Goal: Task Accomplishment & Management: Complete application form

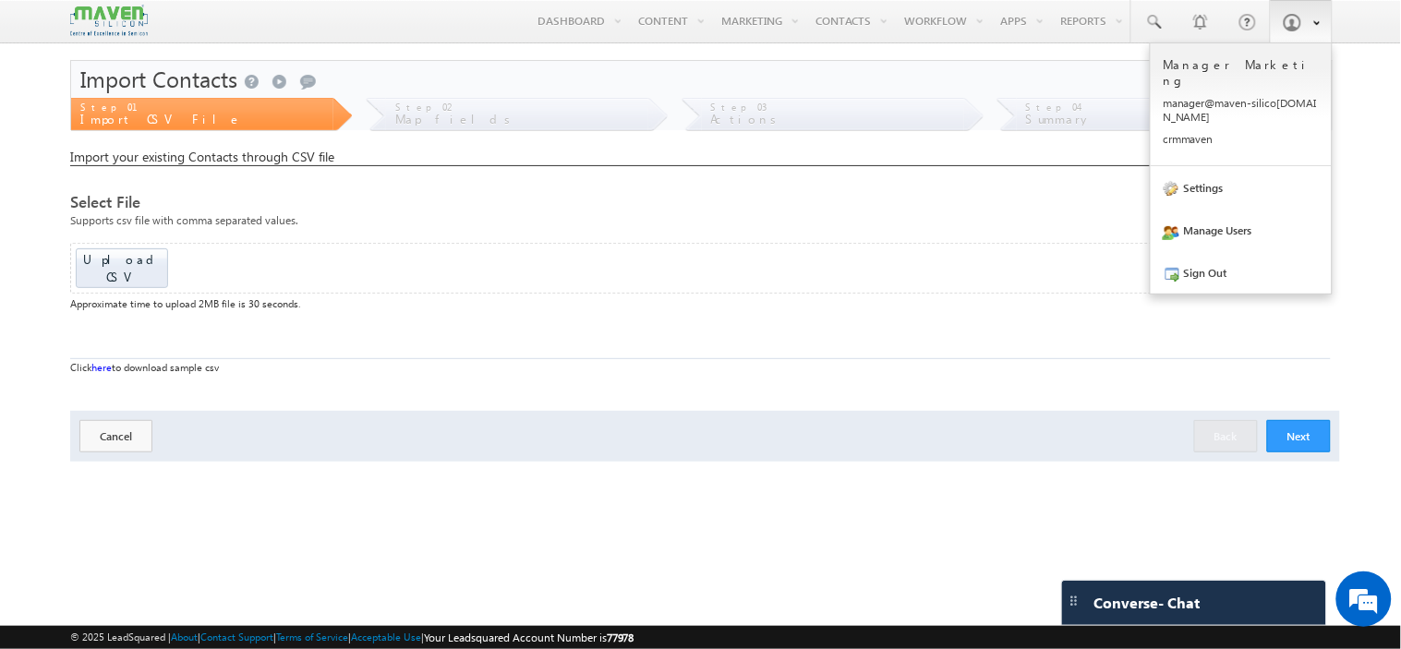
click at [1300, 25] on span at bounding box center [1291, 22] width 18 height 18
click at [1214, 251] on link "Sign Out" at bounding box center [1240, 272] width 181 height 42
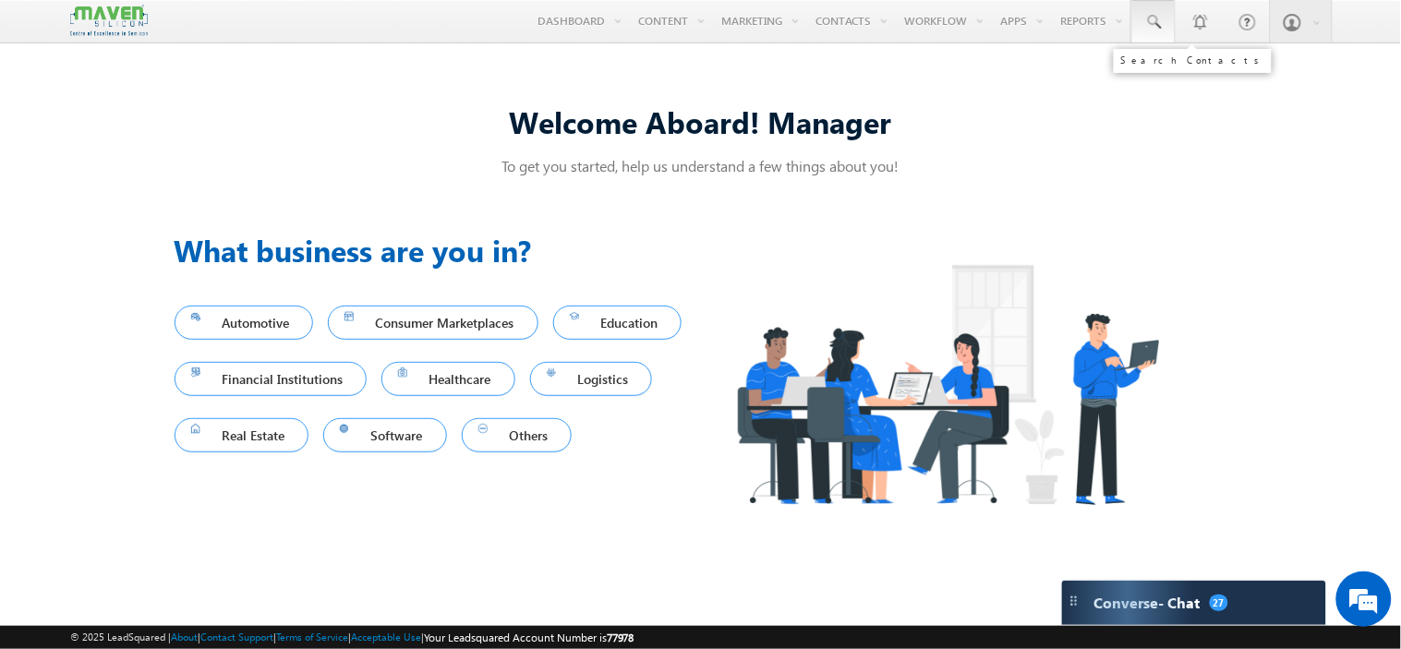
click at [1154, 23] on span at bounding box center [1153, 22] width 18 height 18
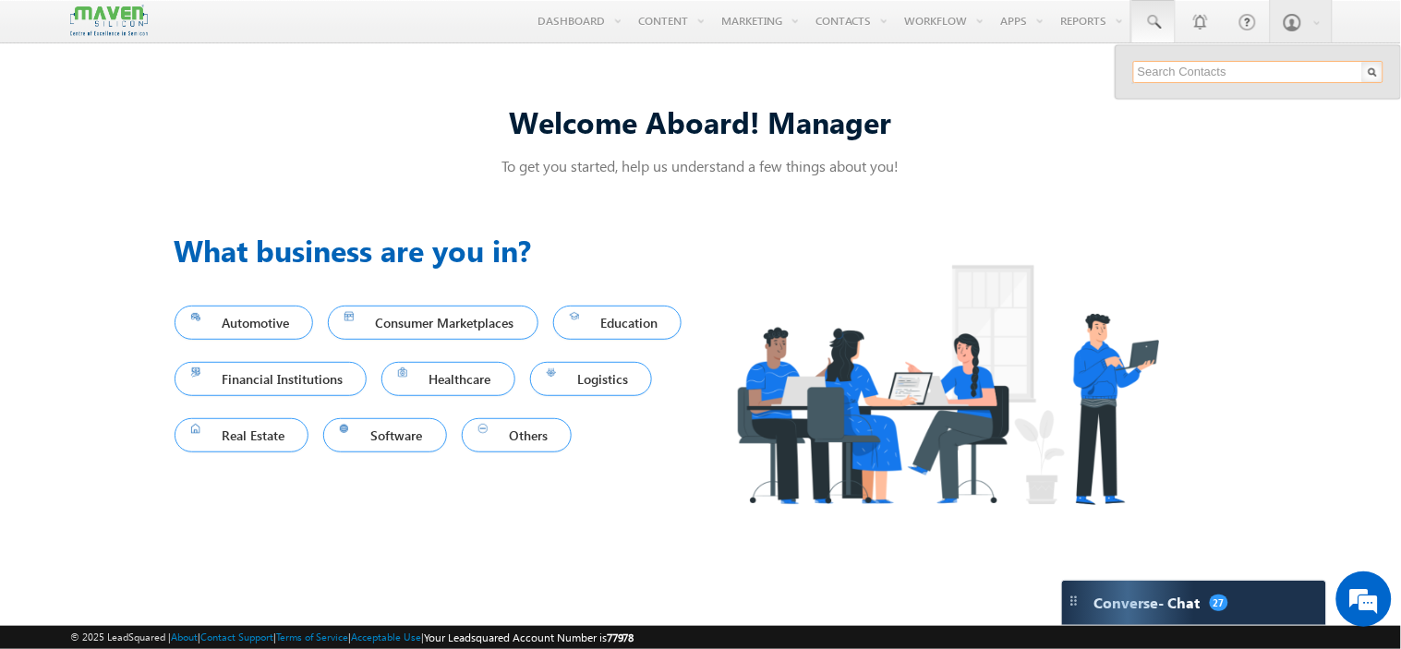
paste input "9692143143"
click at [1156, 65] on input "9692143143" at bounding box center [1258, 72] width 250 height 22
paste input "Sawankumarepari@gmail.com"
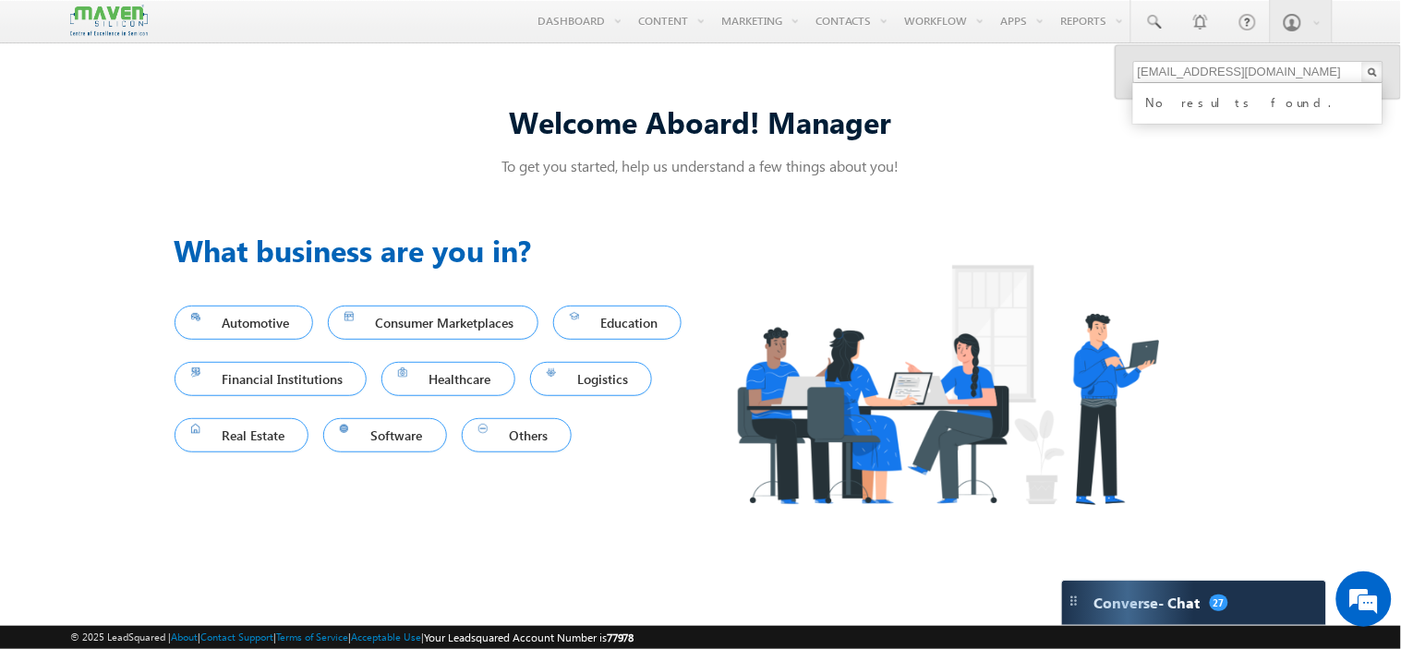
click at [1063, 186] on div "Welcome Aboard! Manager To get you started, help us understand a few things abo…" at bounding box center [701, 322] width 1053 height 487
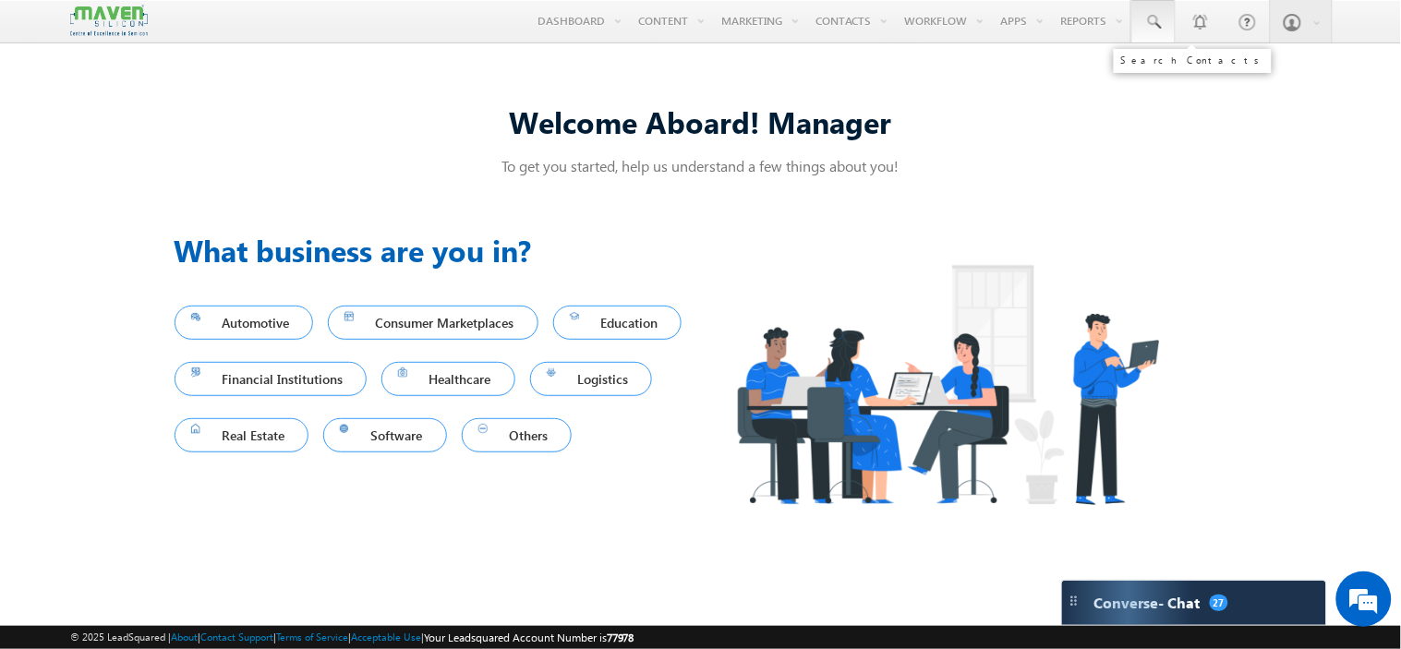
click at [1155, 18] on span at bounding box center [1153, 22] width 18 height 18
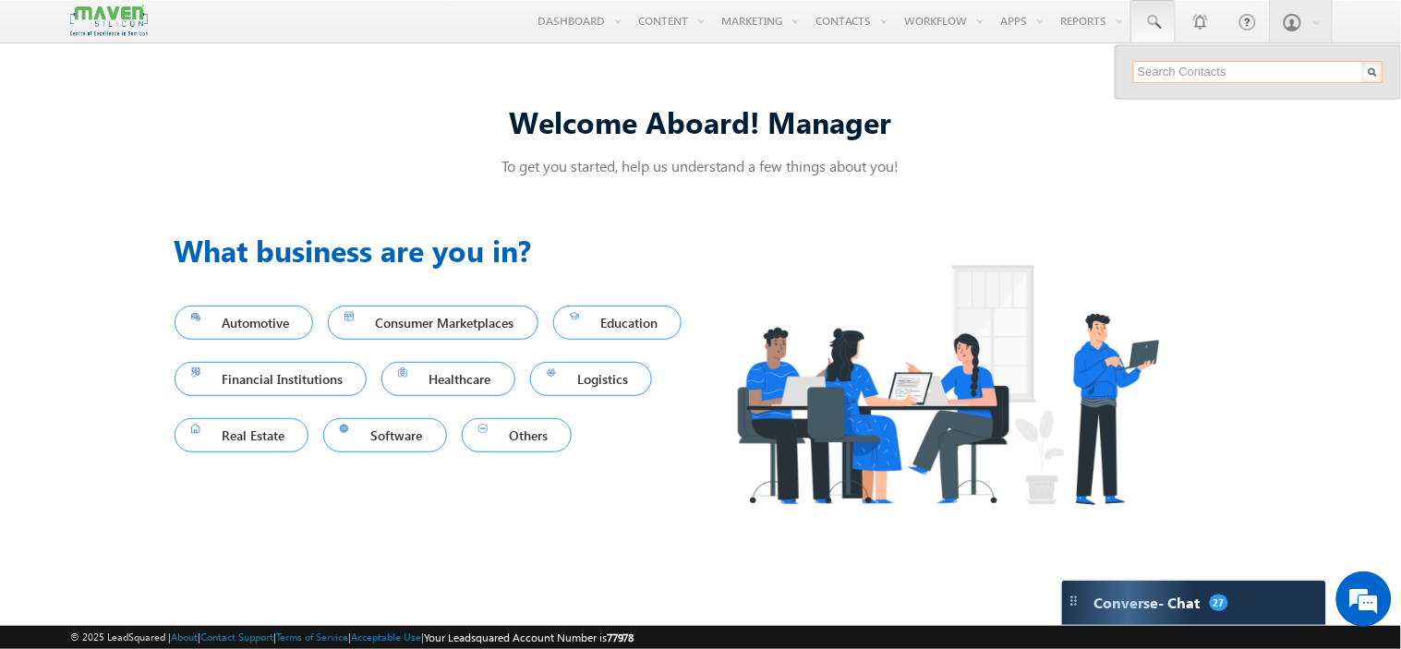
paste input "sreelakshmicg1419@gmail.com"
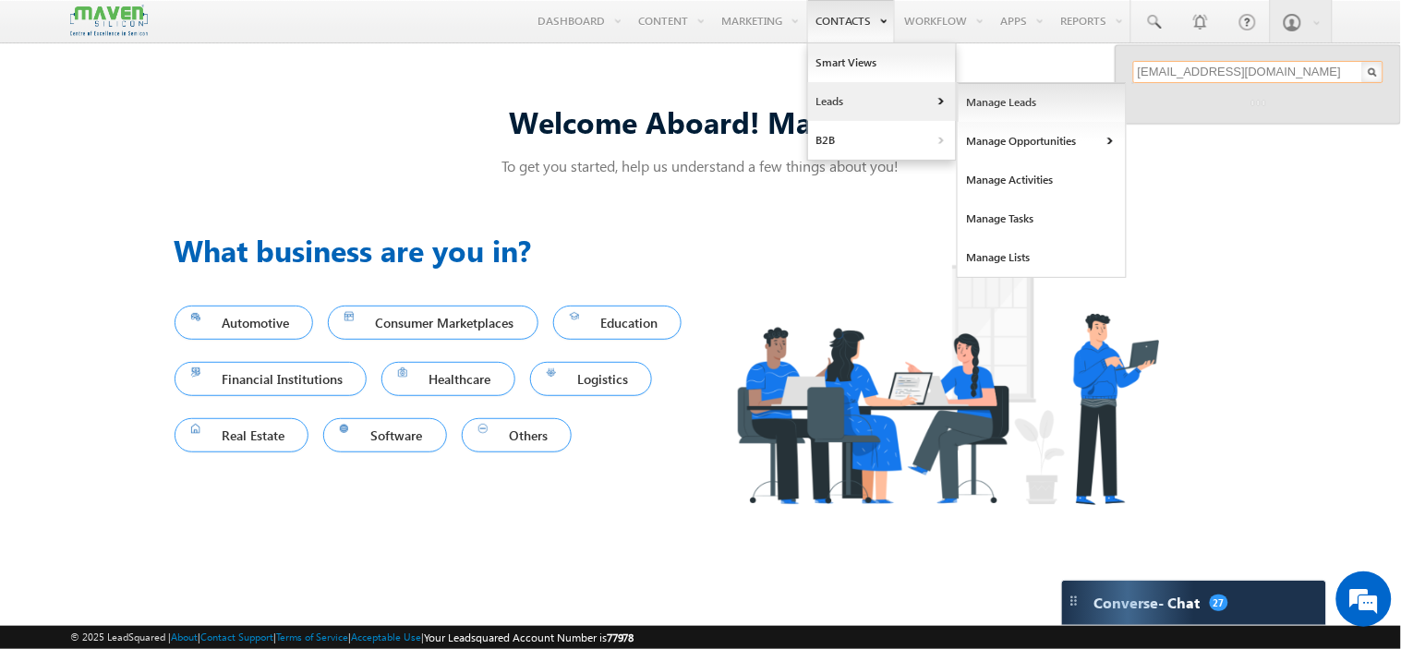
type input "sreelakshmicg1419@gmail.com"
click at [985, 105] on link "Manage Leads" at bounding box center [1041, 102] width 169 height 39
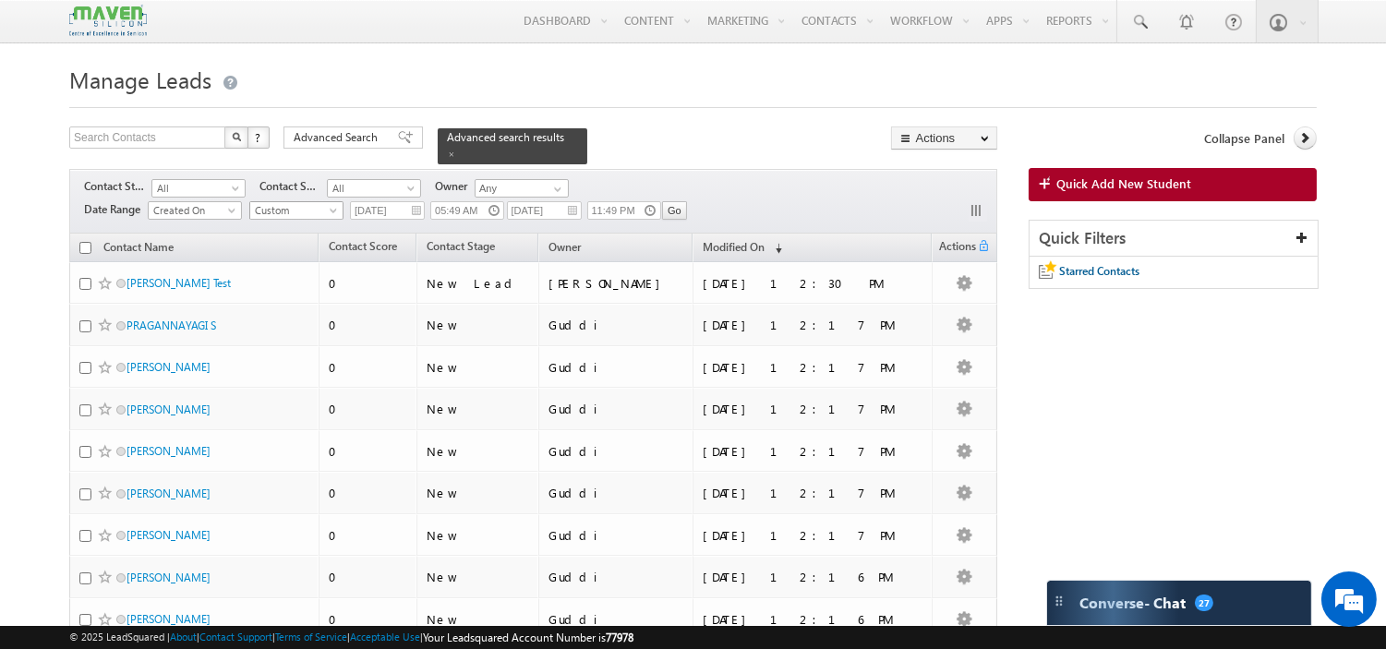
click at [287, 206] on span "Custom" at bounding box center [294, 210] width 88 height 17
click at [289, 279] on link "[DATE]" at bounding box center [298, 281] width 93 height 17
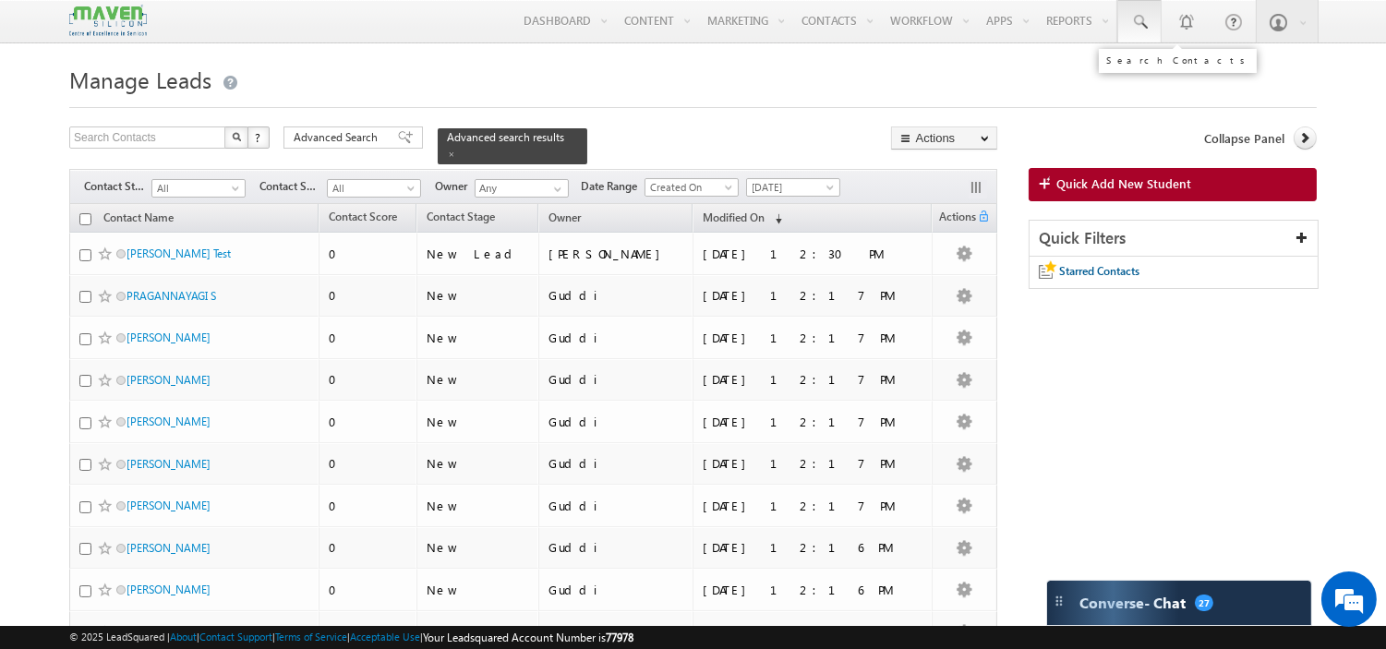
click at [1139, 14] on span at bounding box center [1139, 22] width 18 height 18
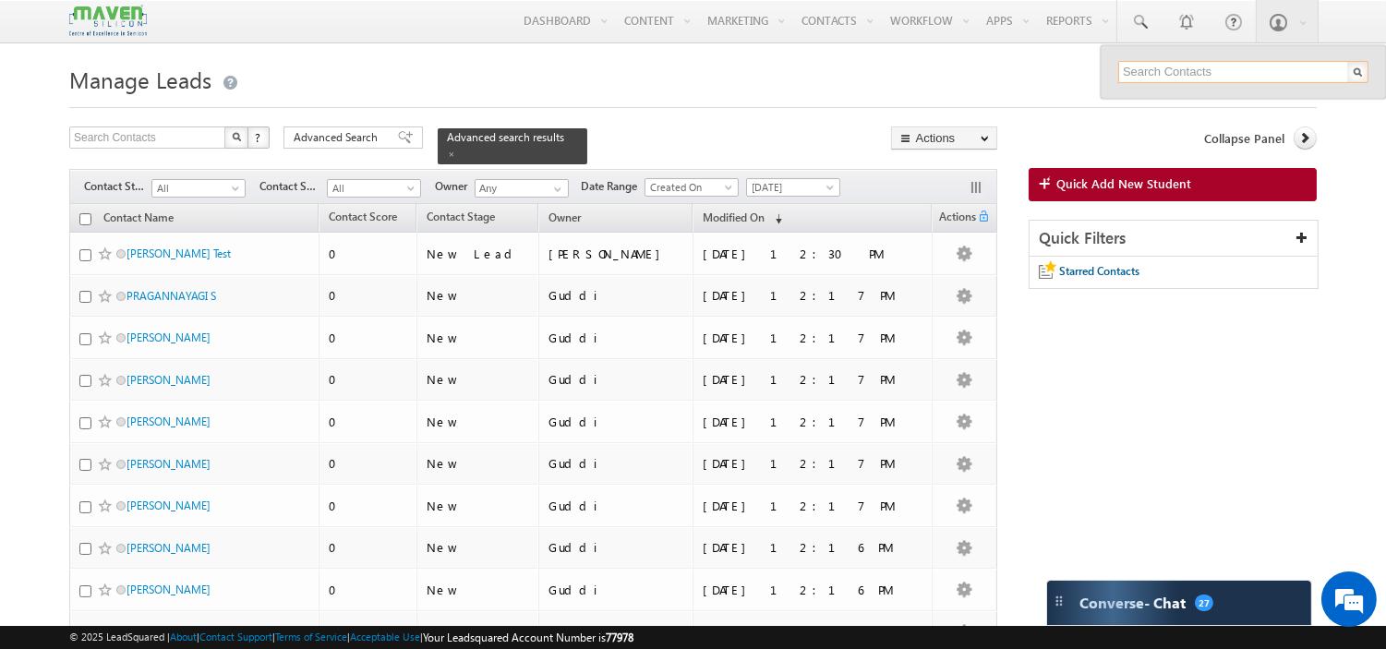
paste input "gsaipavan2001@gmail.com"
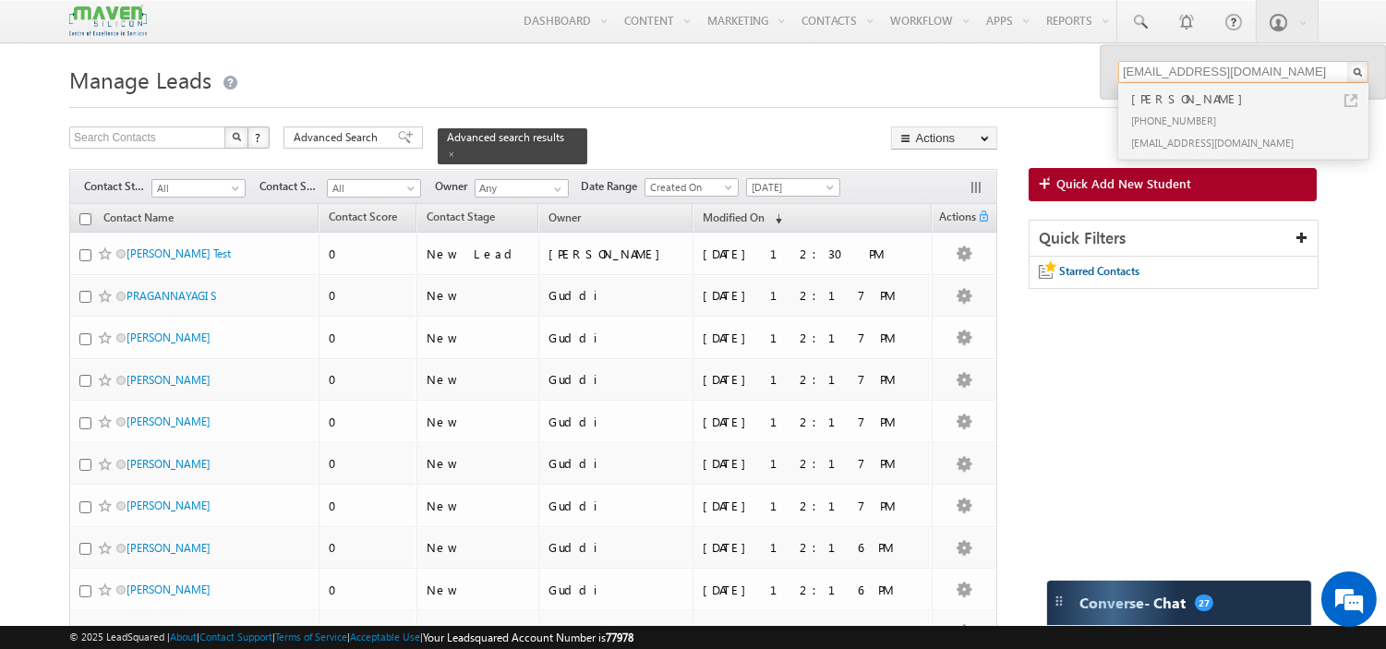
type input "gsaipavan2001@gmail.com"
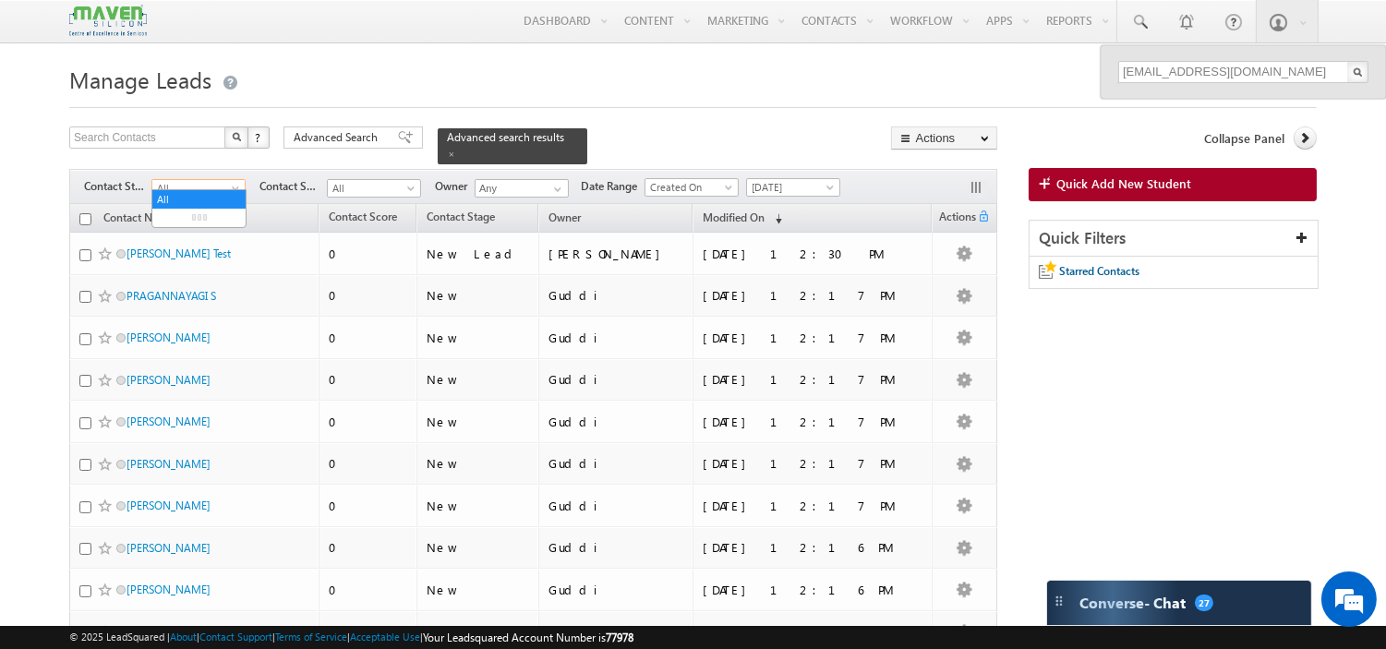
click at [222, 180] on span "All" at bounding box center [196, 188] width 88 height 17
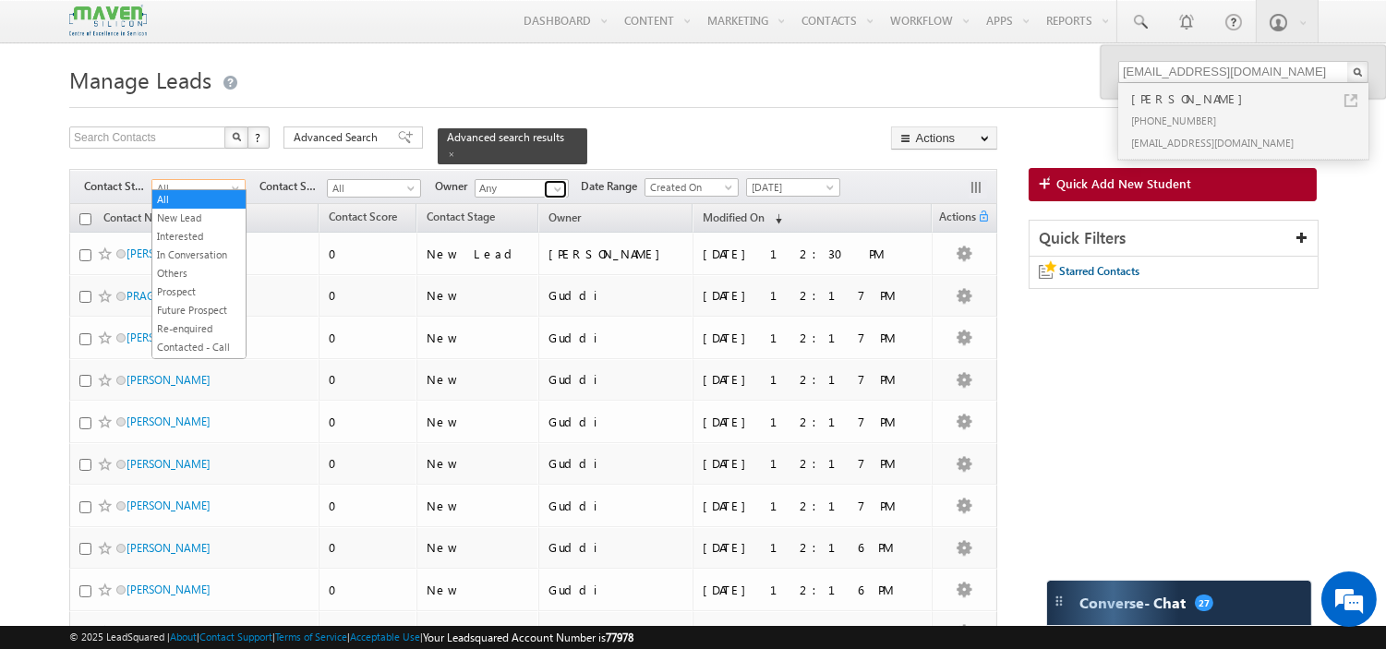
click at [547, 187] on link at bounding box center [555, 189] width 23 height 18
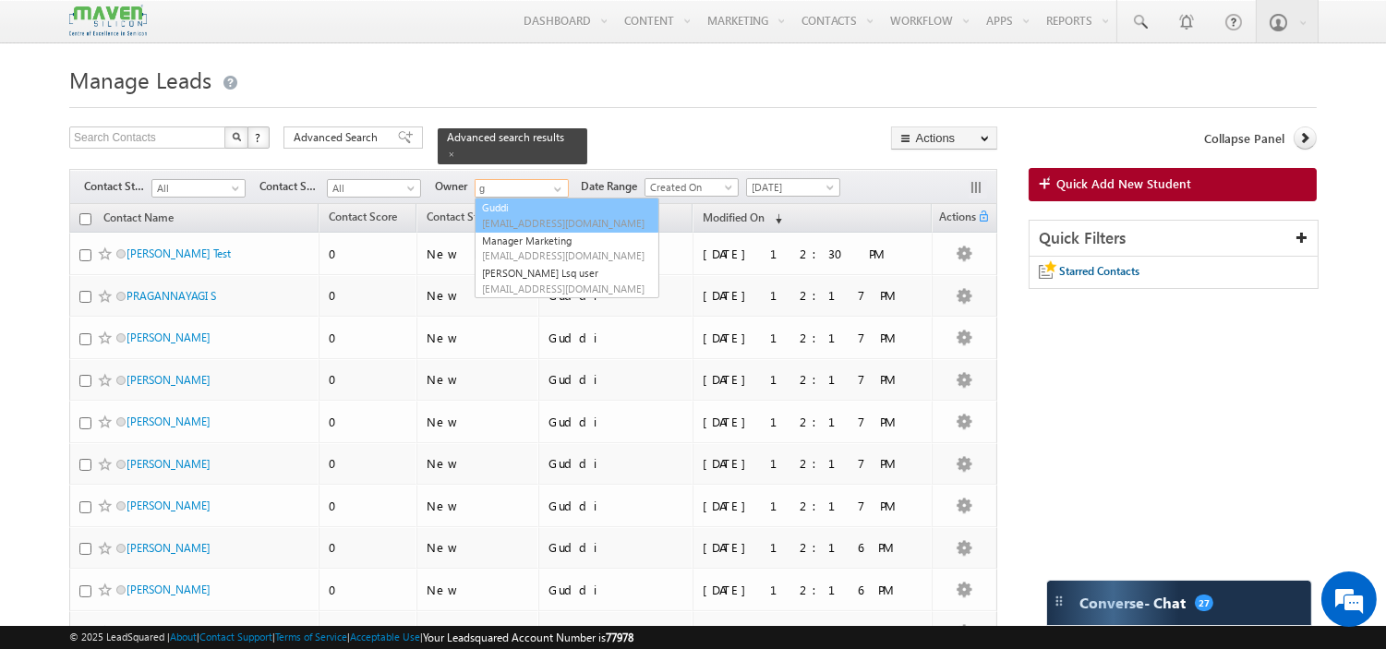
click at [541, 204] on link "Guddi lsq8@maven-silicon.com" at bounding box center [567, 215] width 185 height 35
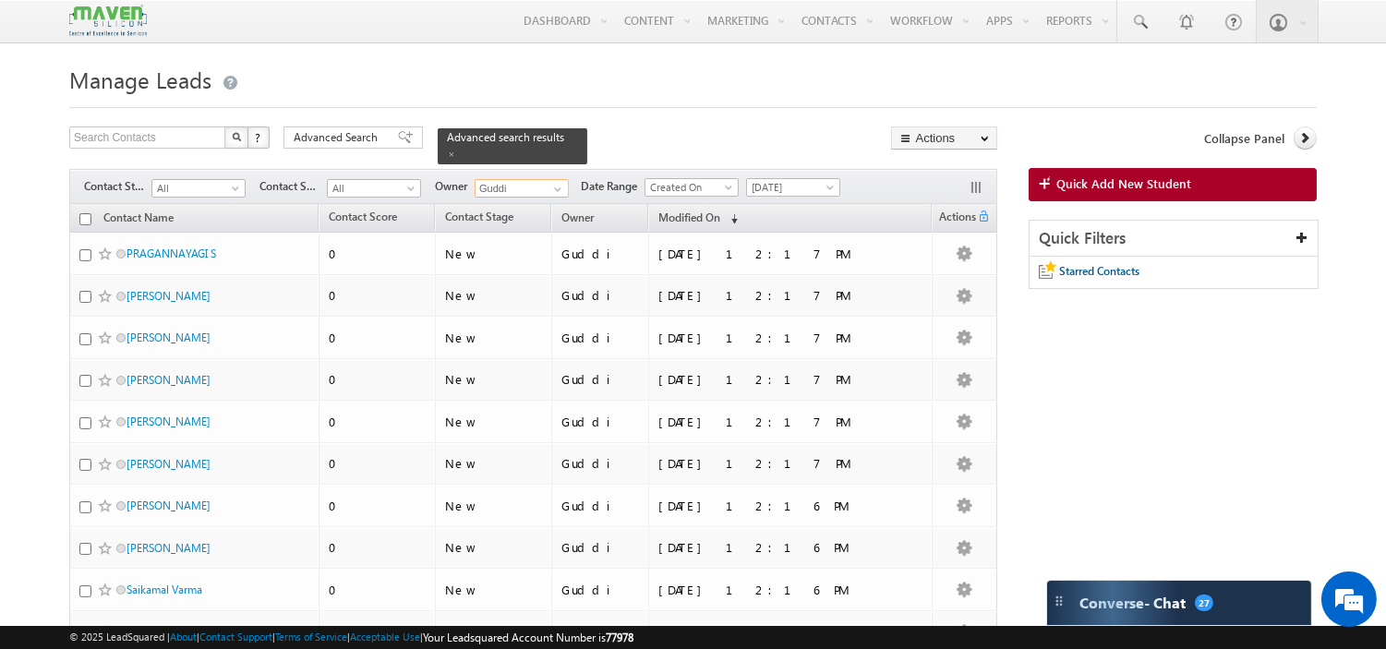
click at [520, 181] on input "Guddi" at bounding box center [522, 188] width 94 height 18
click at [560, 182] on span at bounding box center [557, 189] width 15 height 15
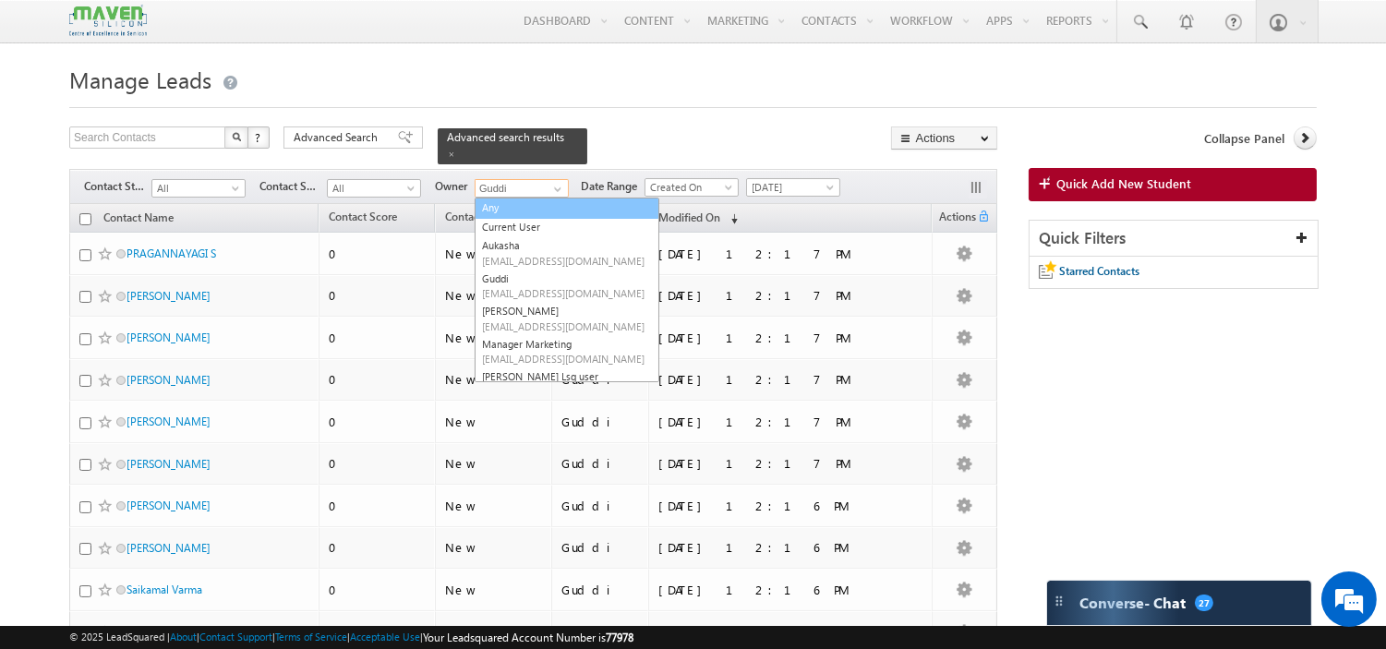
click at [521, 198] on link "Any" at bounding box center [567, 208] width 185 height 21
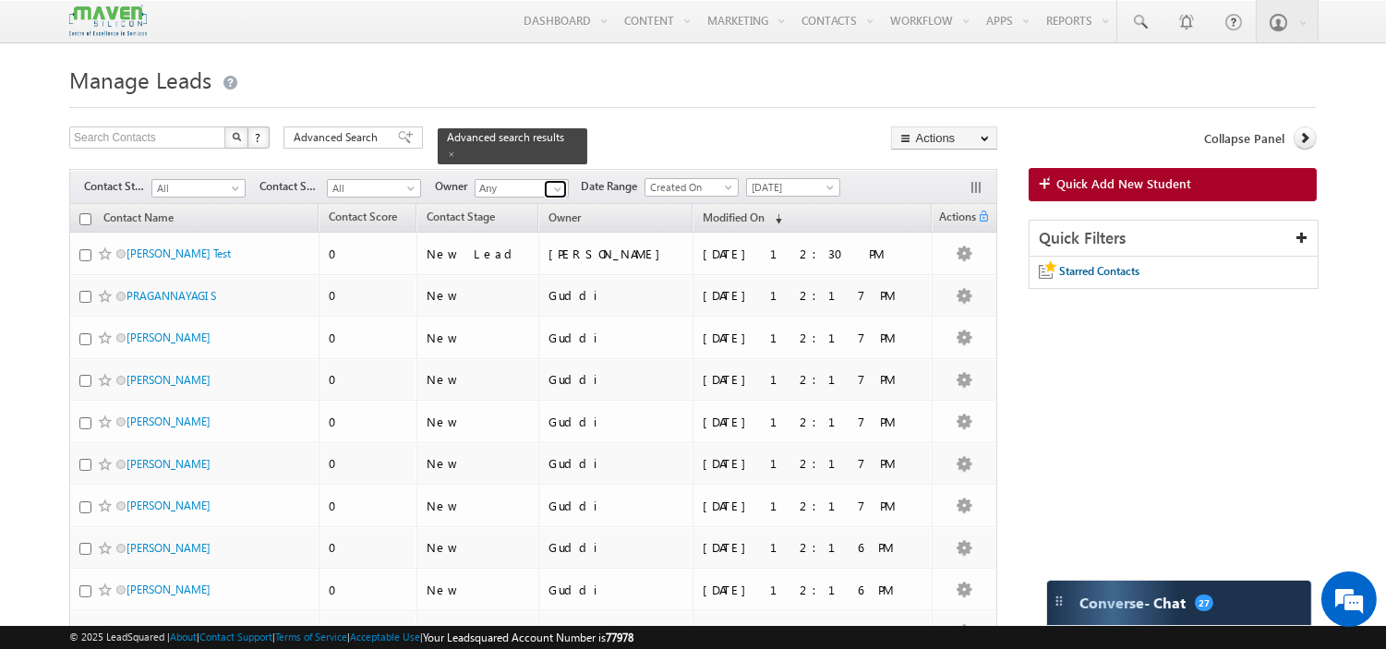
click at [556, 182] on span at bounding box center [557, 189] width 15 height 15
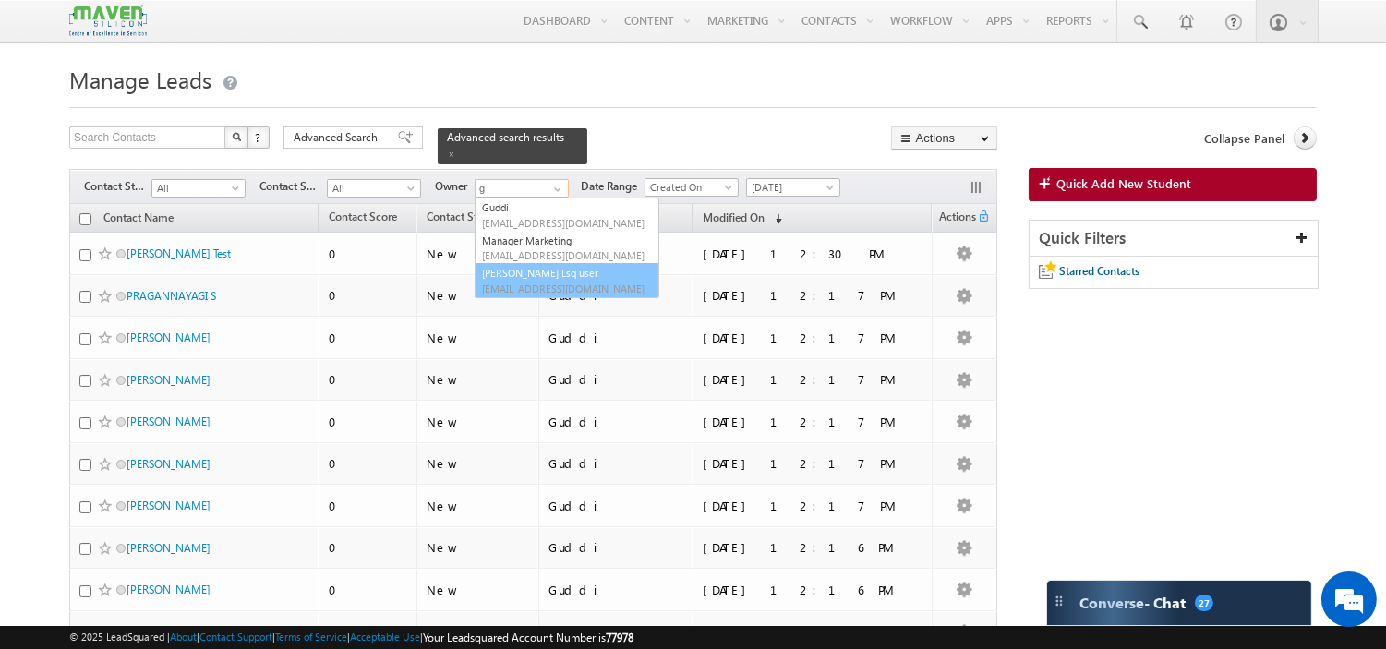
click at [530, 283] on span "pritishranit2021@gmail.com" at bounding box center [565, 289] width 166 height 14
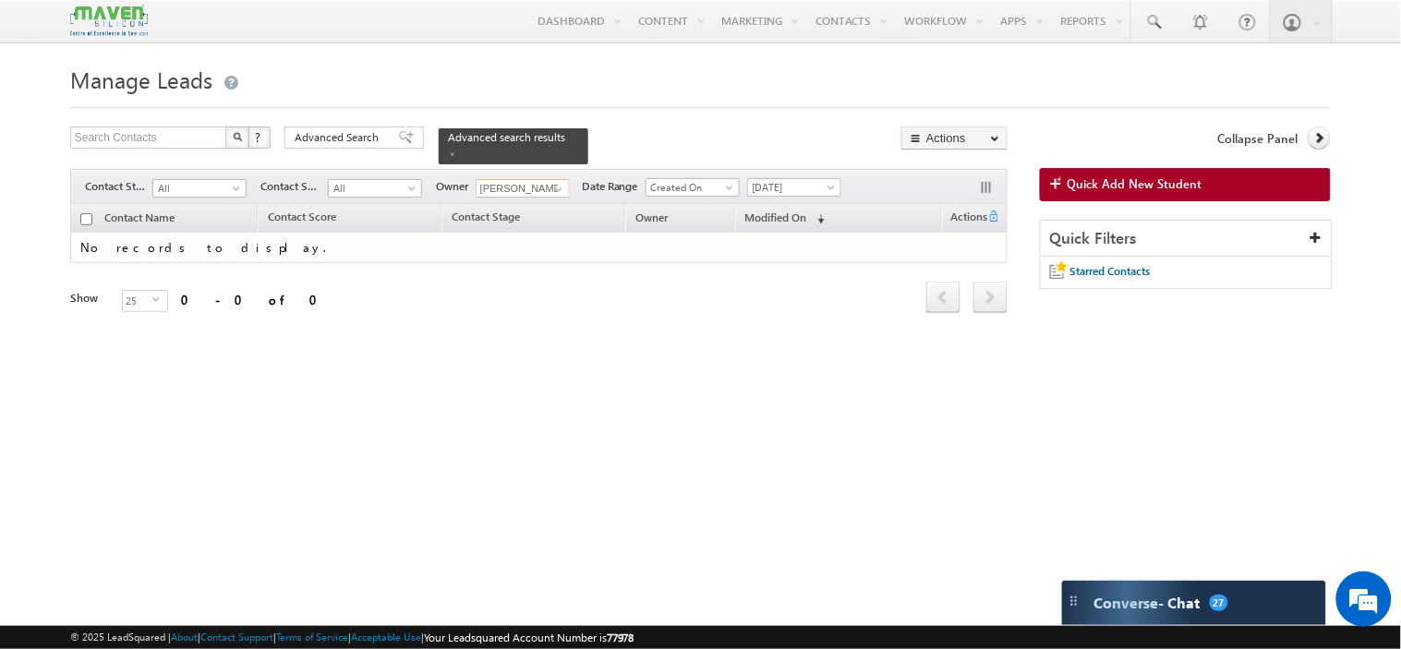
click at [502, 181] on input "Namrata Lsq user" at bounding box center [522, 188] width 94 height 18
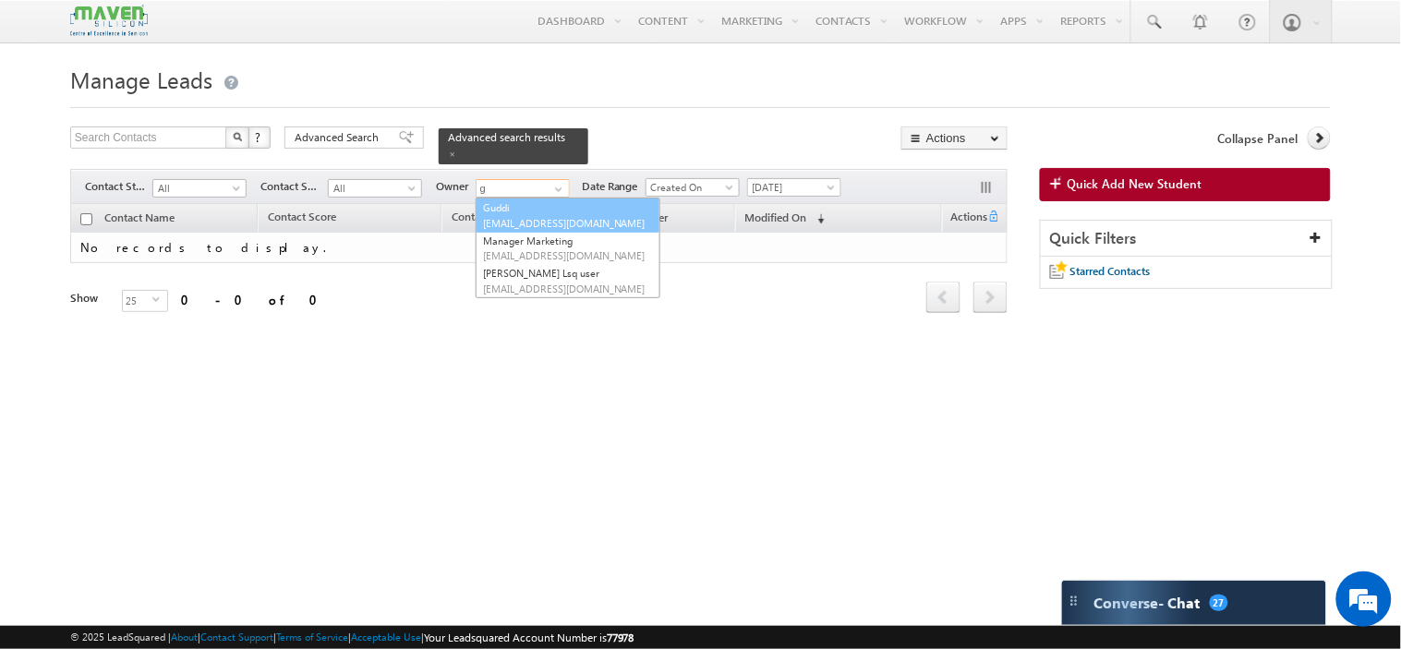
click at [526, 216] on span "lsq8@maven-silicon.com" at bounding box center [566, 223] width 166 height 14
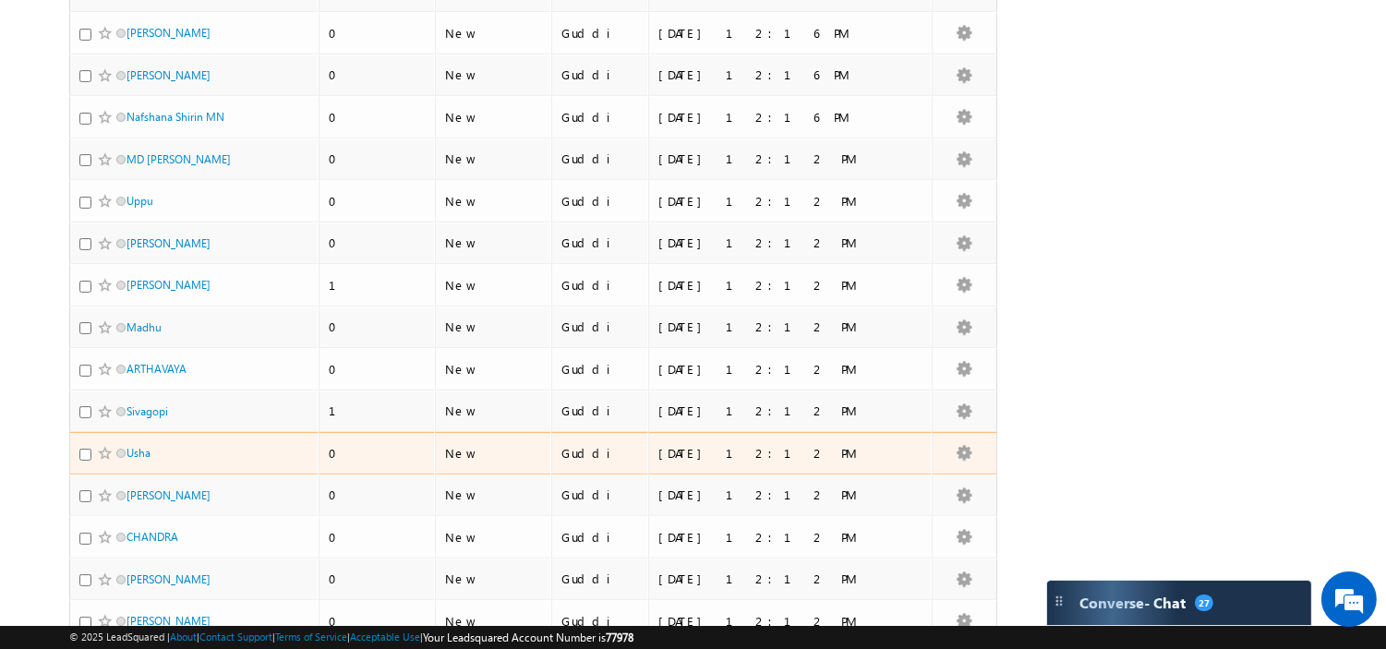
scroll to position [777, 0]
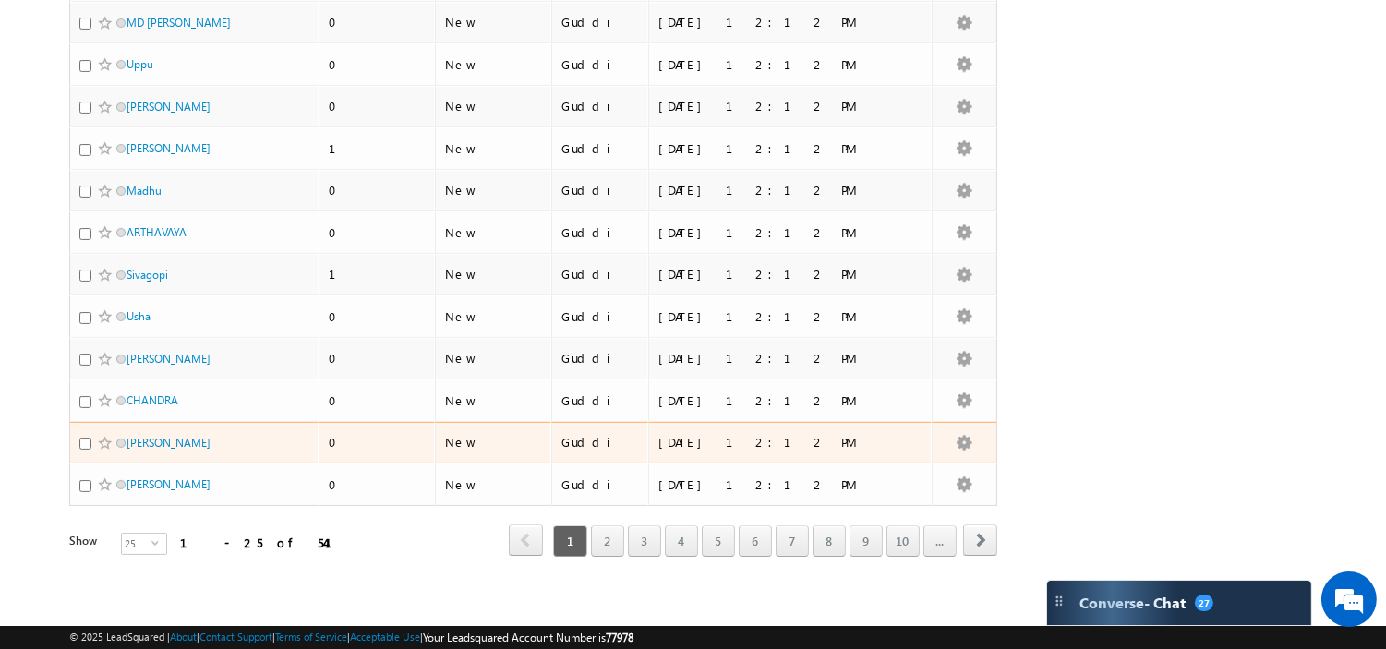
type input "Guddi"
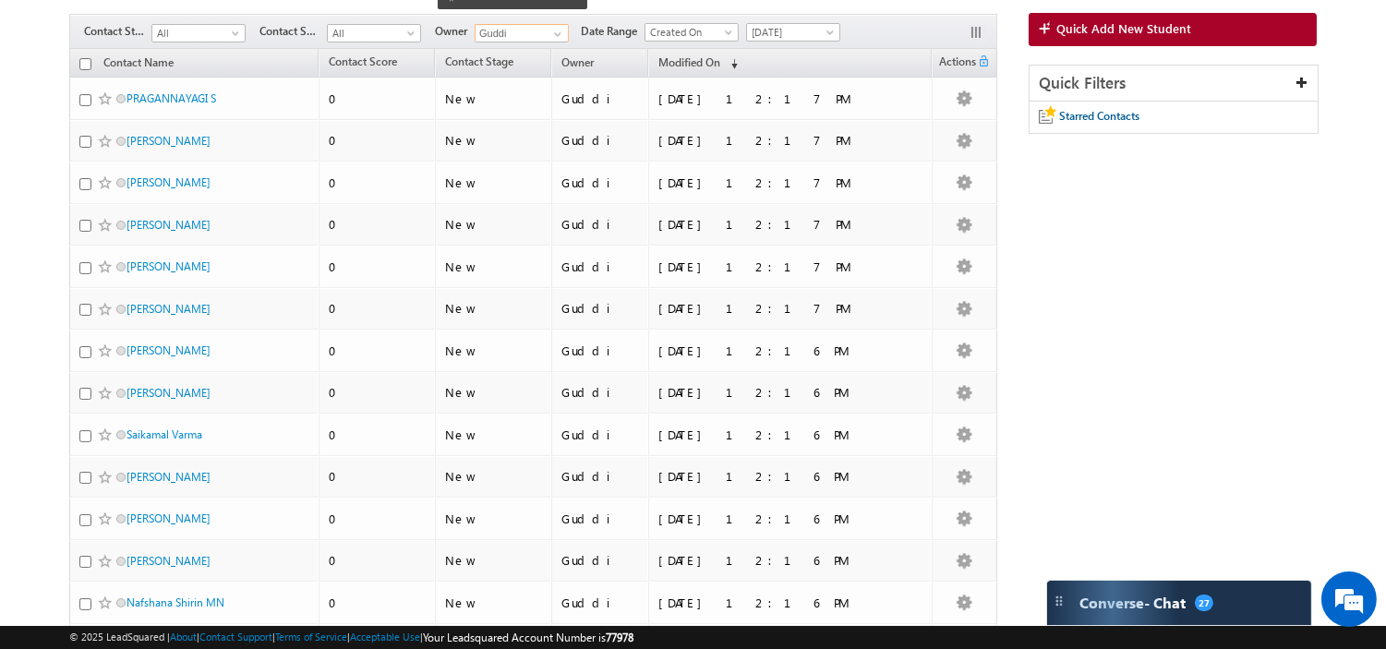
scroll to position [0, 0]
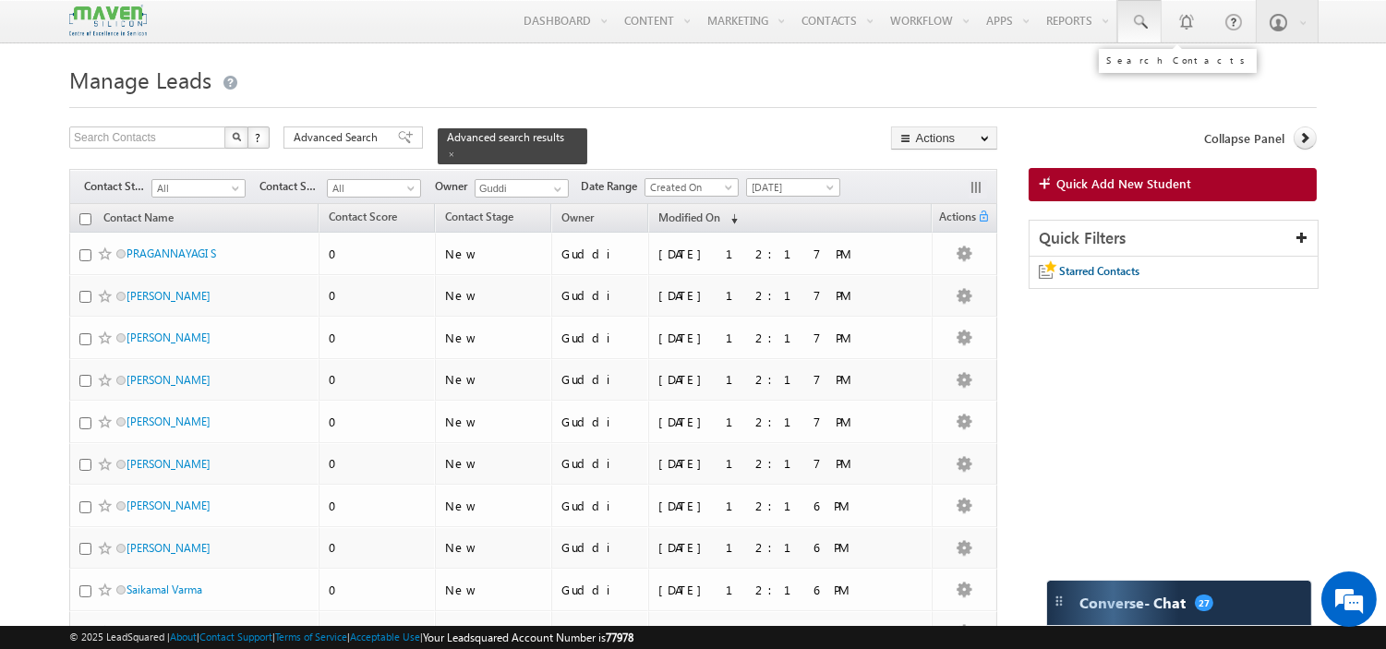
click at [1143, 37] on link at bounding box center [1139, 21] width 44 height 42
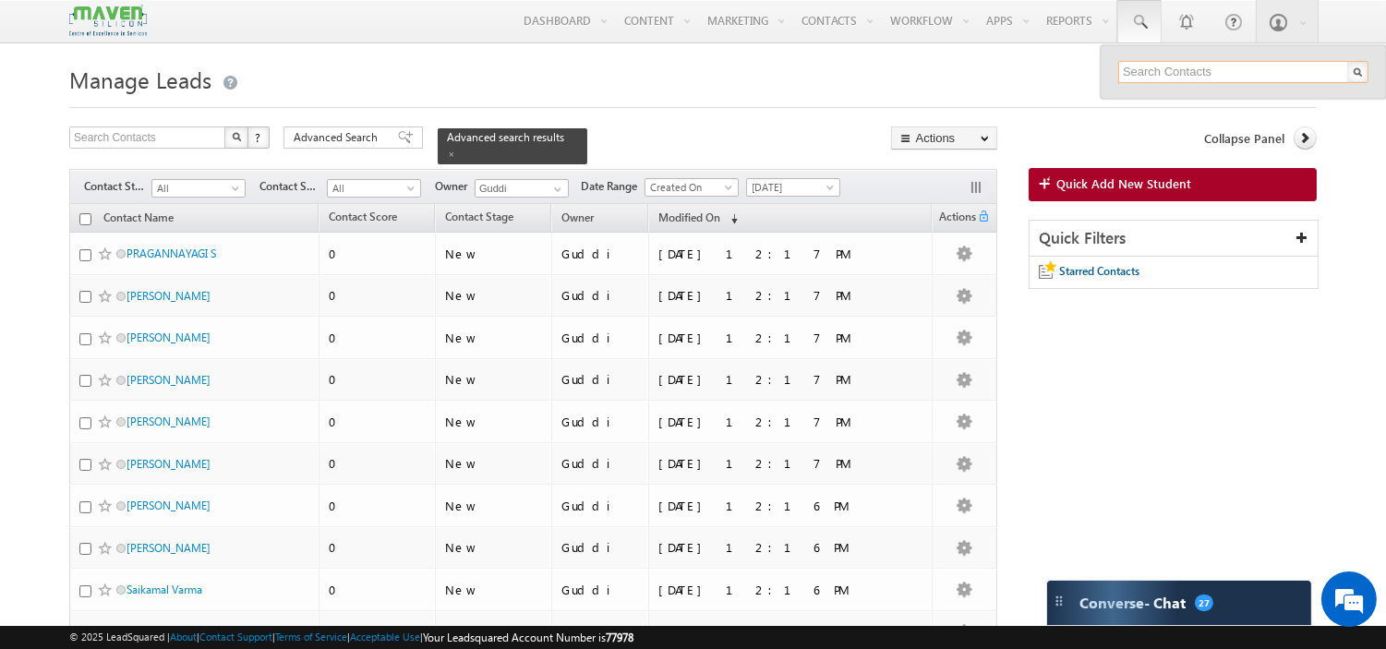
click at [1194, 69] on input "text" at bounding box center [1243, 72] width 250 height 22
paste input "somnathcheruku@gmail.com"
click at [1225, 75] on input "somnathcheruku@gmail.com" at bounding box center [1243, 72] width 250 height 22
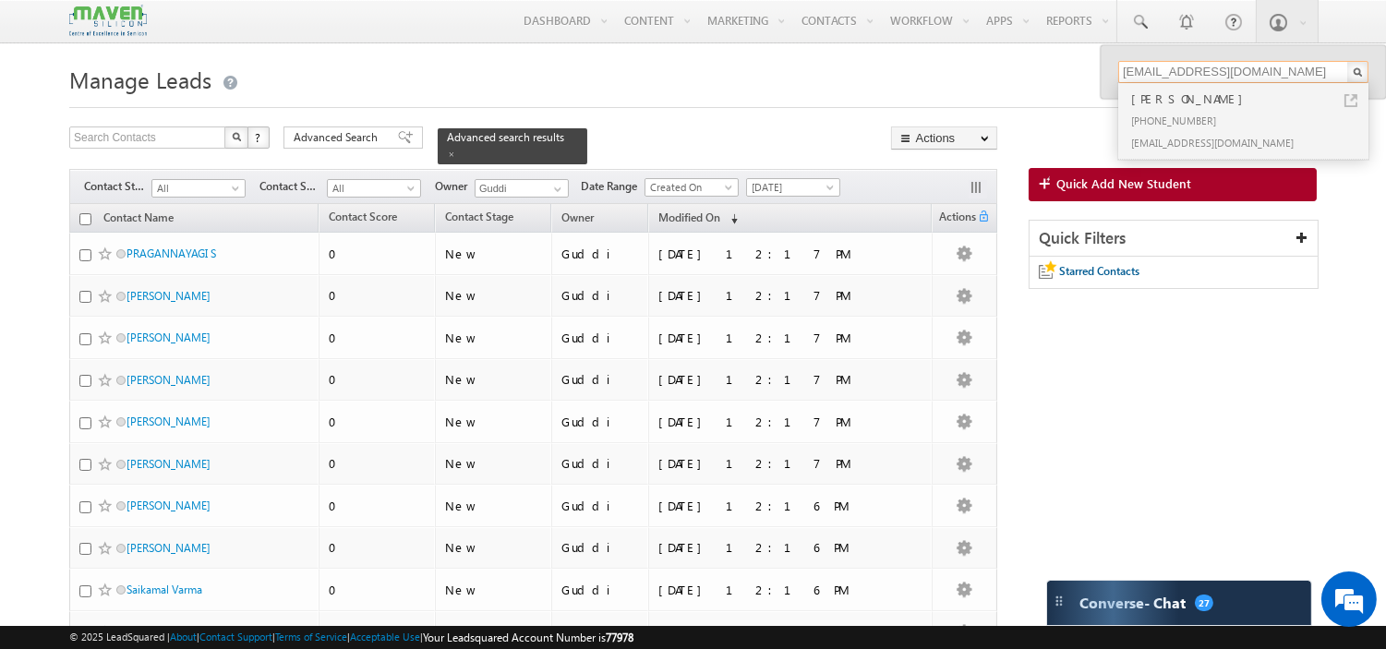
click at [1225, 75] on input "somnathcheruku@gmail.com" at bounding box center [1243, 72] width 250 height 22
paste input "hiteshchaubey2002"
click at [1148, 76] on input "hiteshchaubey2002@gmail.com" at bounding box center [1243, 72] width 250 height 22
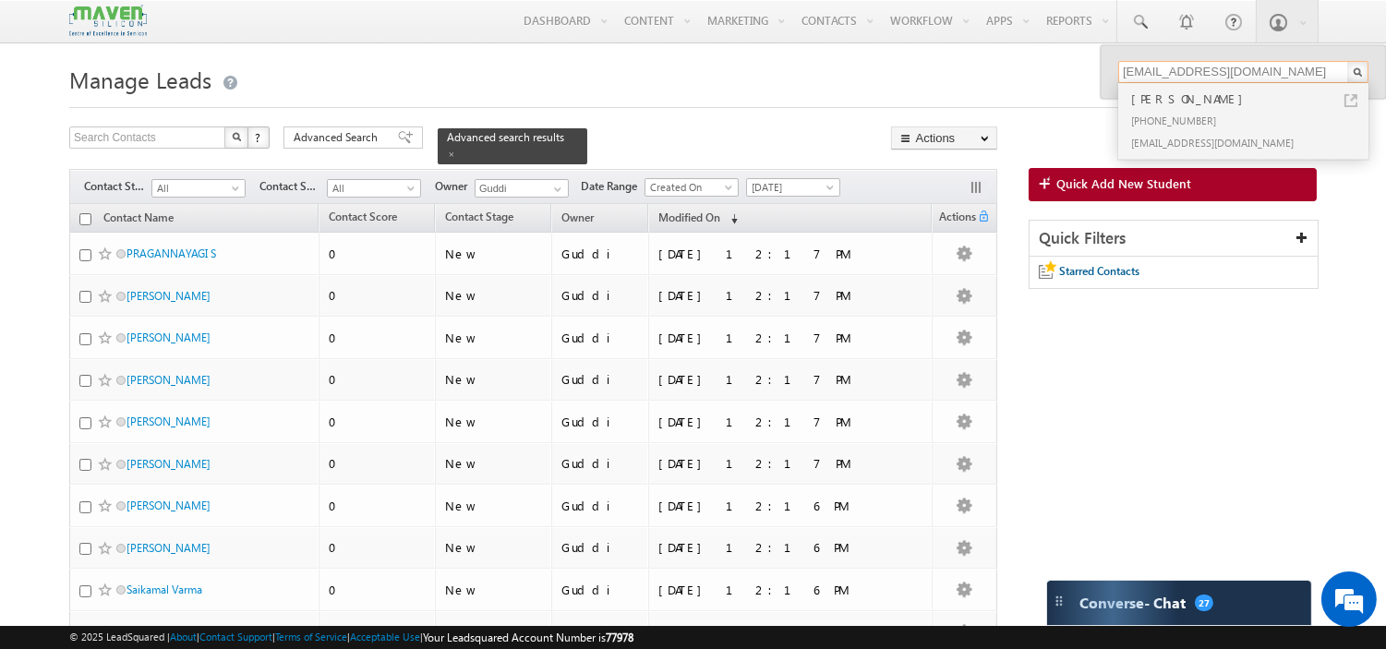
click at [1148, 76] on input "hiteshchaubey2002@gmail.com" at bounding box center [1243, 72] width 250 height 22
paste input "ranjurithu47"
click at [1177, 77] on input "ranjurithu47@gmail.com" at bounding box center [1243, 72] width 250 height 22
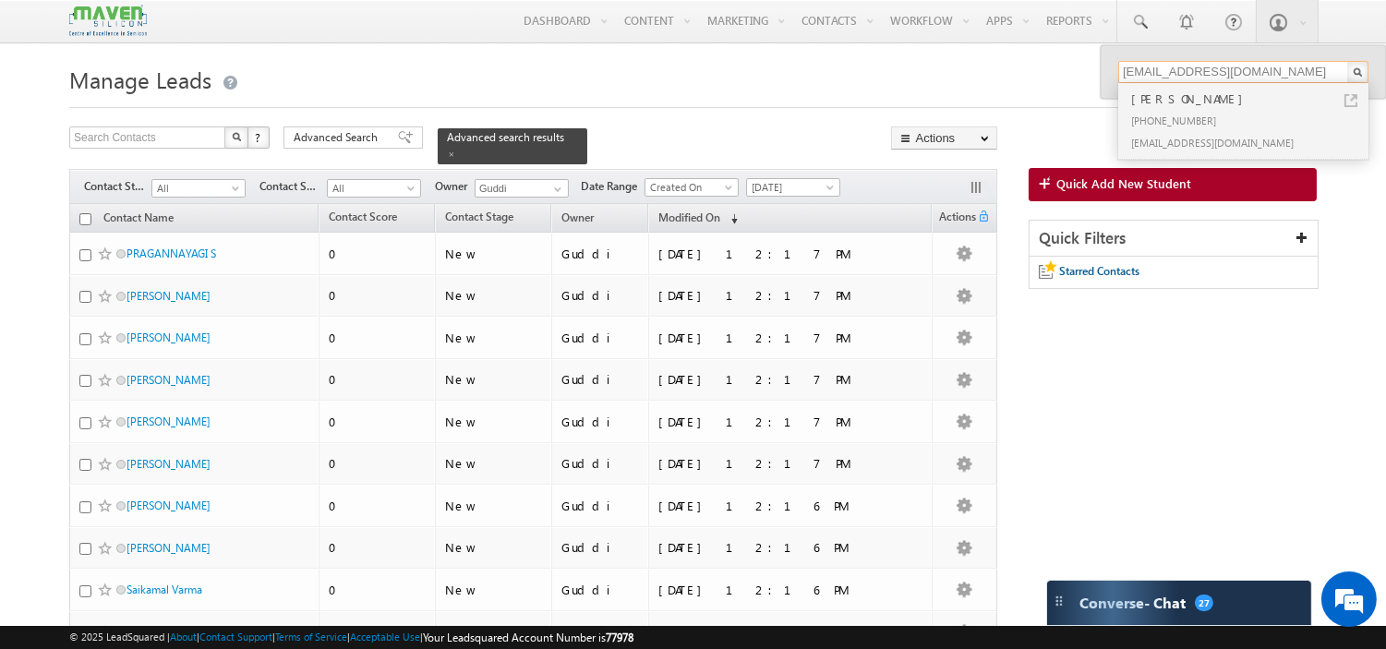
paste input "shubhamvijaygarje"
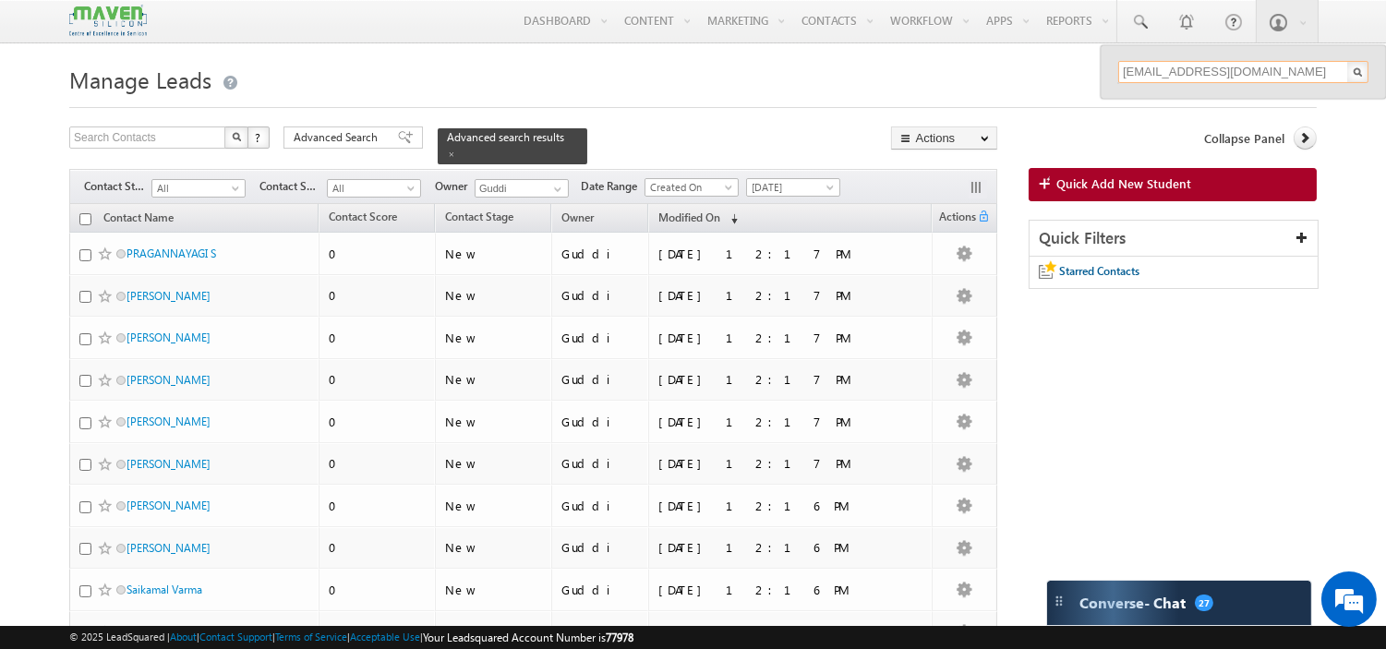
click at [1221, 75] on input "shubhamvijaygarje@gmail.com" at bounding box center [1243, 72] width 250 height 22
paste input "ettyprakyath37"
click at [1168, 62] on input "shettyprakyath37@gmail.com" at bounding box center [1243, 72] width 250 height 22
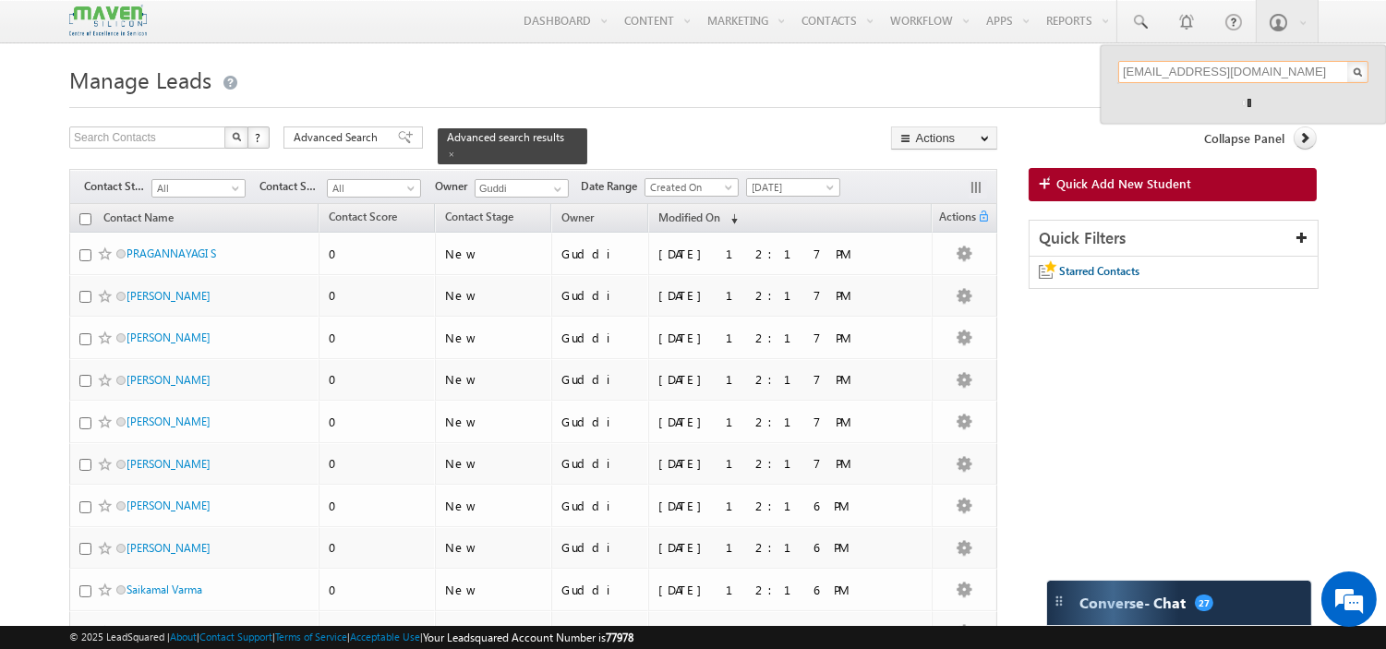
click at [1168, 62] on input "shettyprakyath37@gmail.com" at bounding box center [1243, 72] width 250 height 22
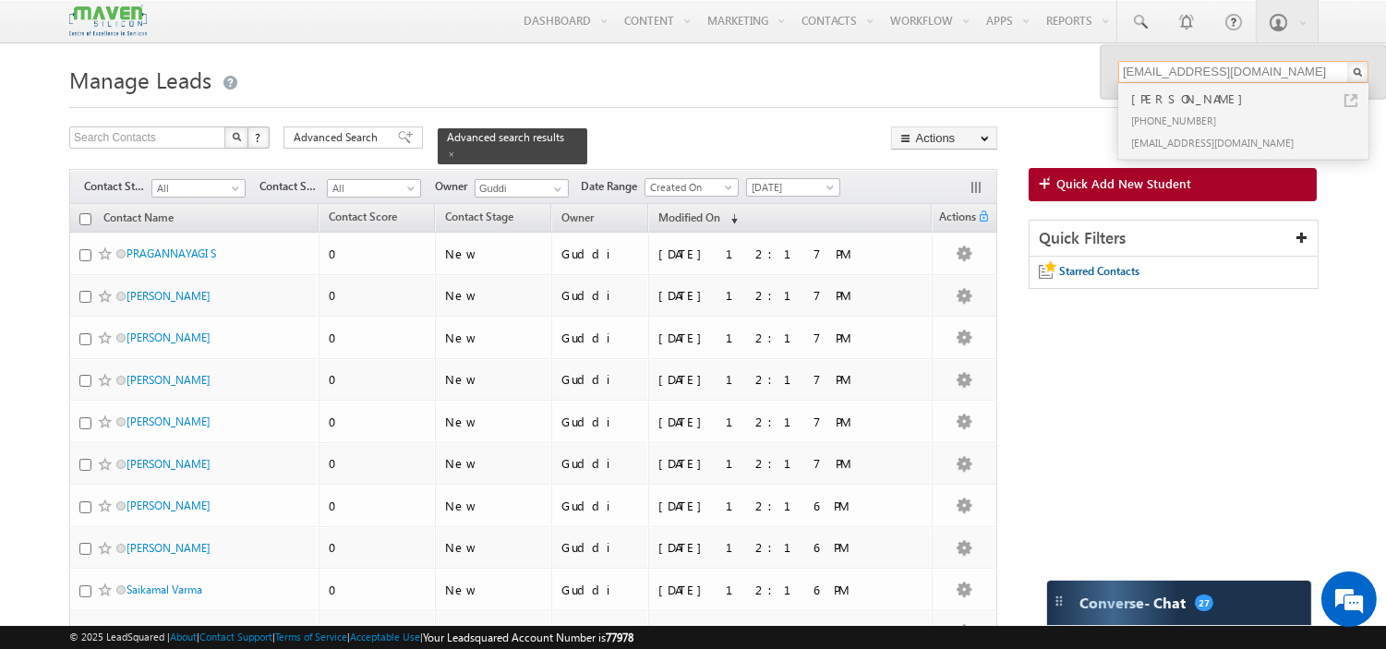
paste input "rajularameshreddy06"
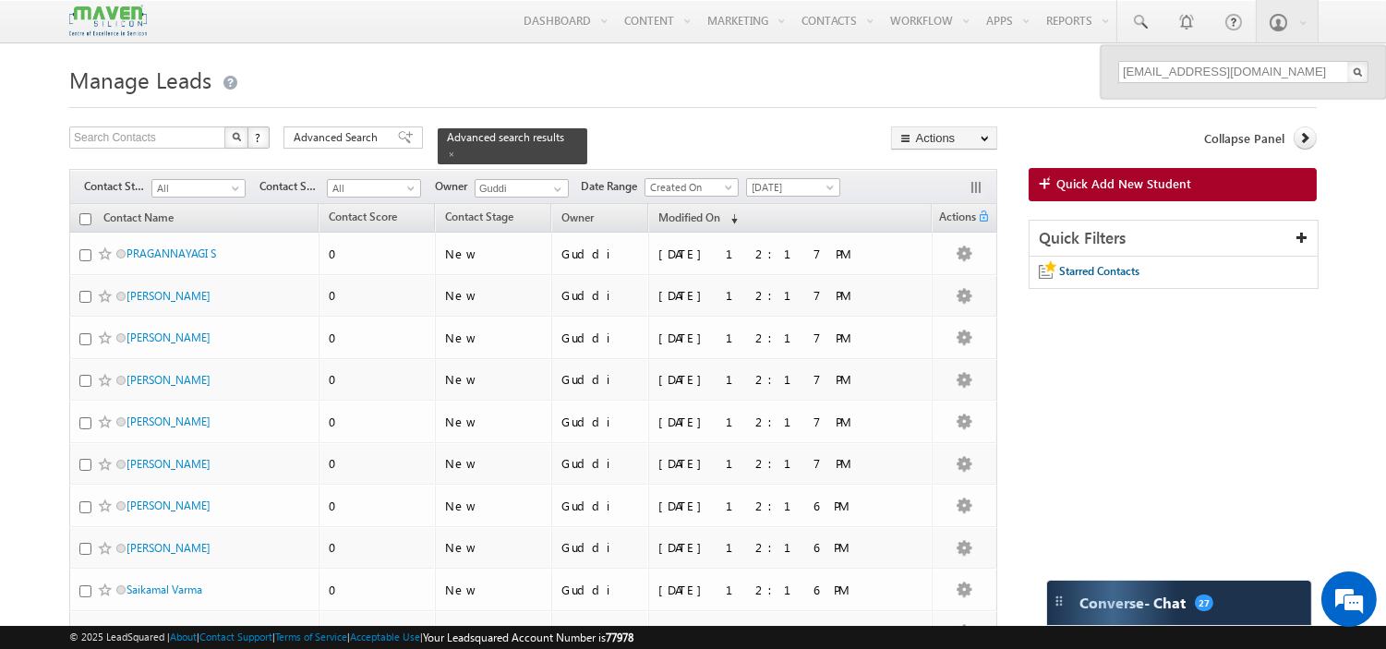
click at [1243, 87] on div "rajularameshreddy06@gmail.com" at bounding box center [1243, 72] width 285 height 54
click at [1241, 69] on input "rajularameshreddy06@gmail.com" at bounding box center [1243, 72] width 250 height 22
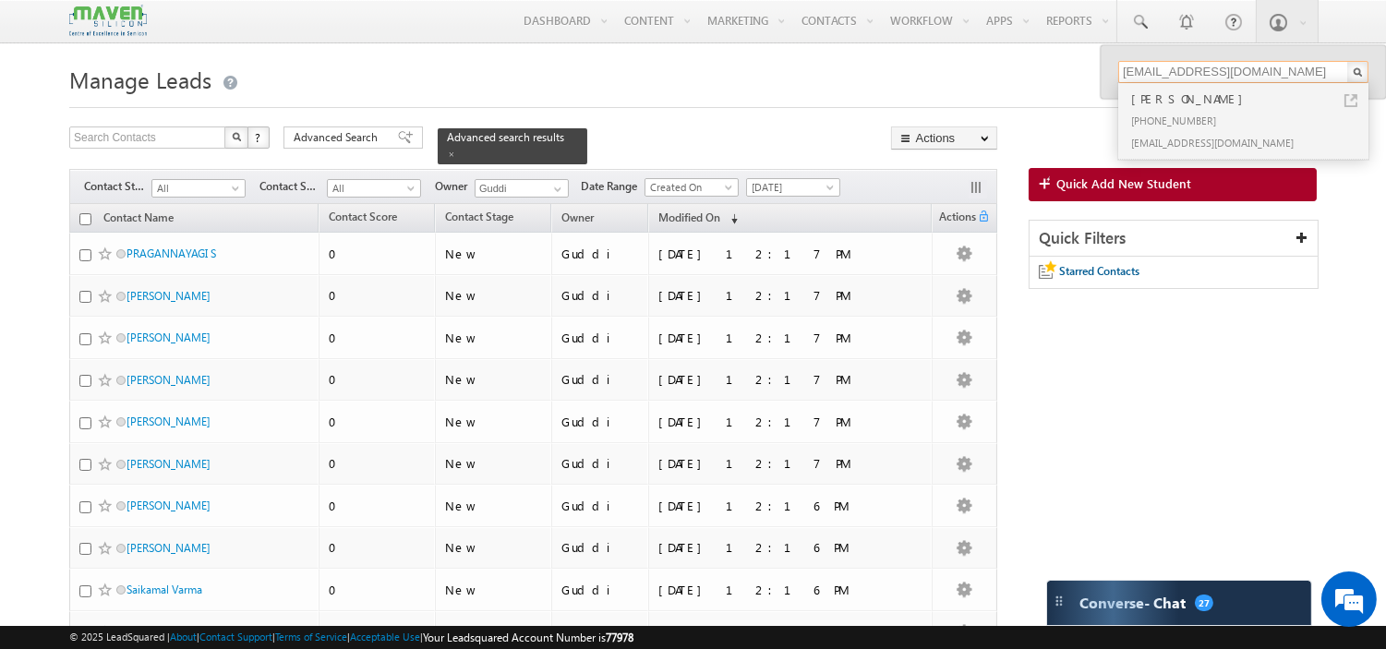
click at [1241, 69] on input "rajularameshreddy06@gmail.com" at bounding box center [1243, 72] width 250 height 22
paste input "shwetabhsharma831"
click at [1152, 67] on input "shwetabhsharma8316@gmail.com" at bounding box center [1243, 72] width 250 height 22
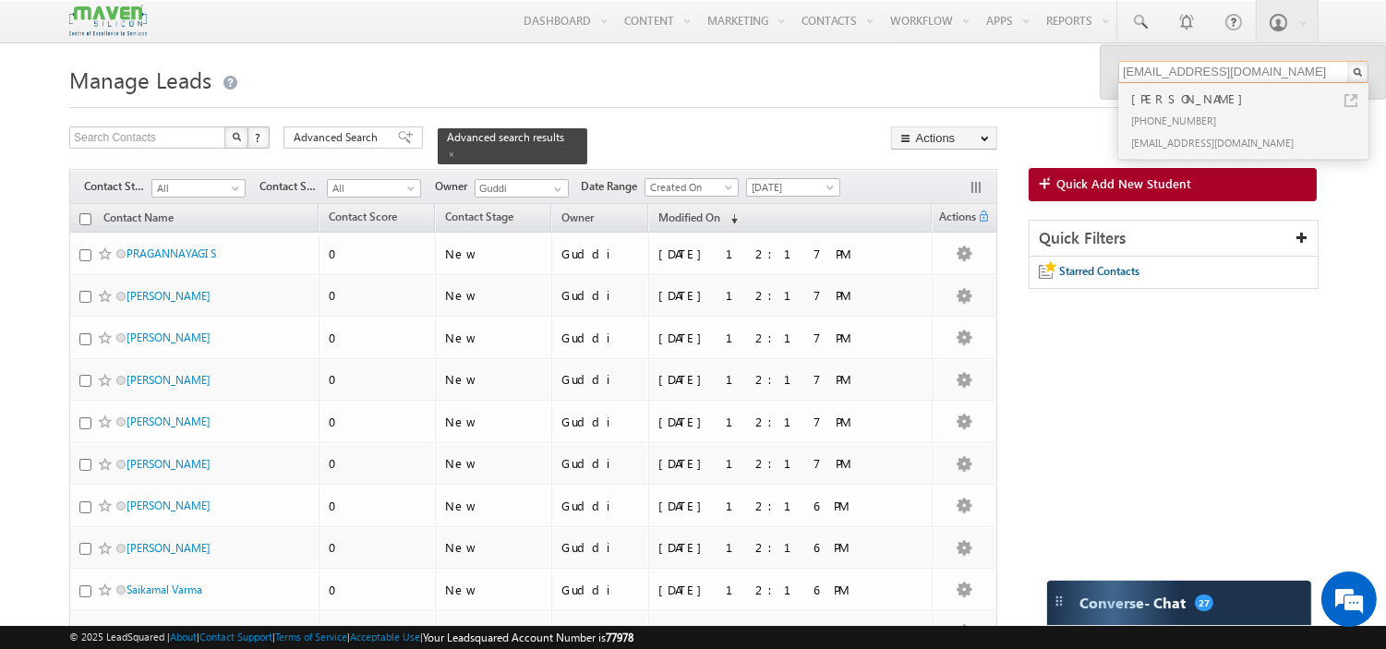
paste input "kutyy5454"
type input "kutyy5454@gmail.com"
click at [1225, 113] on div "+91-9490811076" at bounding box center [1250, 120] width 247 height 22
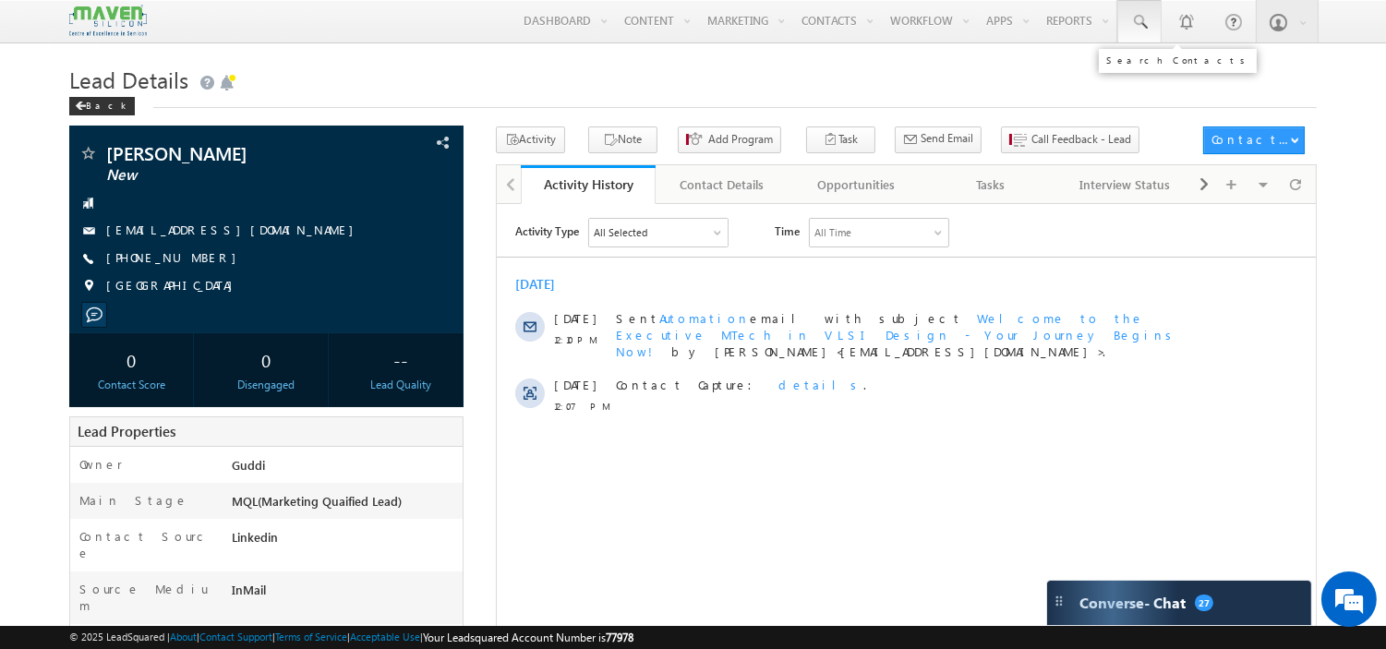
click at [1132, 28] on span at bounding box center [1139, 22] width 18 height 18
paste input "yaminivemula2024@gmail.com"
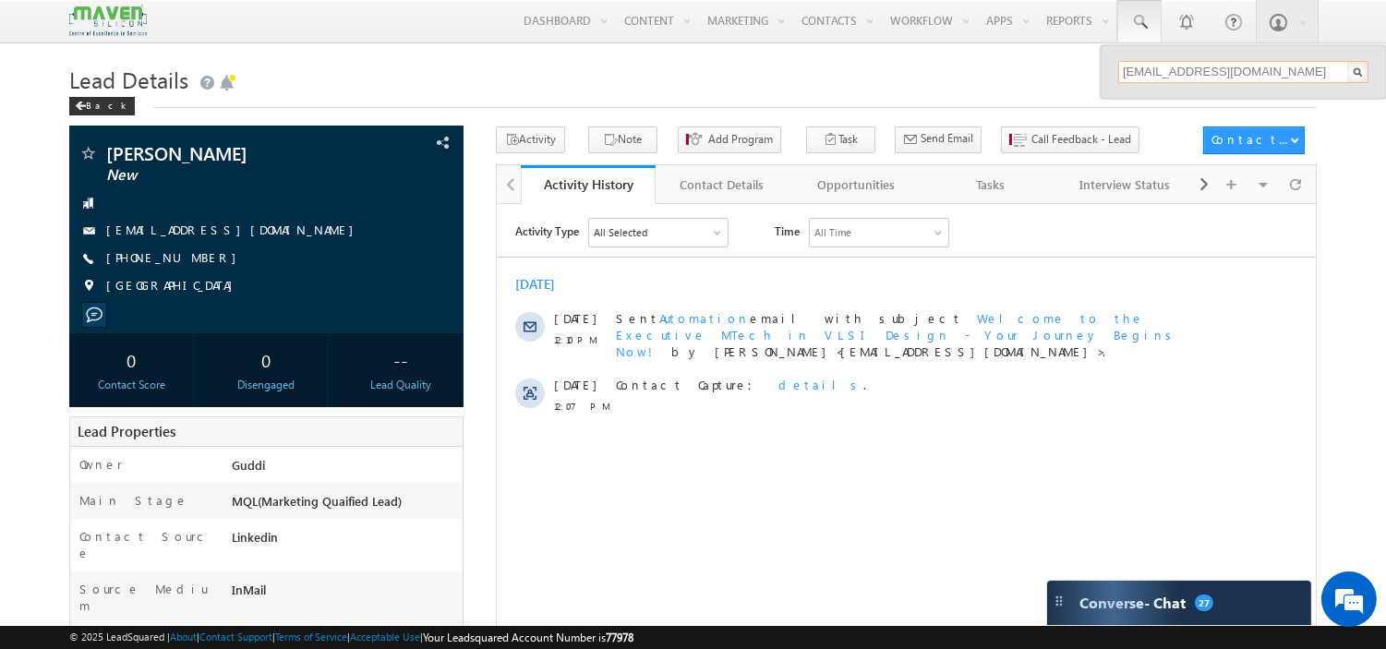
click at [1191, 66] on input "yaminivemula2024@gmail.com" at bounding box center [1243, 72] width 250 height 22
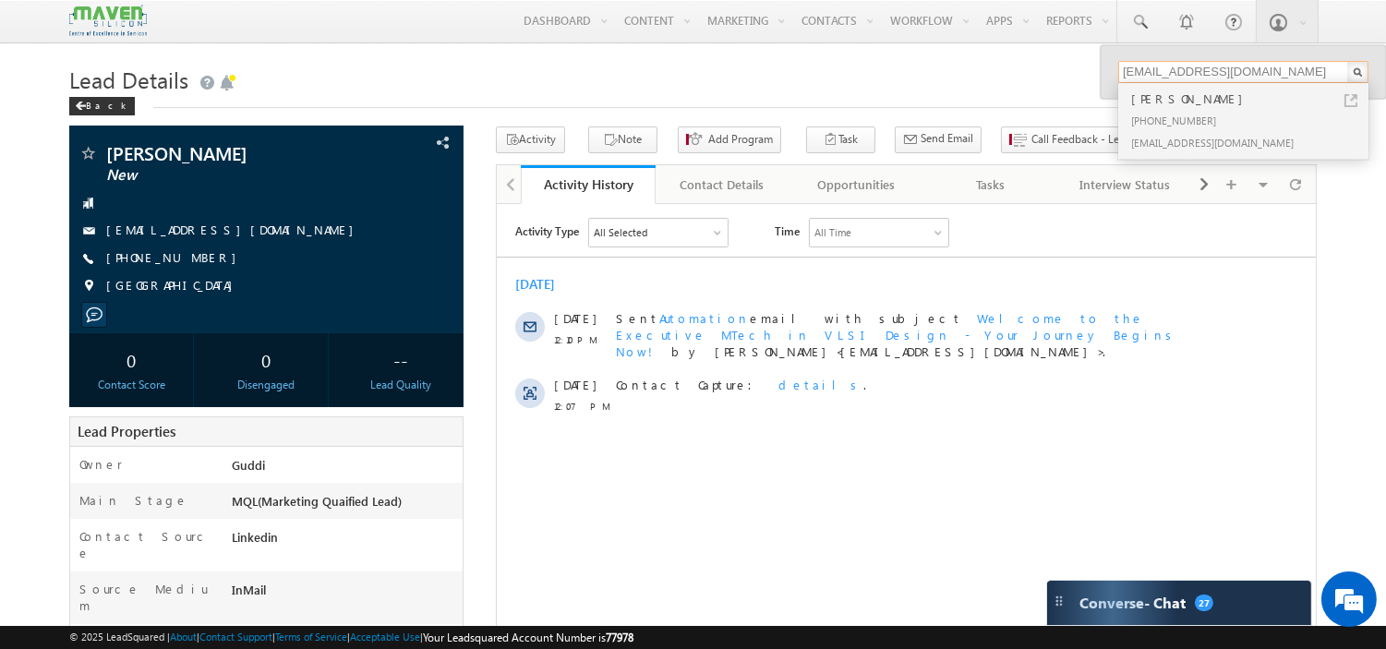
paste input "bhargavareddym55"
type input "bhargavareddym55@gmail.com"
click at [1203, 125] on div "+91-7619320918" at bounding box center [1250, 120] width 247 height 22
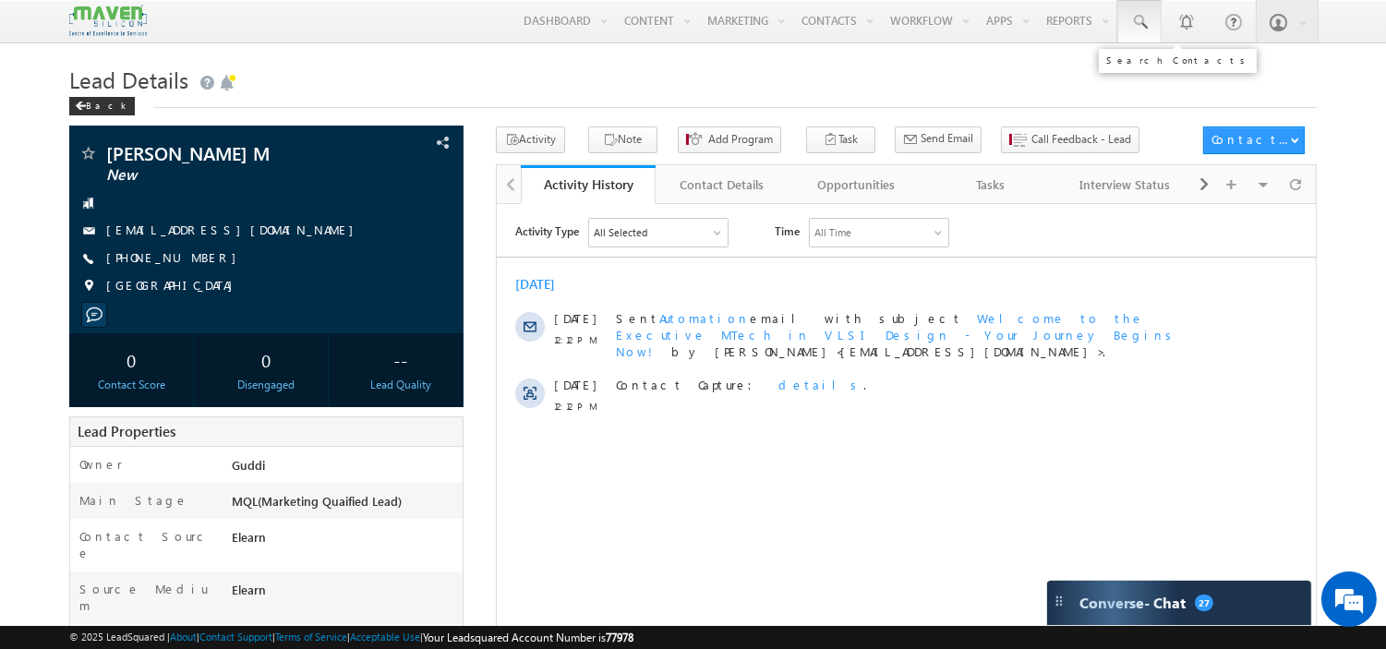
click at [1149, 20] on link at bounding box center [1139, 21] width 44 height 42
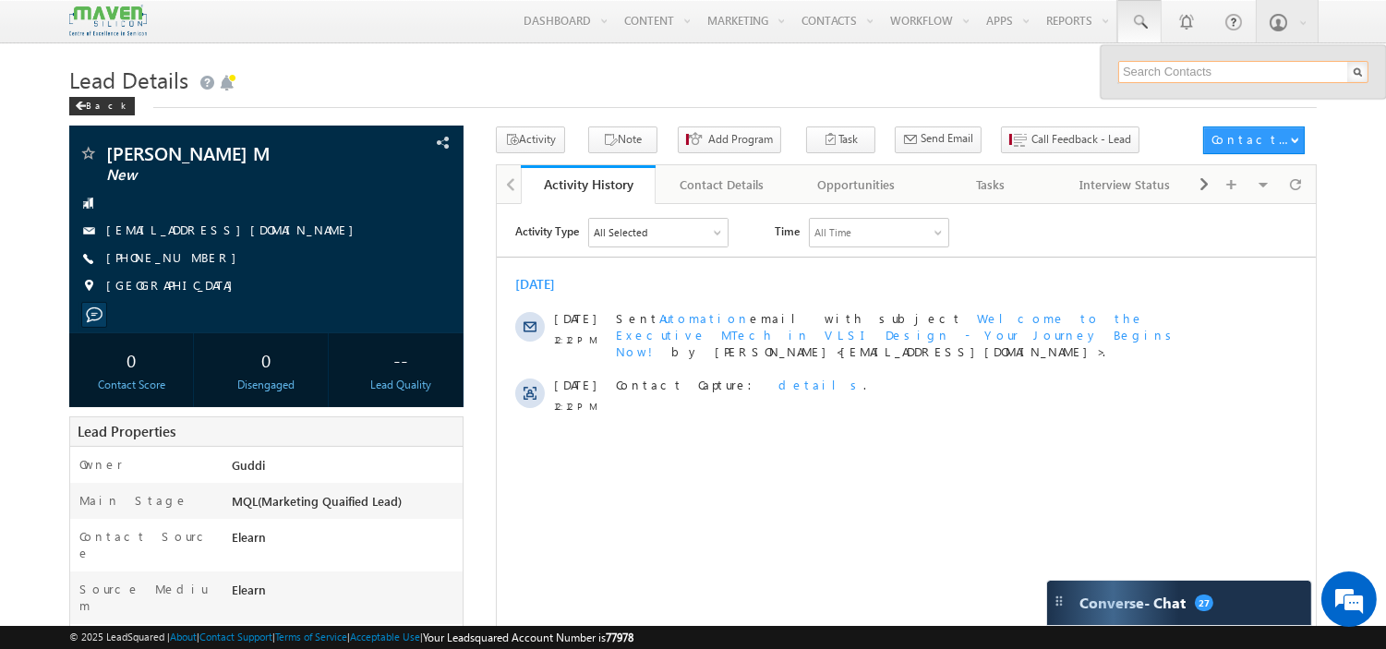
paste input "saisannaseerck@gmail.com"
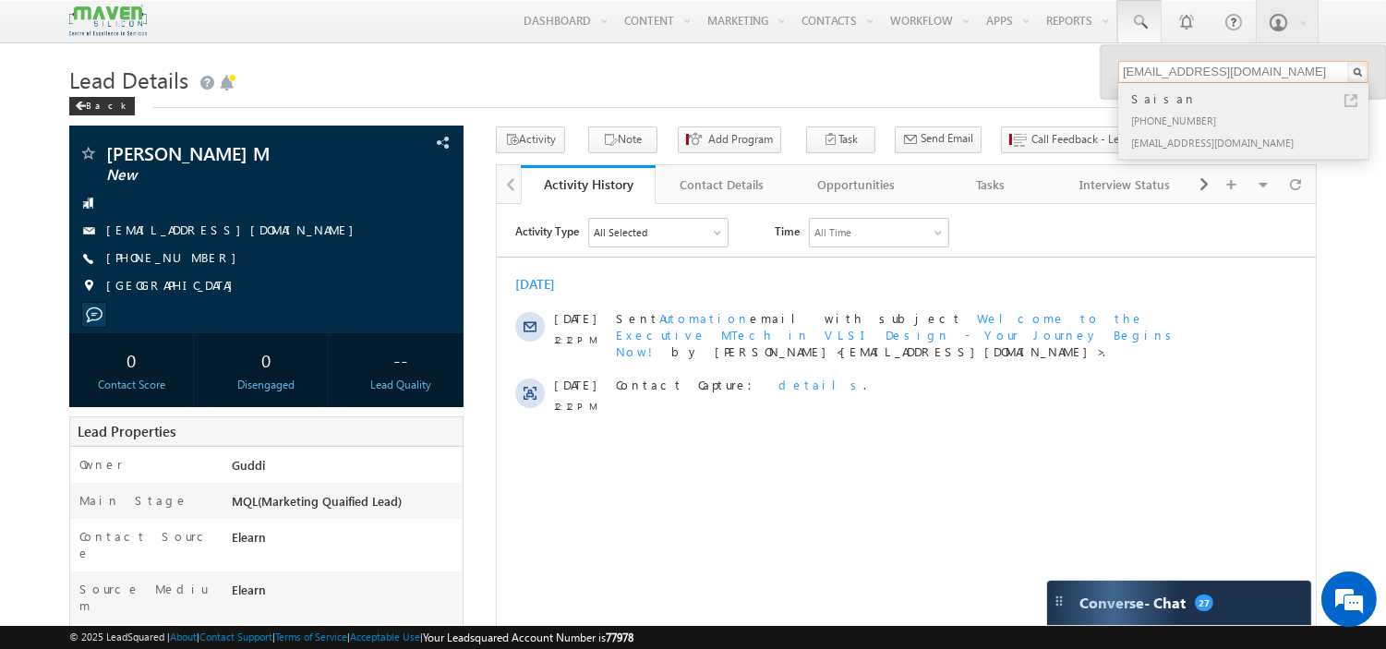
type input "saisannaseerck@gmail.com"
click at [1150, 114] on div "+91-8792712266" at bounding box center [1250, 120] width 247 height 22
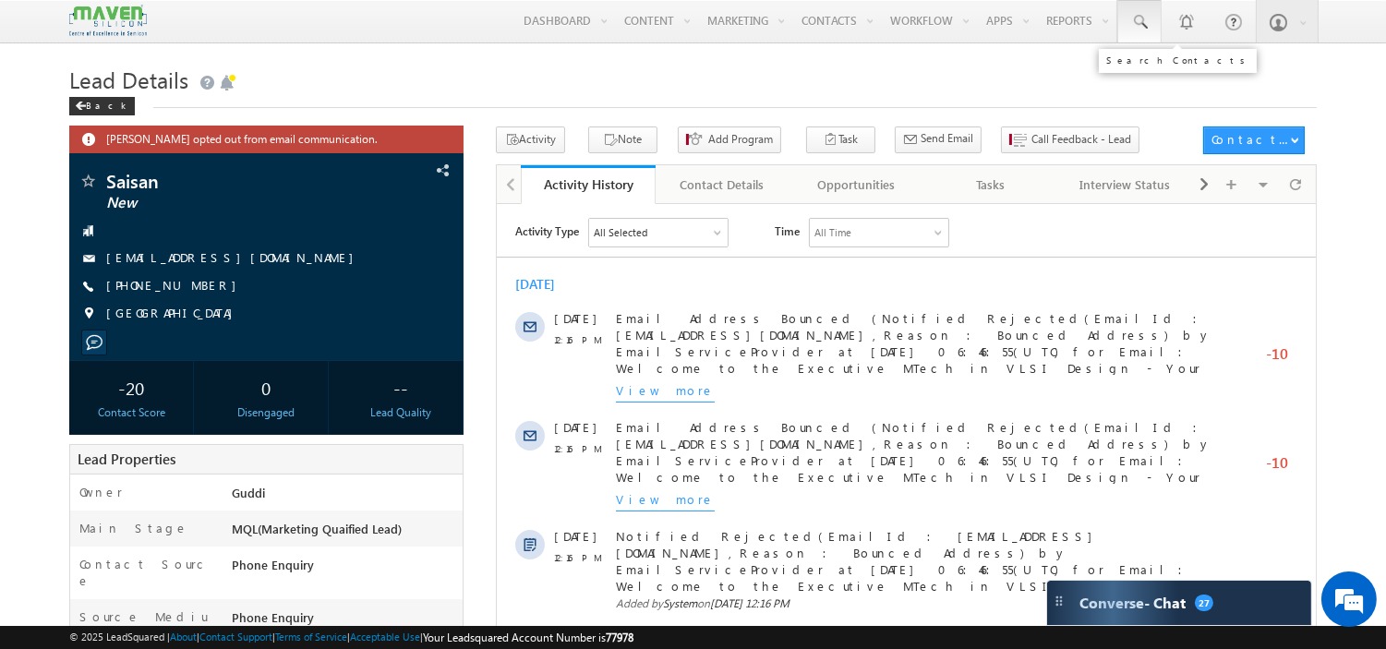
click at [1141, 33] on link at bounding box center [1139, 21] width 44 height 42
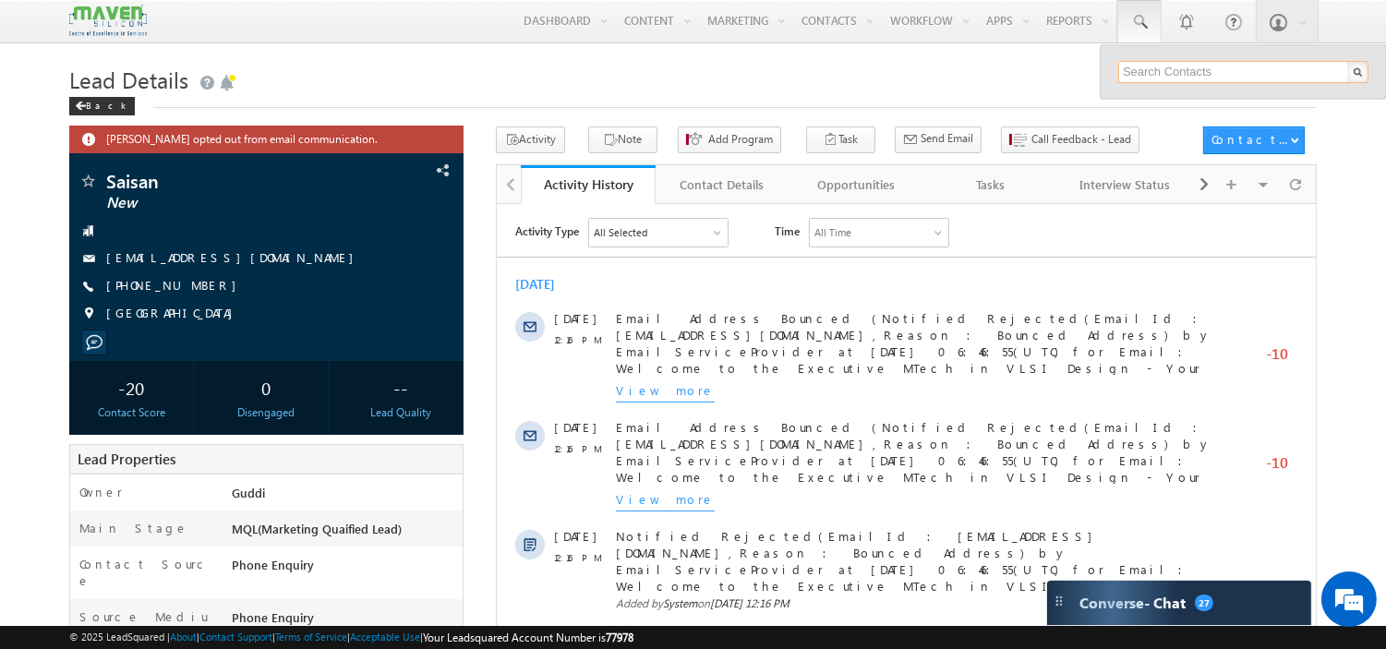
paste input "diyaviswamdiya@gmail.com"
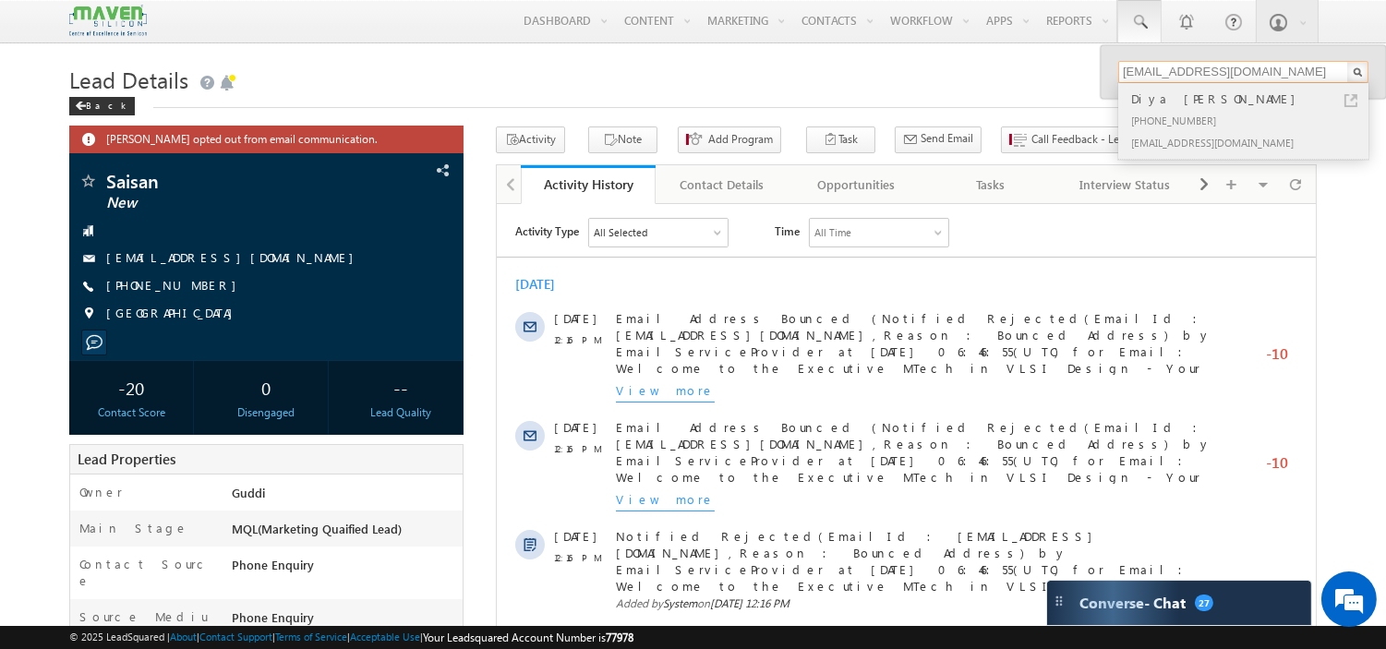
type input "diyaviswamdiya@gmail.com"
click at [1194, 107] on div "Diya Viswam" at bounding box center [1250, 99] width 247 height 20
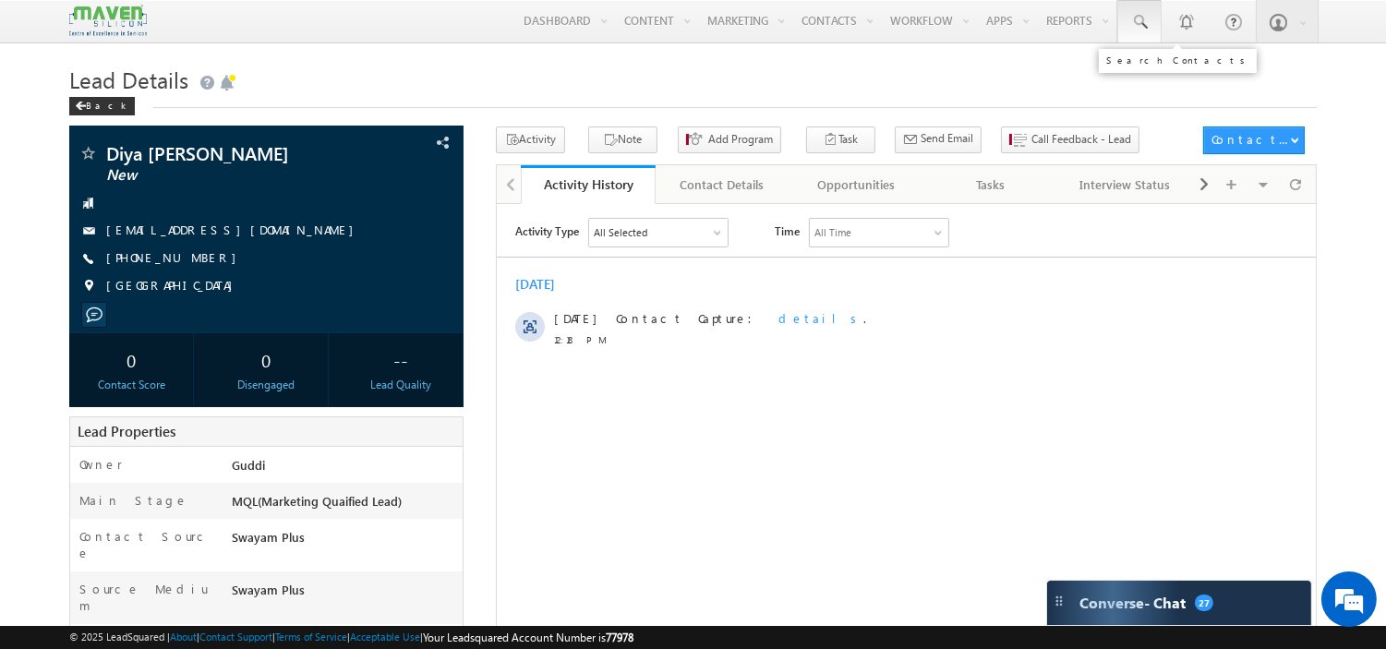
click at [1142, 22] on span at bounding box center [1139, 22] width 18 height 18
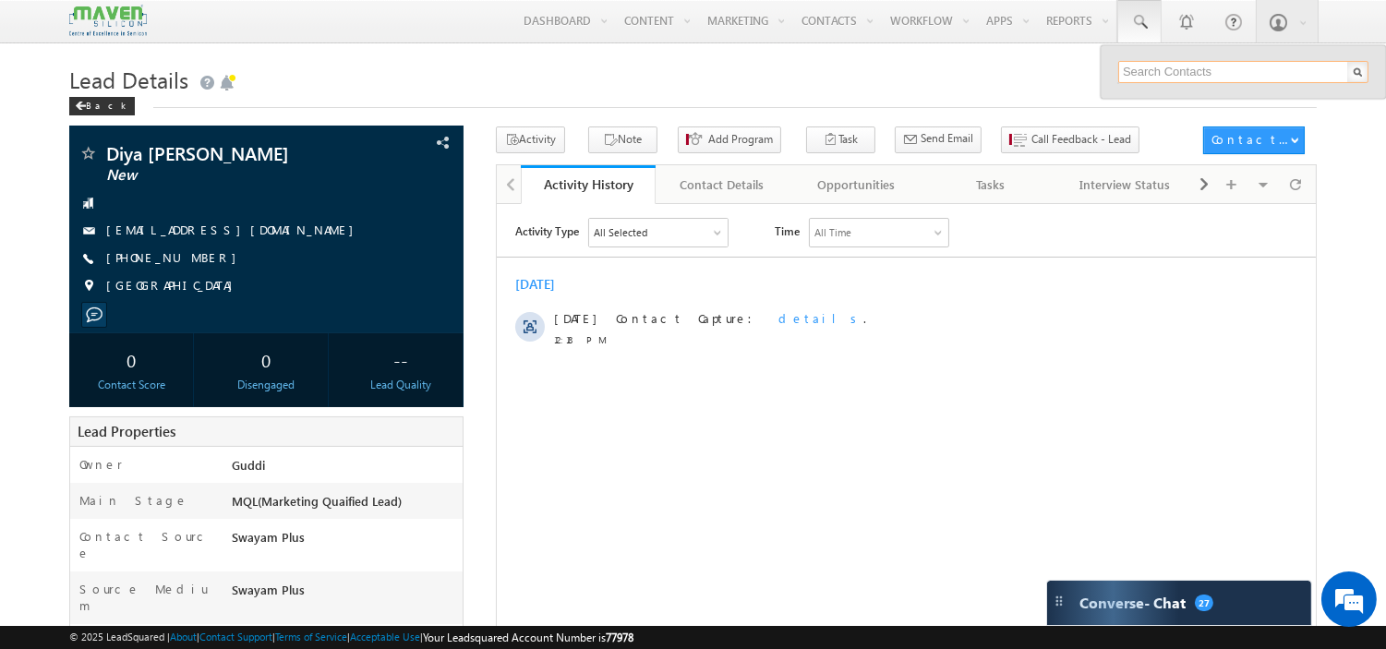
paste input "niraimathiyan305@gmail.com"
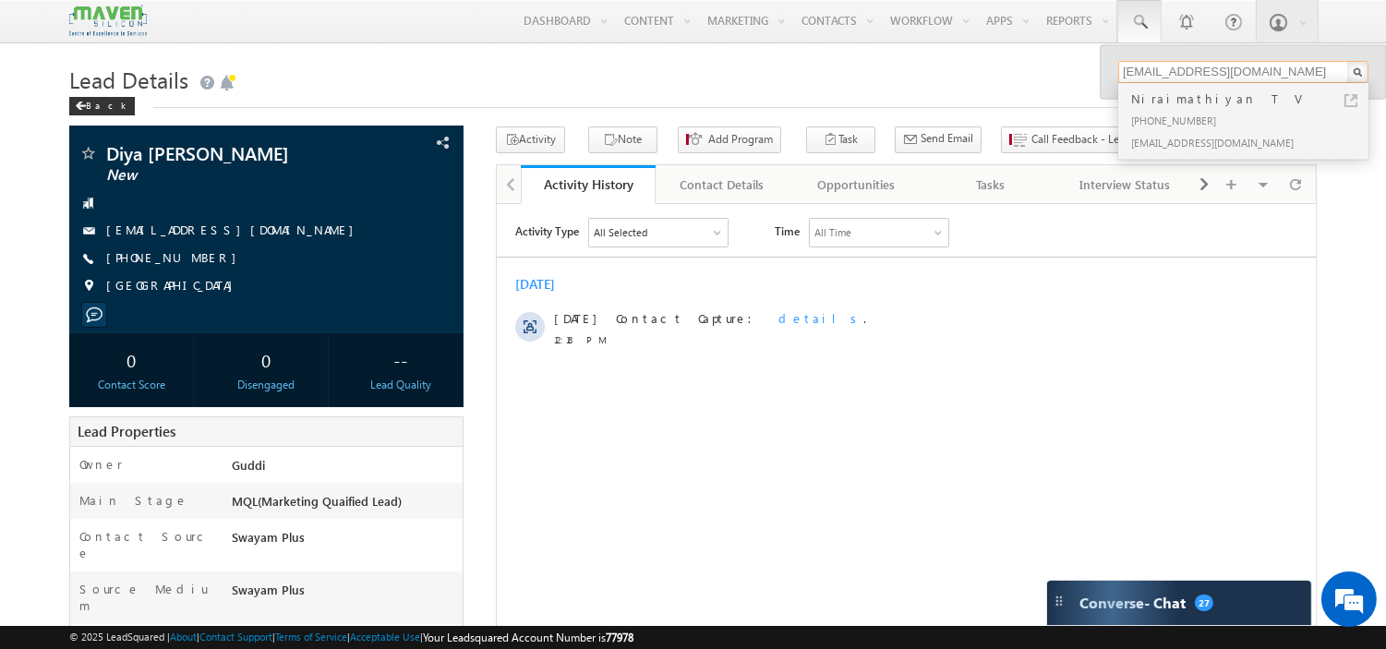
type input "niraimathiyan305@gmail.com"
drag, startPoint x: 1174, startPoint y: 103, endPoint x: 246, endPoint y: 30, distance: 930.8
click at [1174, 103] on div "Niraimathiyan T V" at bounding box center [1250, 99] width 247 height 20
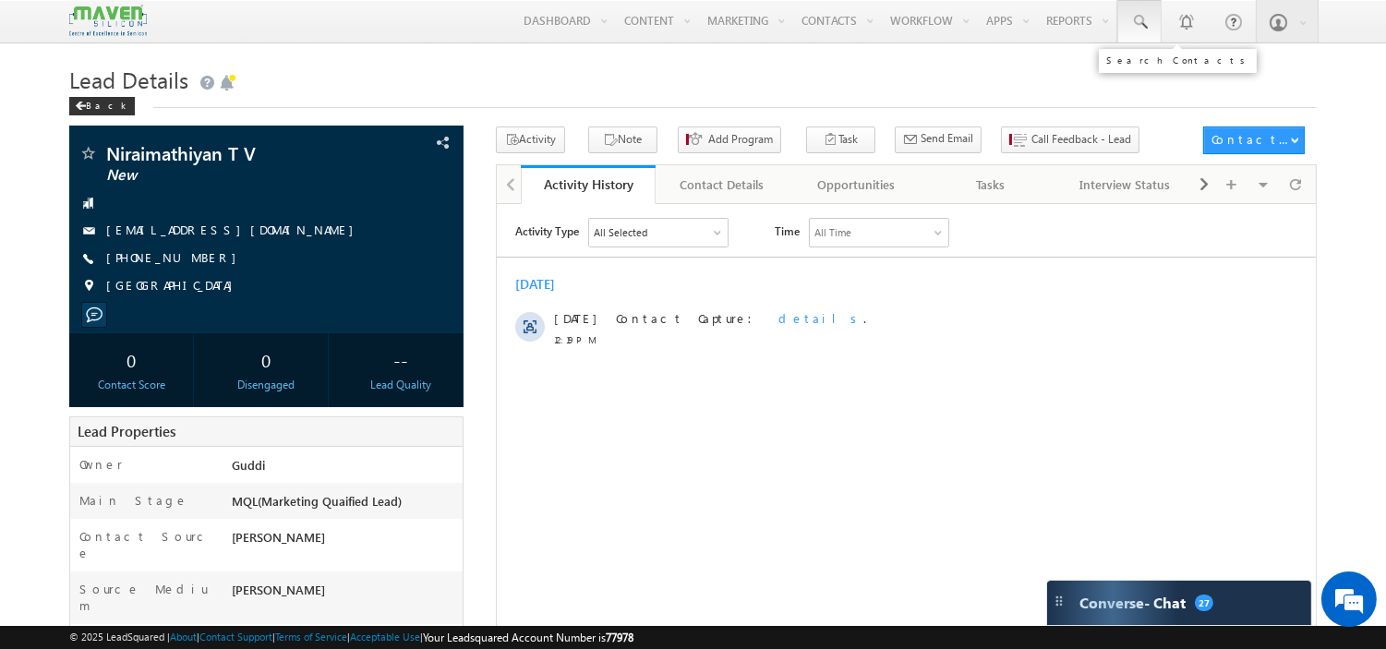
click at [1130, 16] on span at bounding box center [1139, 22] width 18 height 18
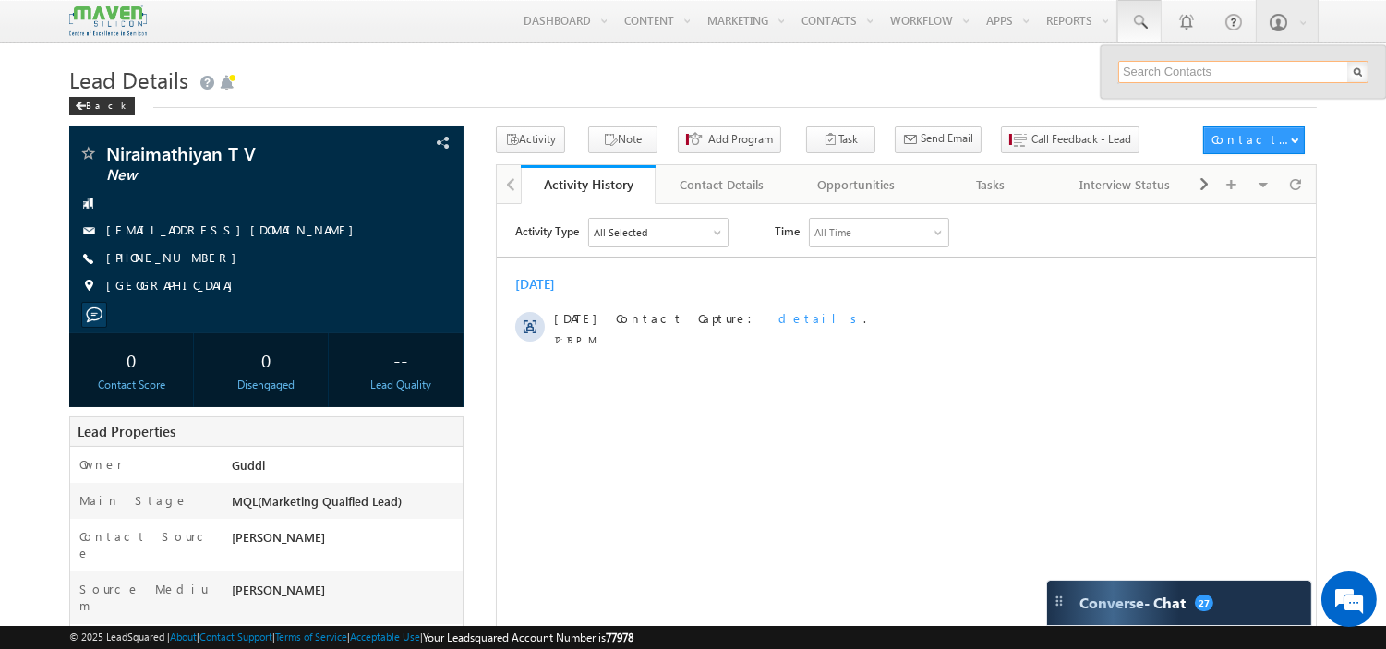
click at [1161, 76] on input "text" at bounding box center [1243, 72] width 250 height 22
paste input "[EMAIL_ADDRESS][DOMAIN_NAME]"
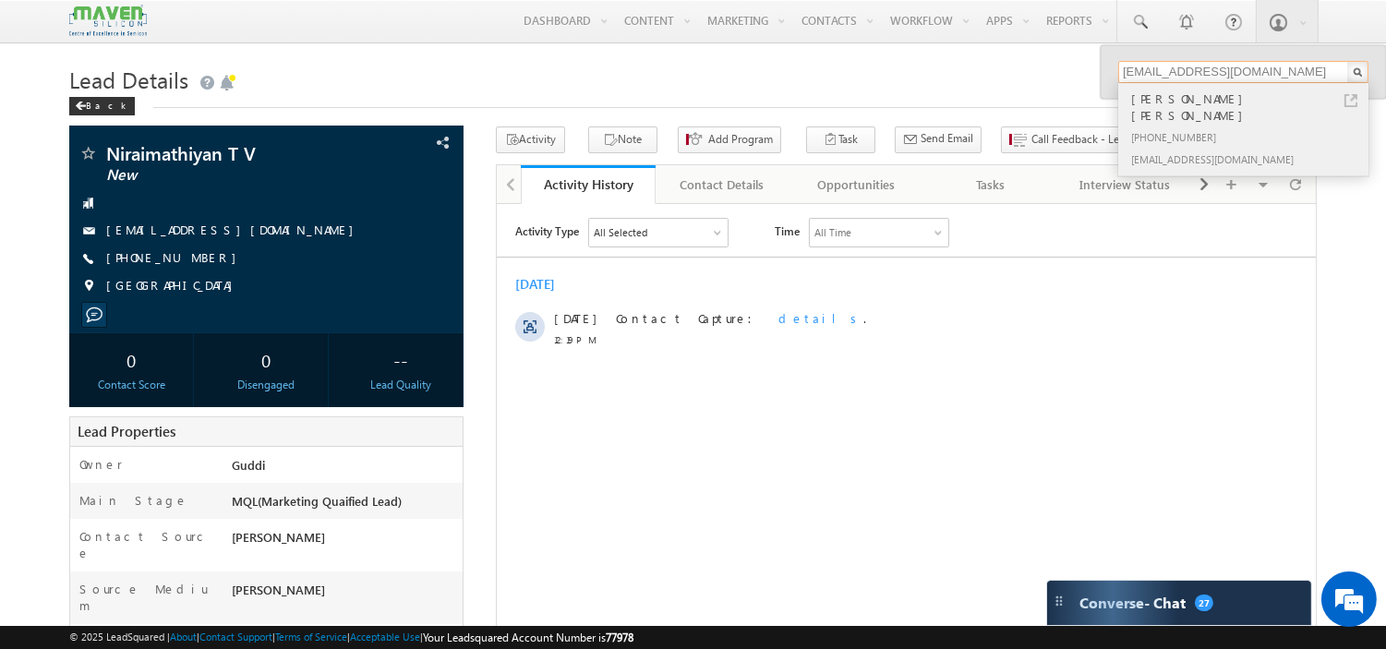
type input "aleenageorge2026@ec.sjcetpalai.ac.in"
click at [1178, 126] on div "+91-8590889346" at bounding box center [1250, 137] width 247 height 22
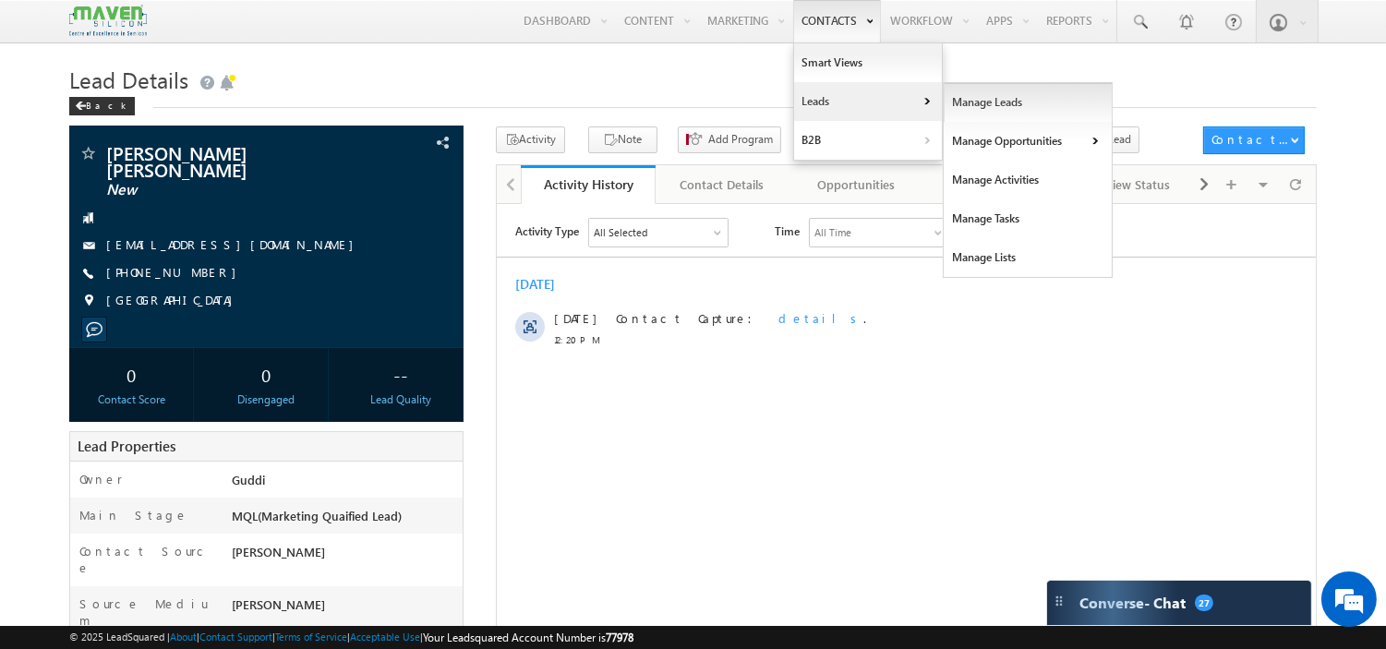
click at [957, 100] on link "Manage Leads" at bounding box center [1028, 102] width 169 height 39
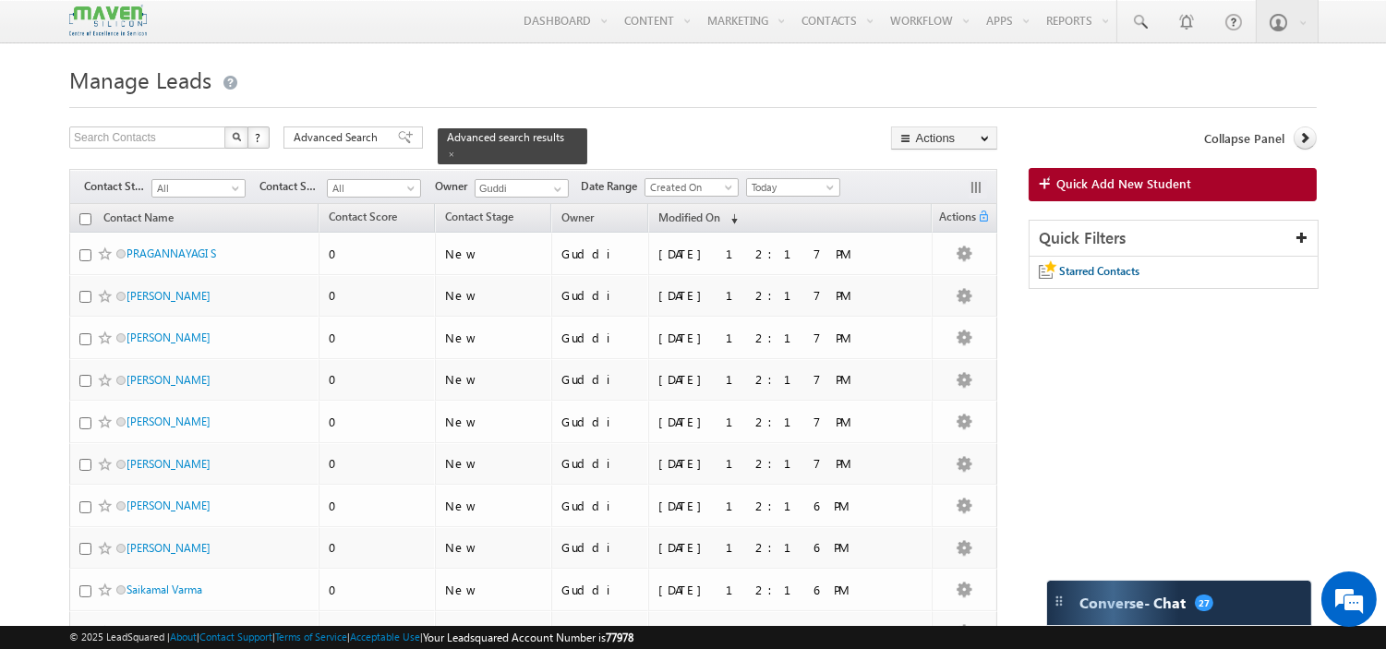
click at [651, 137] on div "Search Contacts X ? 541 results found Advanced Search Advanced Search Advanced …" at bounding box center [533, 145] width 928 height 38
click at [338, 141] on span "Advanced Search" at bounding box center [339, 137] width 90 height 17
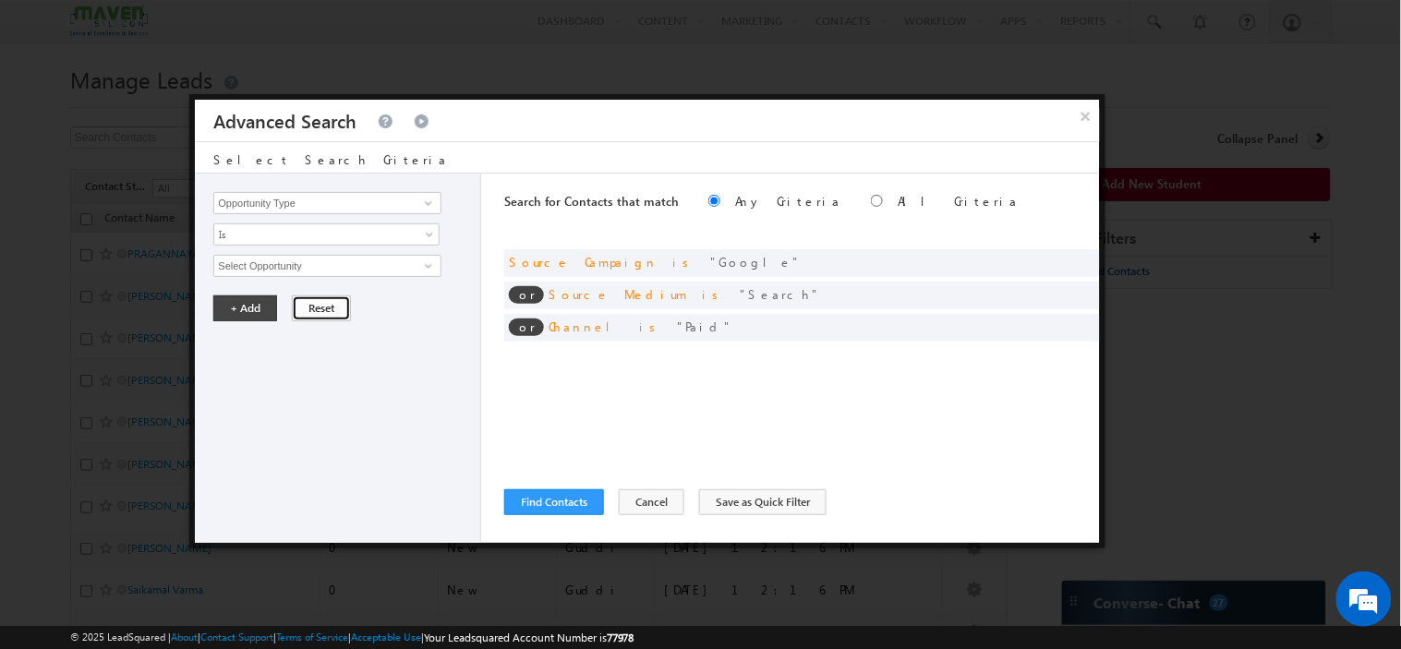
click at [323, 309] on button "Reset" at bounding box center [321, 308] width 59 height 26
click at [1081, 254] on div at bounding box center [1073, 262] width 44 height 17
click at [1080, 259] on span at bounding box center [1079, 260] width 13 height 13
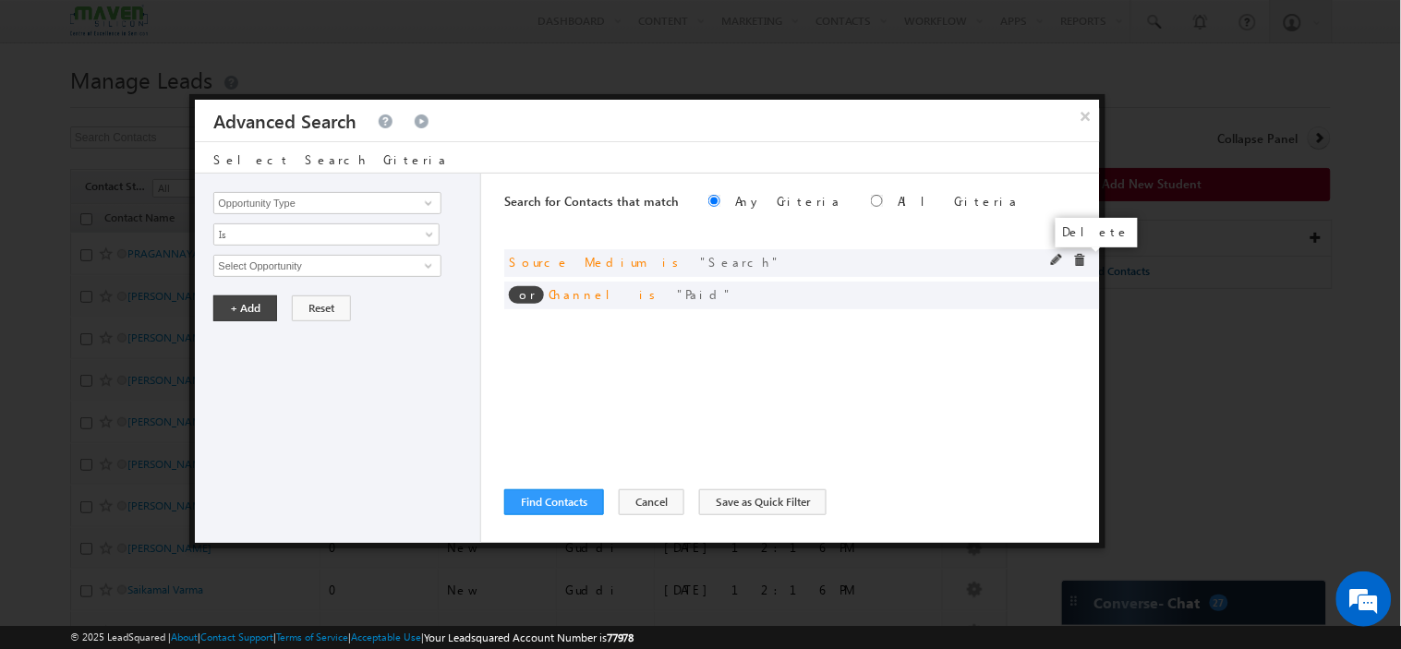
click at [1080, 261] on span at bounding box center [1079, 260] width 13 height 13
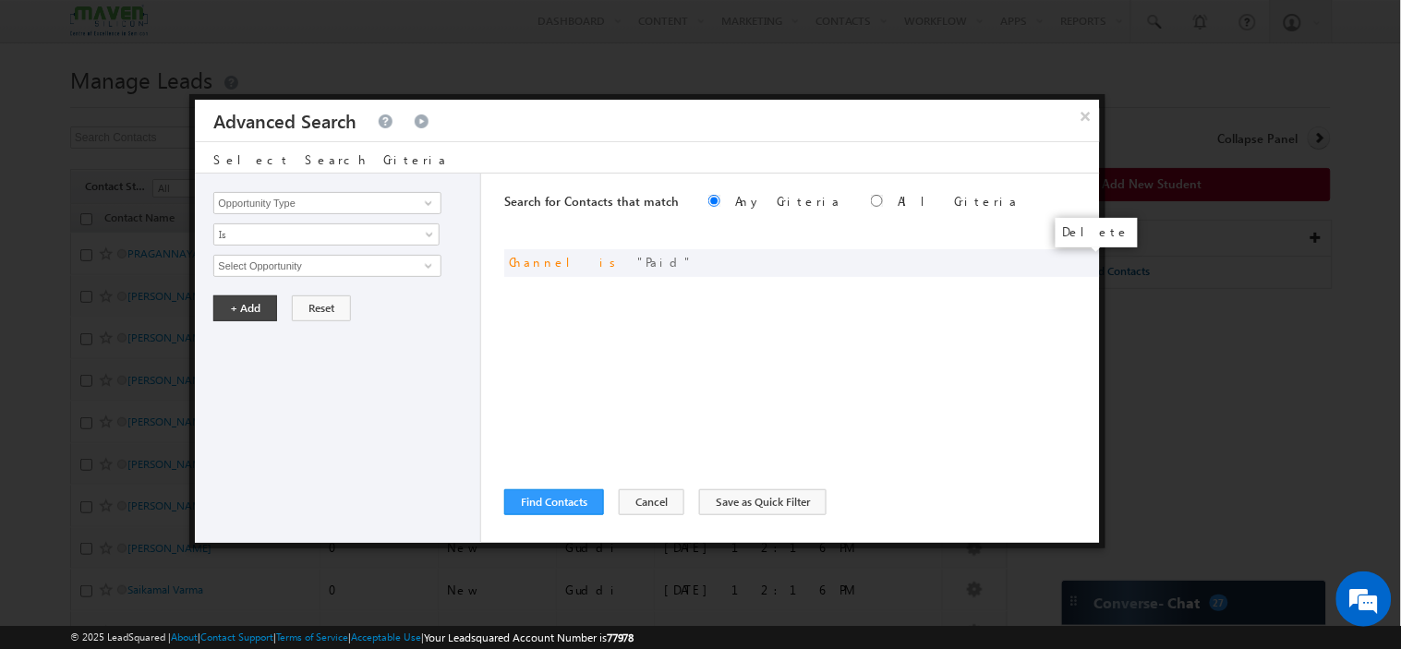
click at [0, 0] on span at bounding box center [0, 0] width 0 height 0
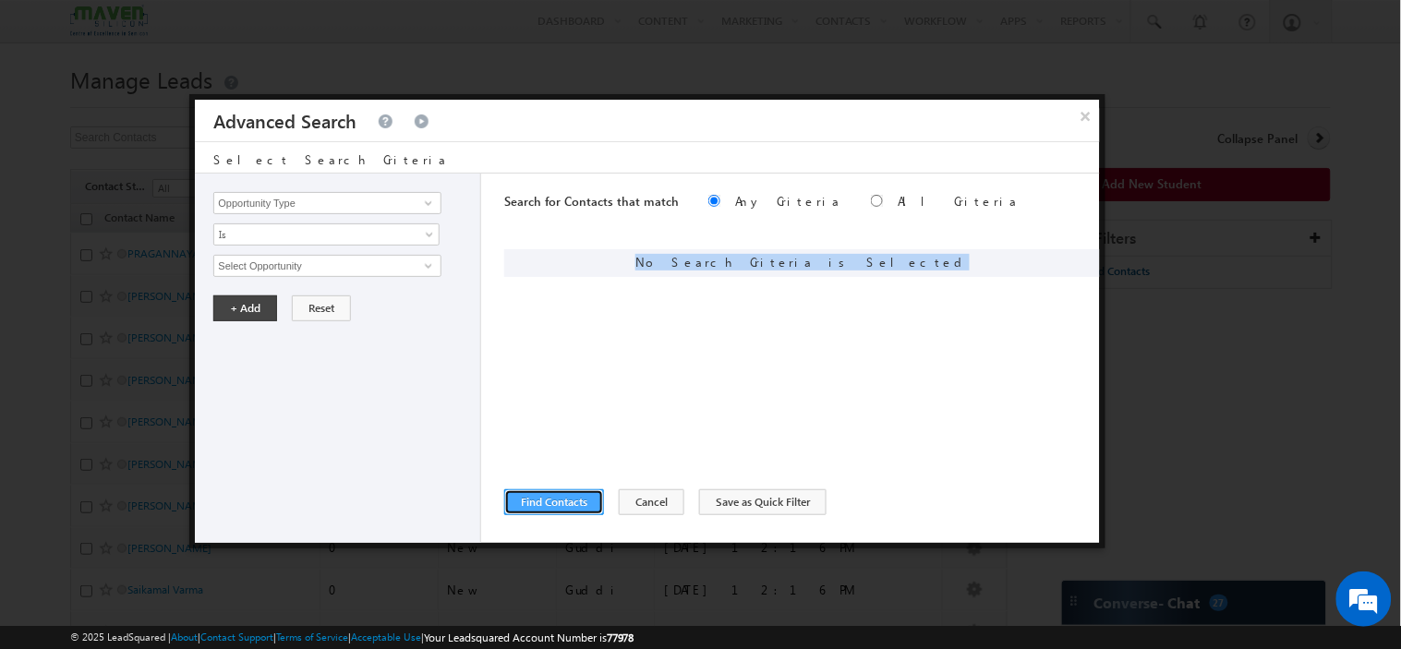
click at [558, 505] on button "Find Contacts" at bounding box center [554, 502] width 100 height 26
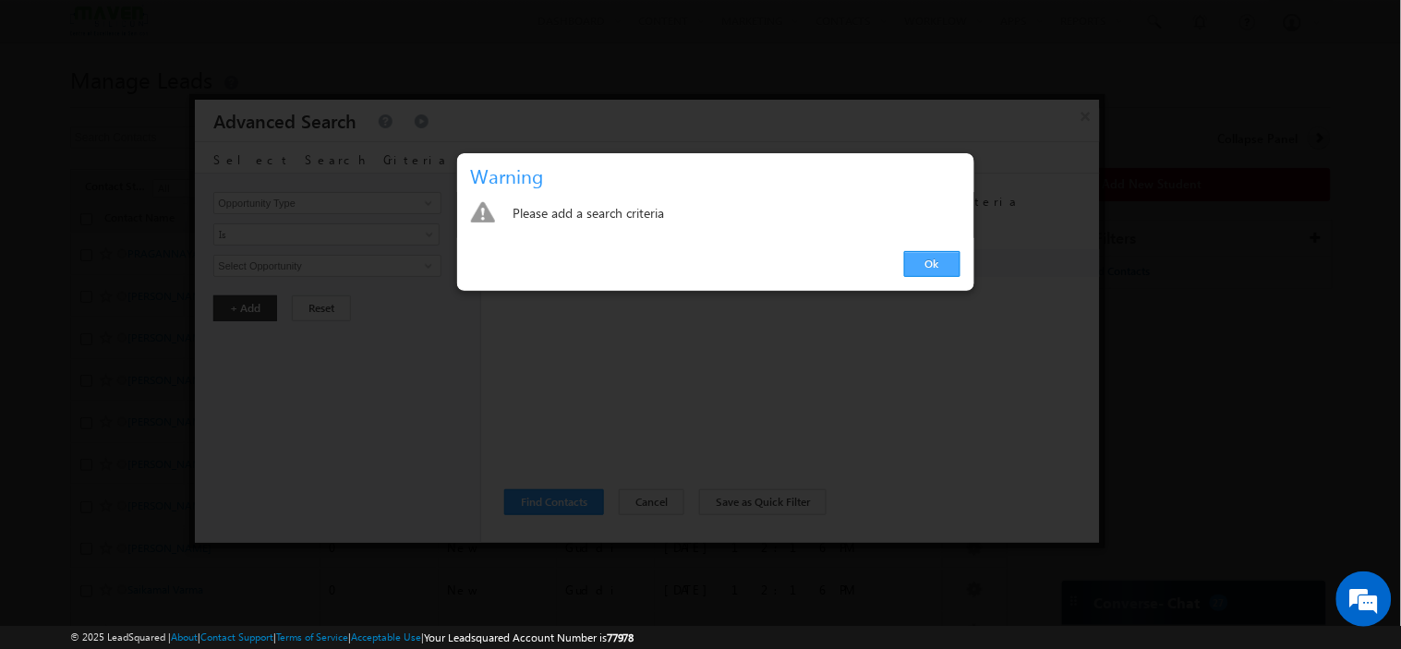
click at [933, 270] on link "Ok" at bounding box center [932, 264] width 56 height 26
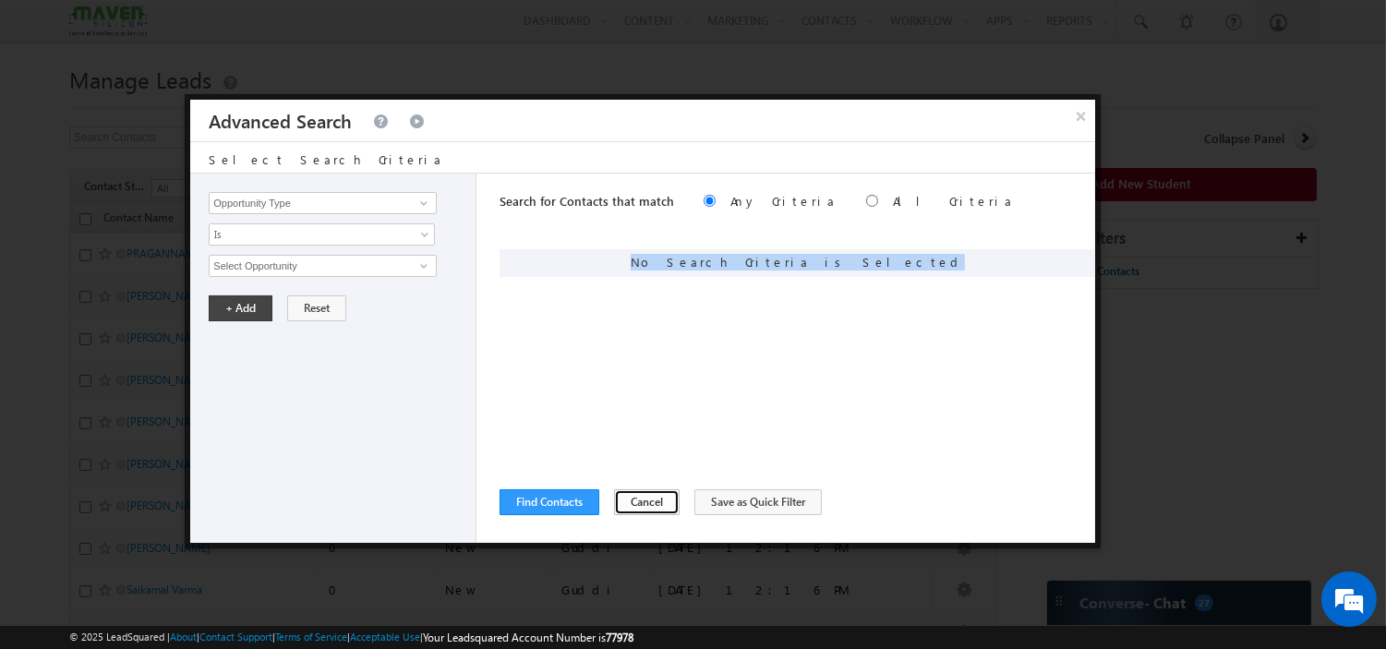
click at [642, 503] on button "Cancel" at bounding box center [647, 502] width 66 height 26
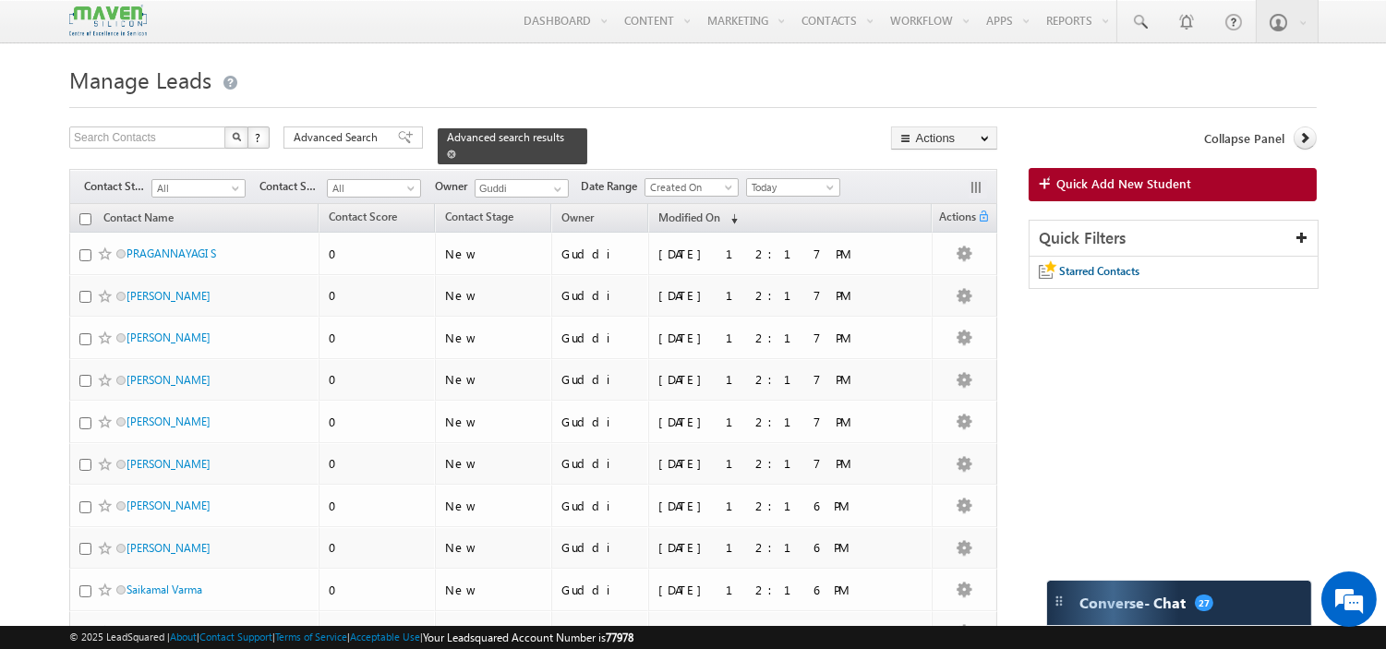
click at [456, 150] on span at bounding box center [451, 154] width 9 height 9
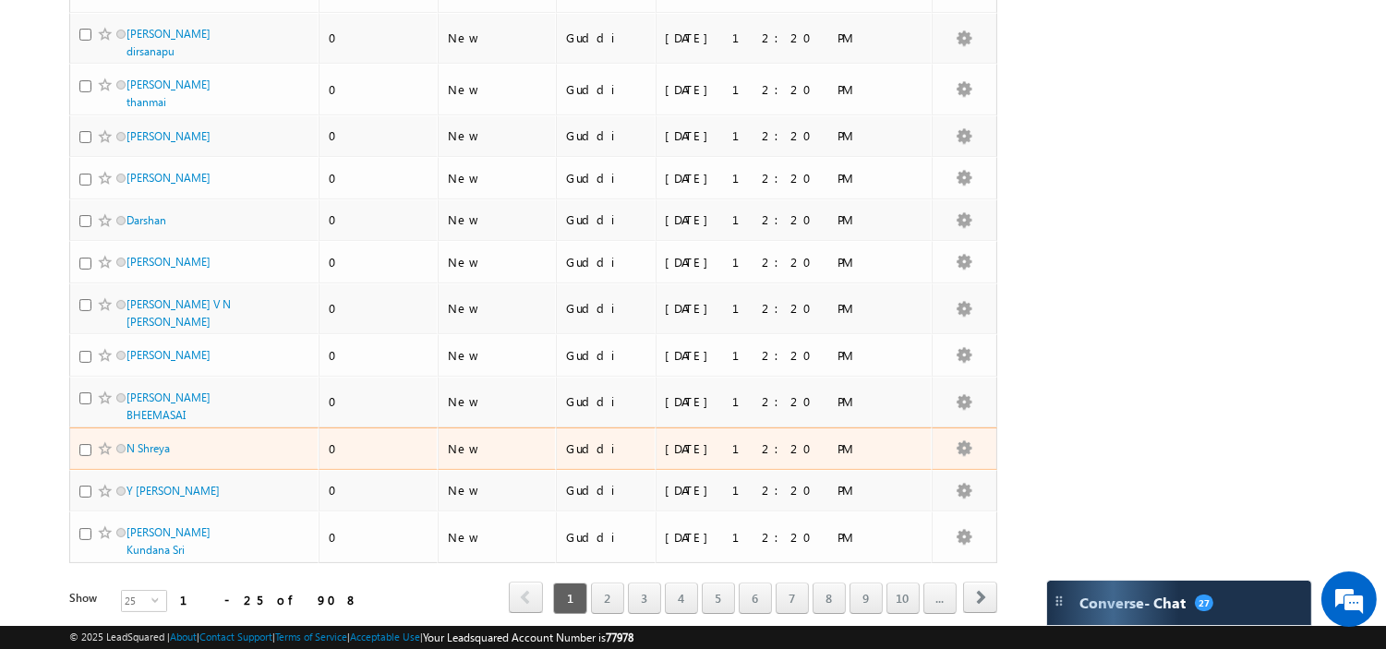
scroll to position [788, 0]
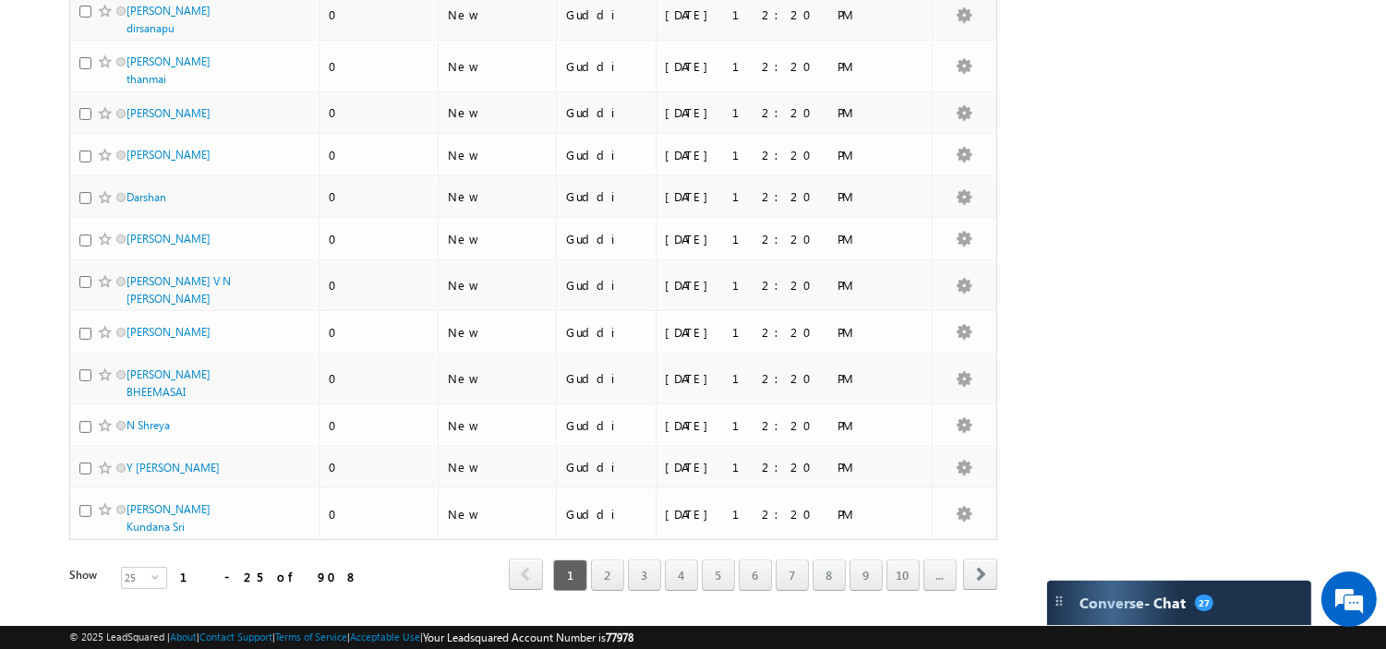
drag, startPoint x: 250, startPoint y: 537, endPoint x: 181, endPoint y: 550, distance: 70.4
click at [181, 567] on div "Show 25 select 25" at bounding box center [185, 580] width 232 height 26
click at [241, 567] on div "Show 25 select 25" at bounding box center [185, 580] width 232 height 26
drag, startPoint x: 231, startPoint y: 536, endPoint x: 260, endPoint y: 538, distance: 29.7
click at [260, 567] on div "Show 25 select 25" at bounding box center [185, 580] width 232 height 26
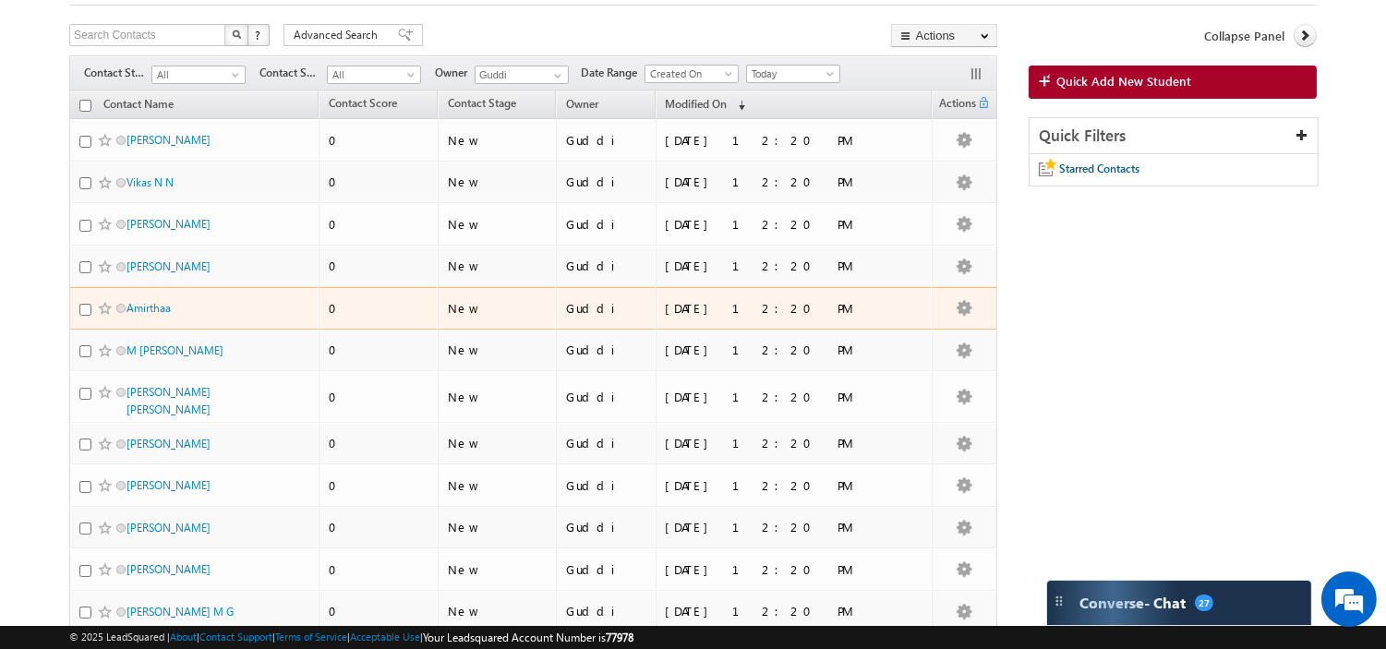
scroll to position [0, 0]
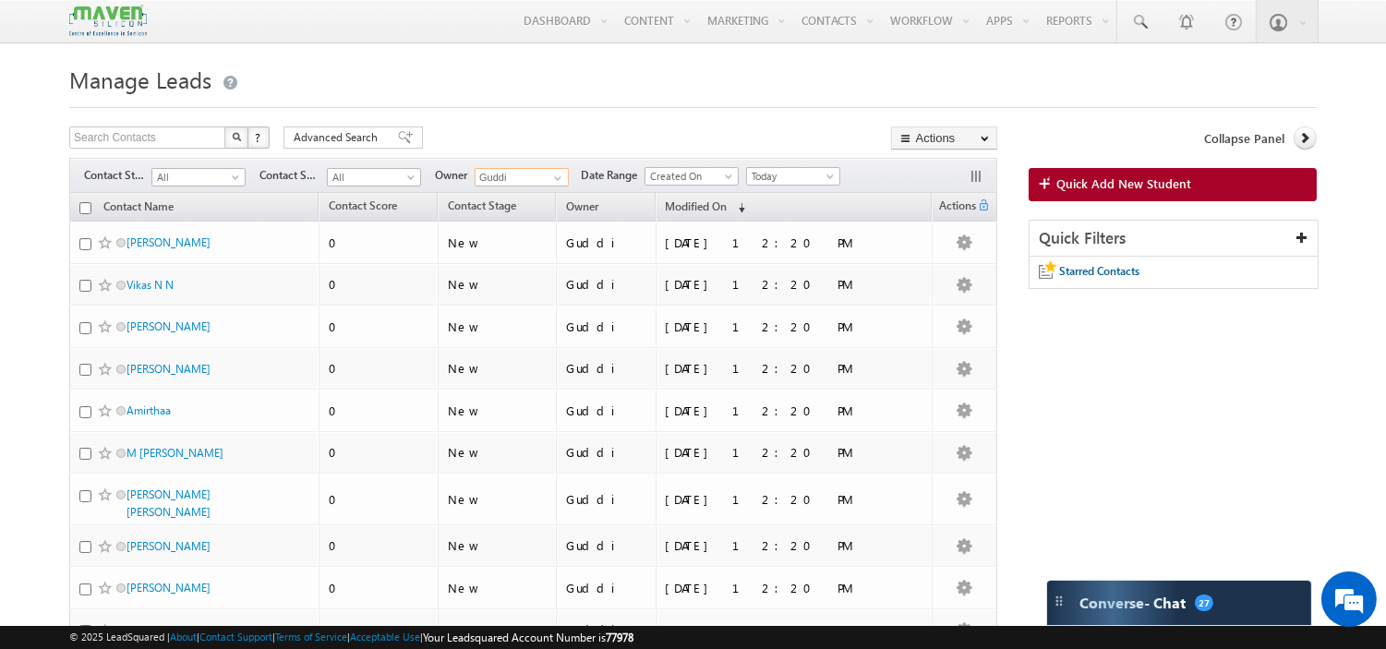
click at [514, 172] on input "Guddi" at bounding box center [522, 177] width 94 height 18
click at [555, 182] on span at bounding box center [557, 178] width 15 height 15
click at [519, 205] on link "Komal lsq4@maven-silicon.com" at bounding box center [567, 204] width 185 height 35
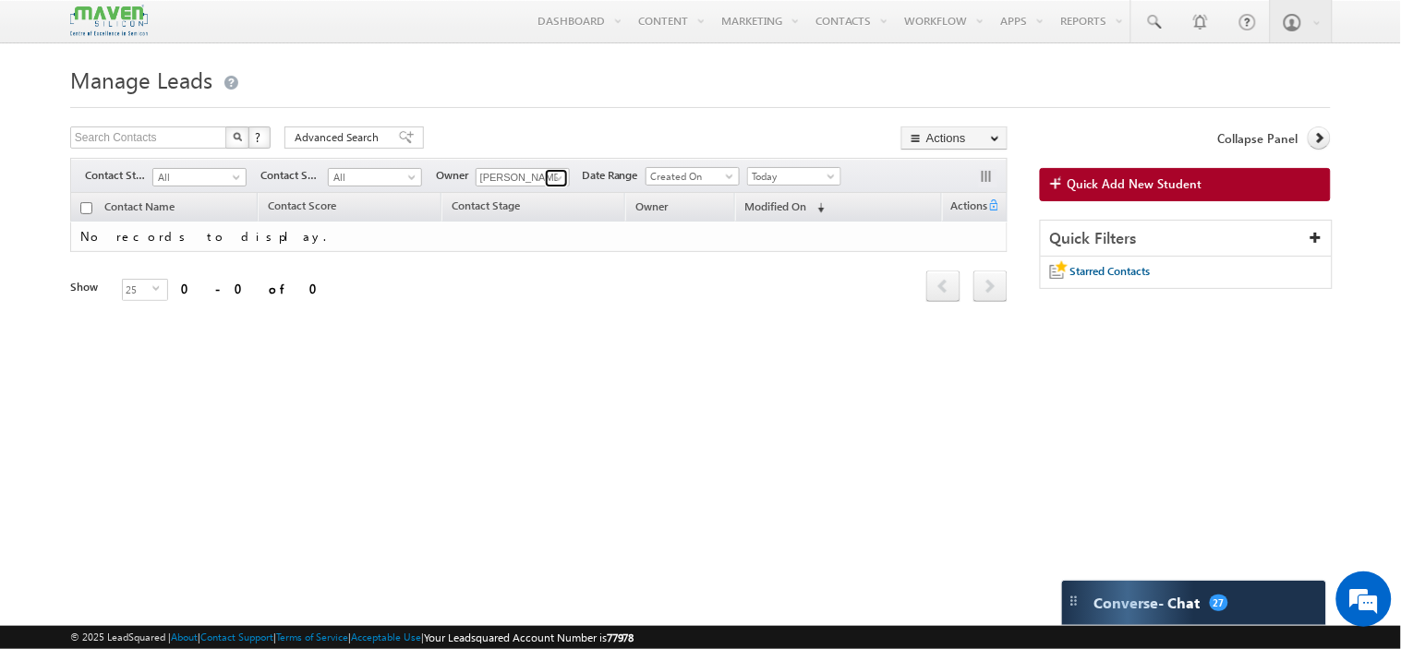
click at [563, 179] on span at bounding box center [558, 178] width 15 height 15
click at [805, 182] on span "Today" at bounding box center [792, 176] width 88 height 17
click at [783, 241] on link "[DATE]" at bounding box center [798, 239] width 93 height 17
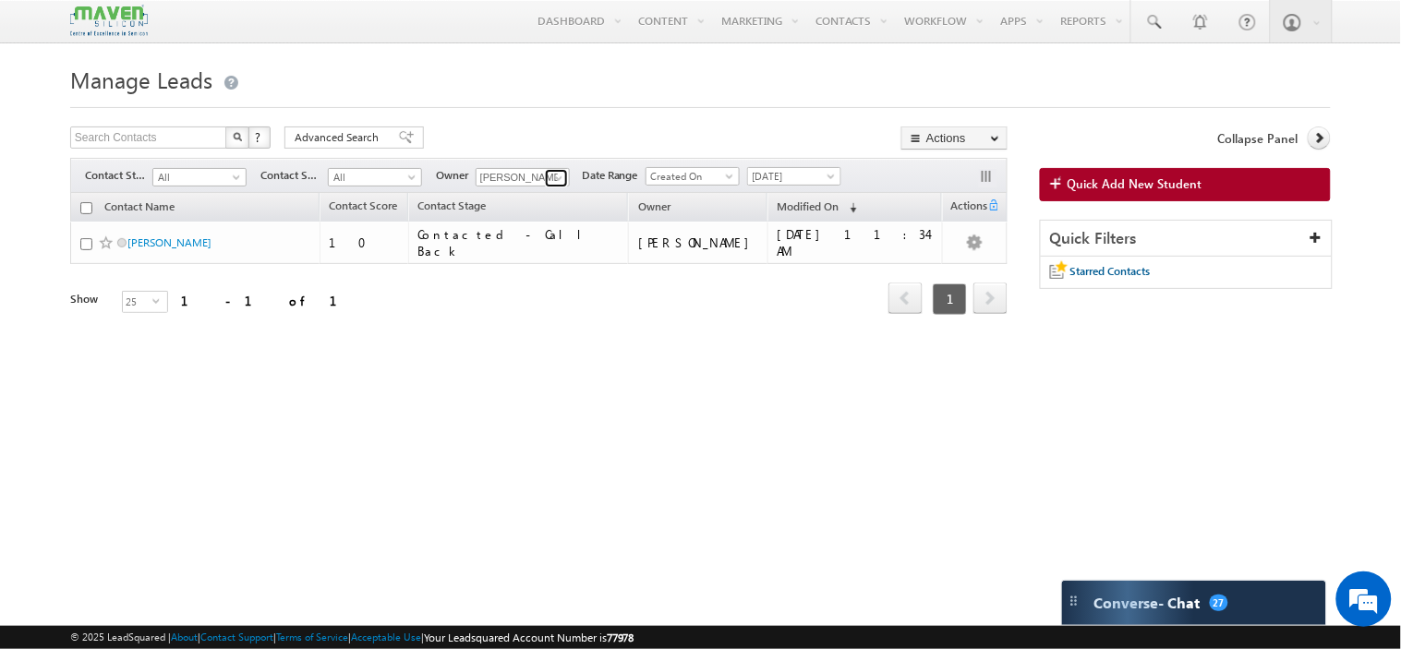
click at [561, 176] on span at bounding box center [558, 178] width 15 height 15
click at [521, 217] on span "lsq2@maven-silicon.com" at bounding box center [566, 212] width 166 height 14
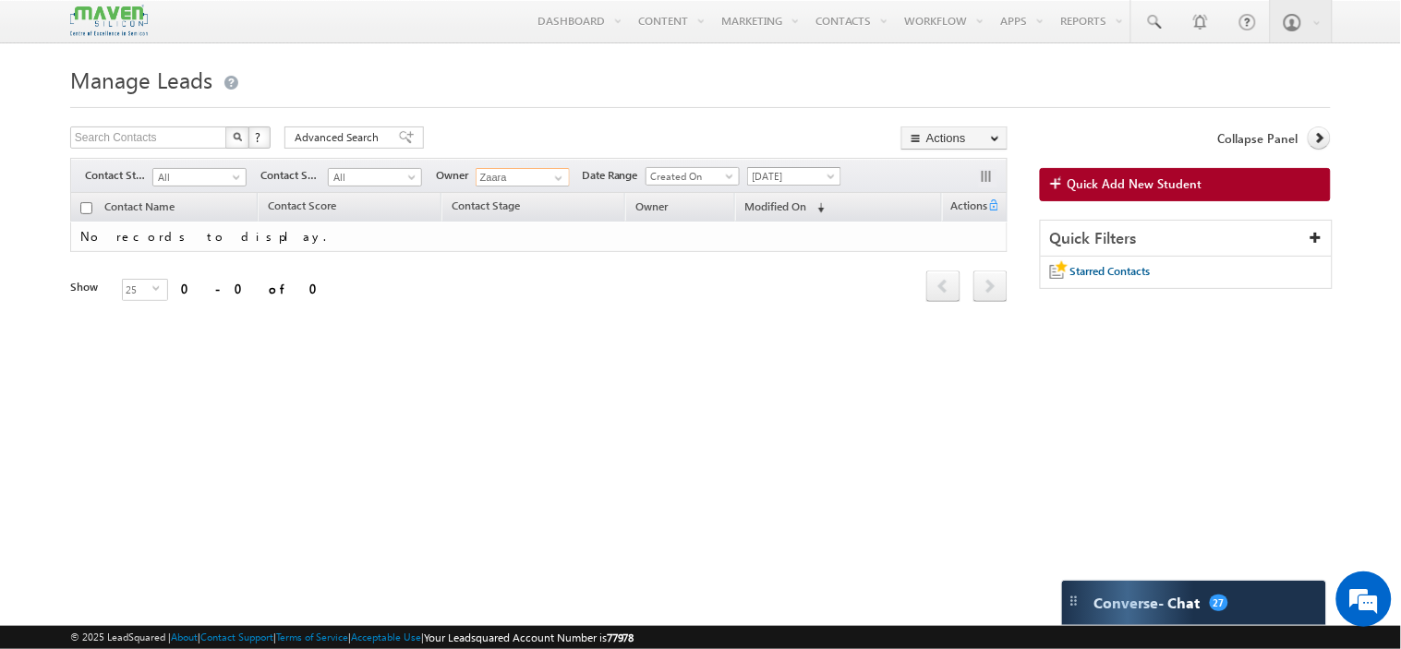
type input "Zaara"
click at [766, 179] on span "[DATE]" at bounding box center [792, 176] width 88 height 17
click at [766, 256] on link "Today" at bounding box center [798, 257] width 93 height 17
click at [790, 316] on div "Contact Name Contact Score Contact Stage Owner Refresh" at bounding box center [538, 262] width 937 height 138
click at [750, 305] on div "Refresh first prev next last 0 - 0 of 0" at bounding box center [538, 278] width 937 height 53
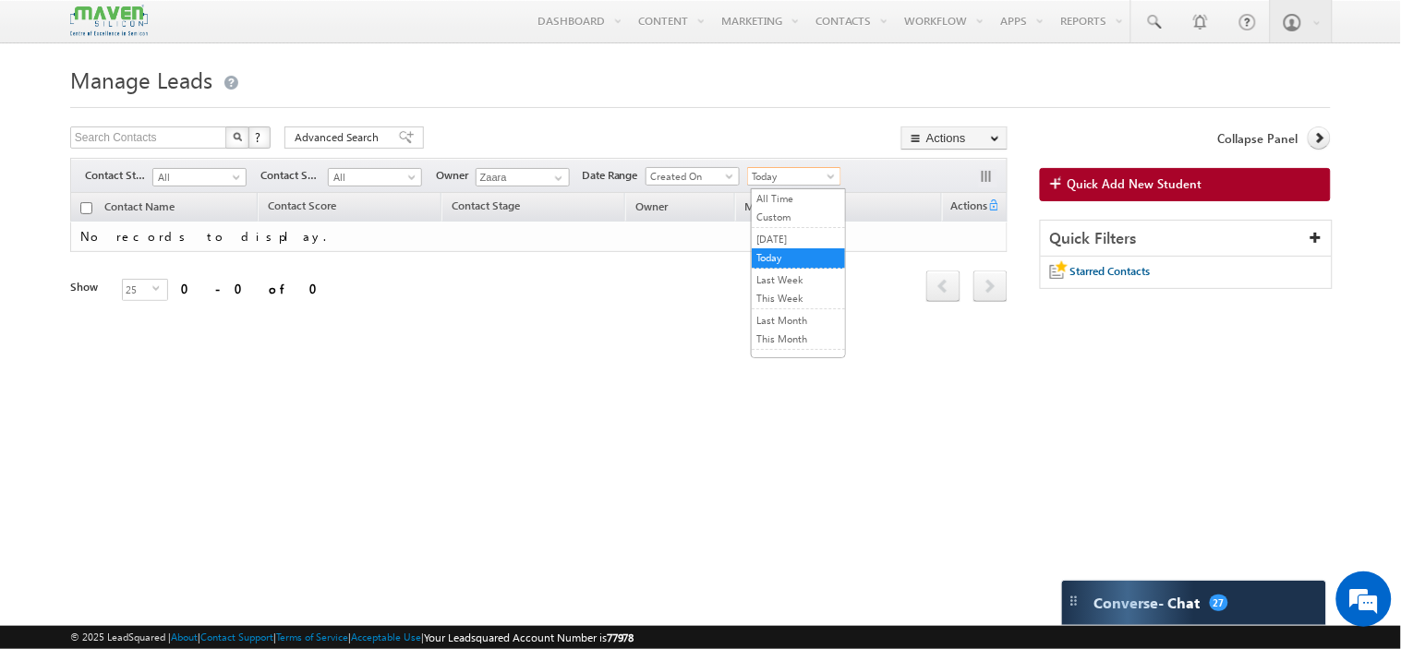
click at [792, 179] on span "Today" at bounding box center [792, 176] width 88 height 17
click at [789, 284] on link "Last Week" at bounding box center [798, 279] width 93 height 17
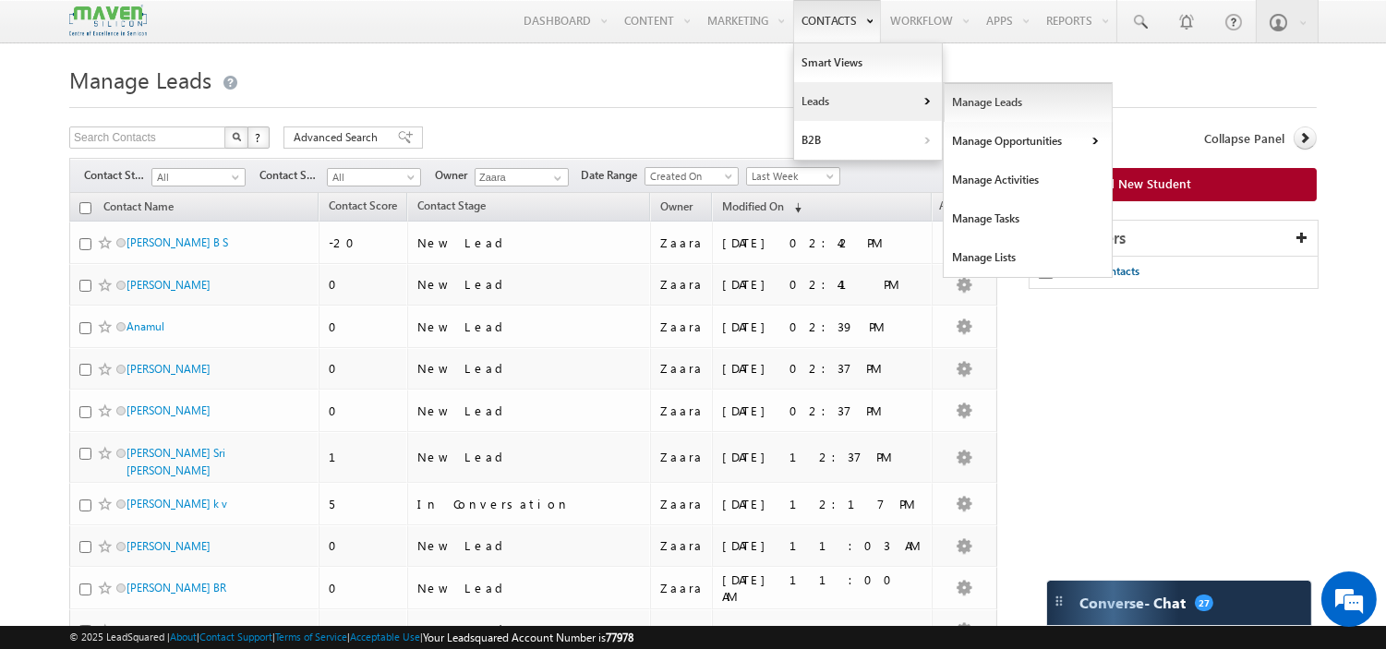
click at [1007, 104] on link "Manage Leads" at bounding box center [1028, 102] width 169 height 39
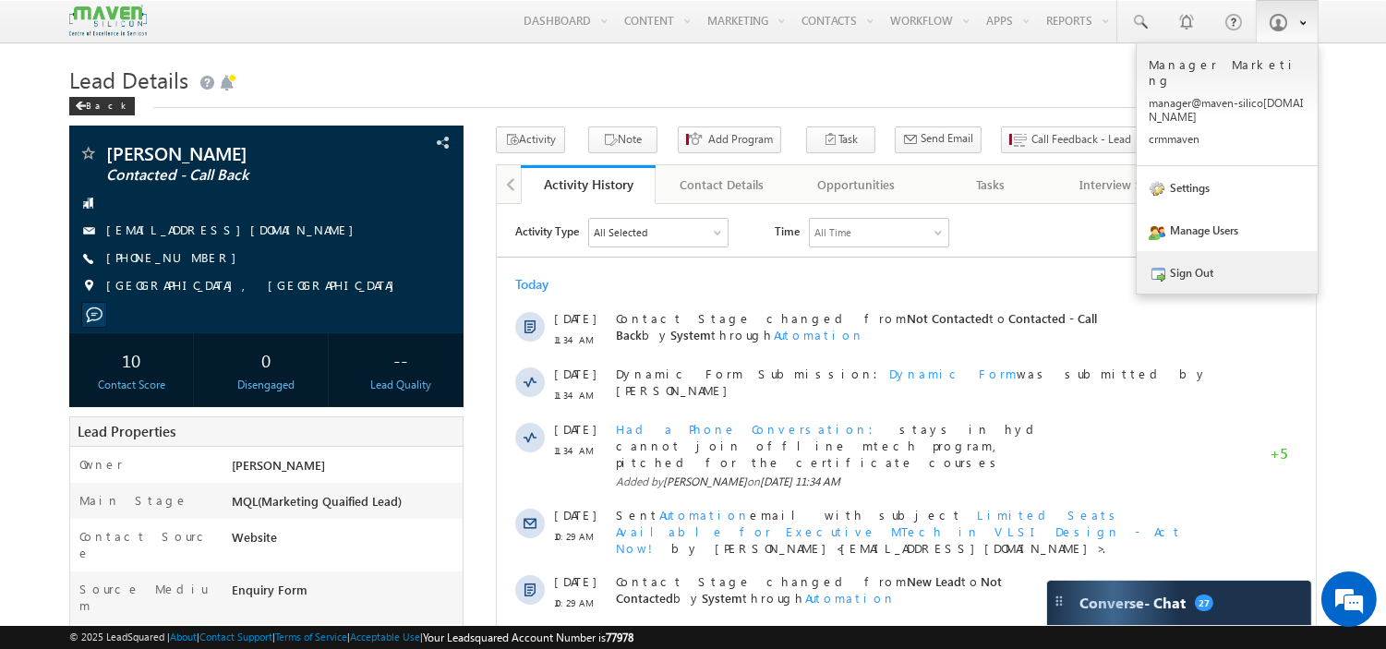
click at [1198, 251] on link "Sign Out" at bounding box center [1227, 272] width 181 height 42
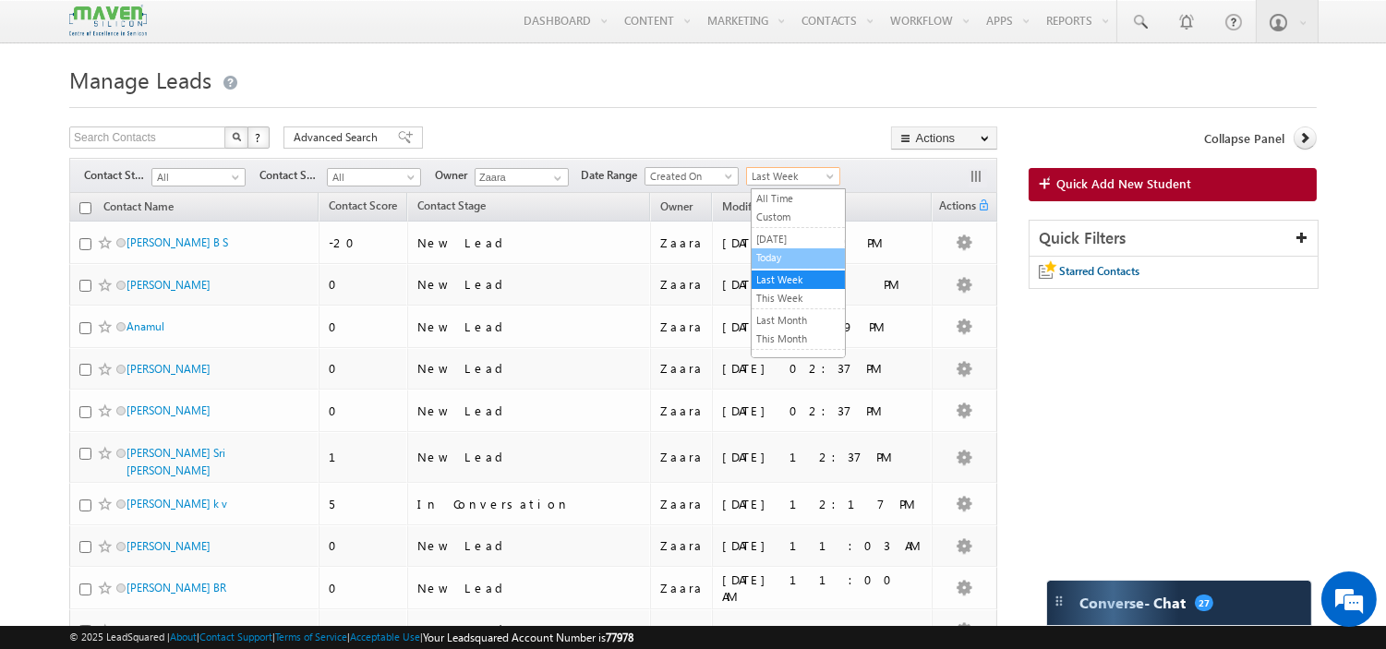
click at [783, 259] on link "Today" at bounding box center [798, 257] width 93 height 17
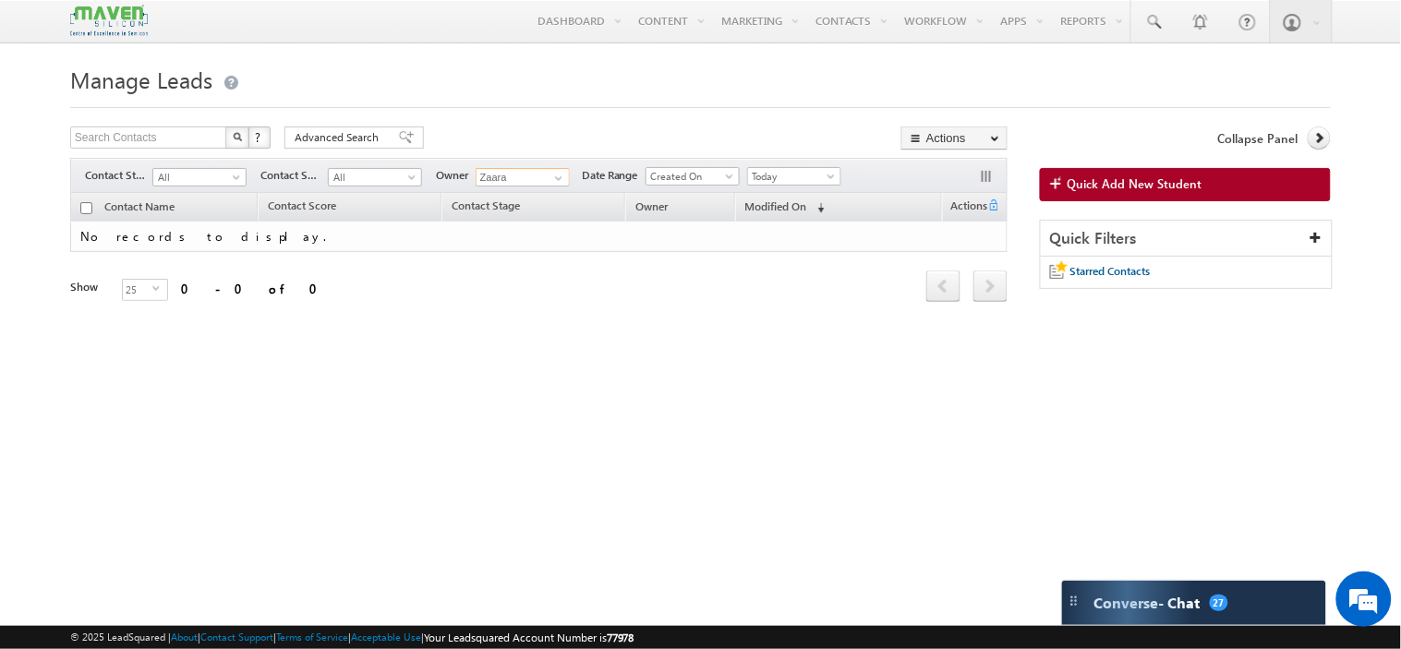
click at [521, 176] on input "Zaara" at bounding box center [522, 177] width 94 height 18
click at [515, 213] on span "lsq3@maven-silicon.com" at bounding box center [566, 212] width 166 height 14
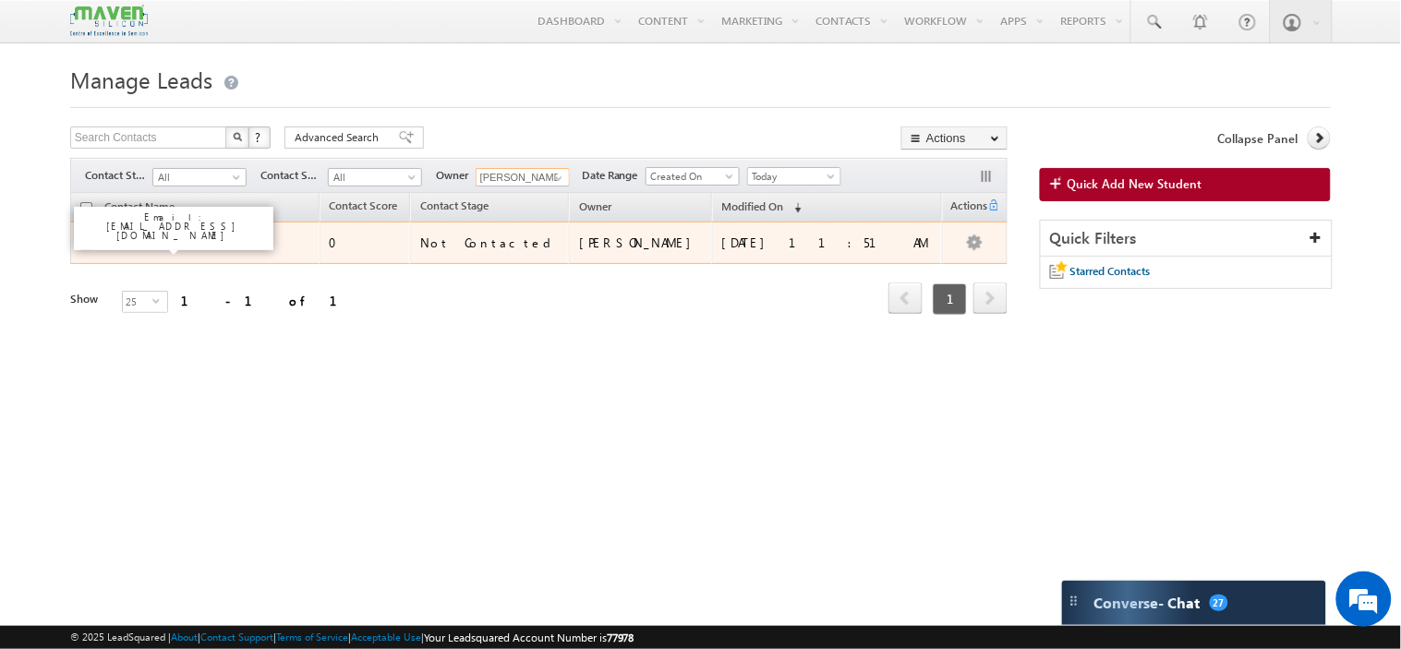
type input "[PERSON_NAME]"
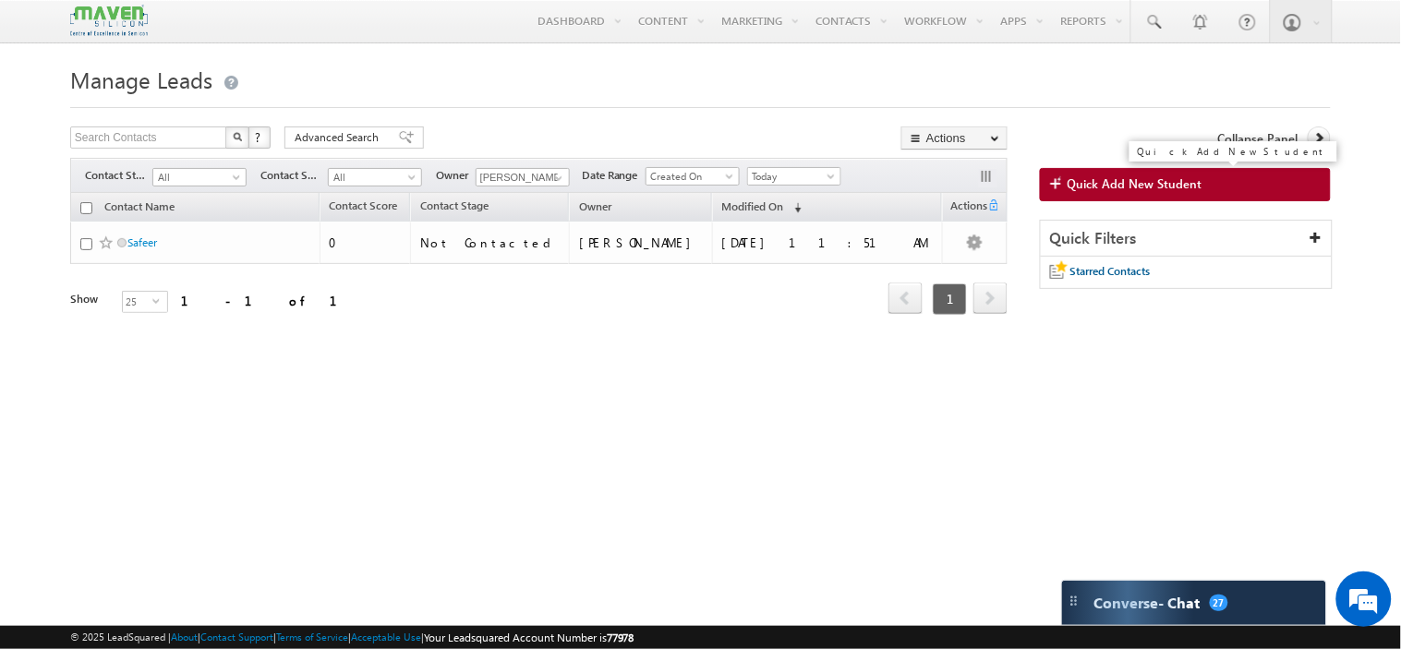
click at [1182, 187] on span "Quick Add New Student" at bounding box center [1134, 183] width 135 height 17
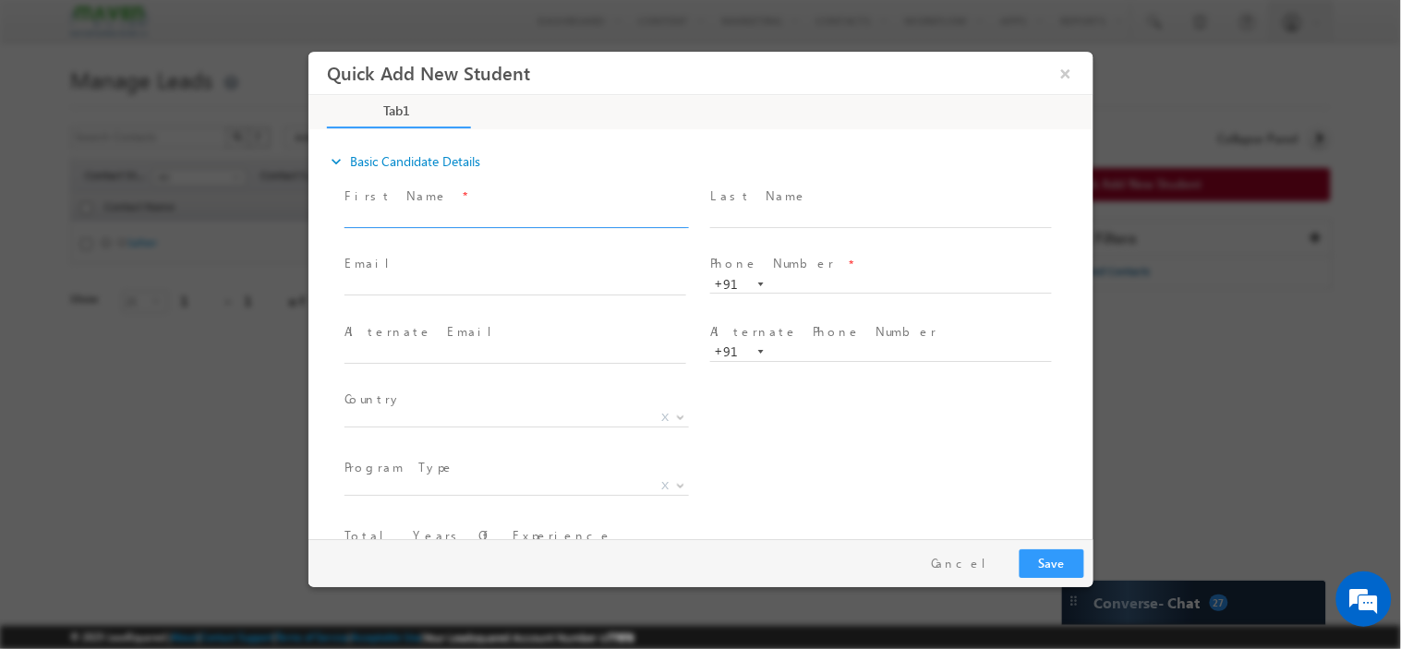
click at [453, 209] on input "text" at bounding box center [514, 218] width 342 height 18
paste input "NAVNEET SHUBHAM"
type input "NAVNEET SHUBHAM"
click input "text"
paste input "navneetshubham1@gmail.com"
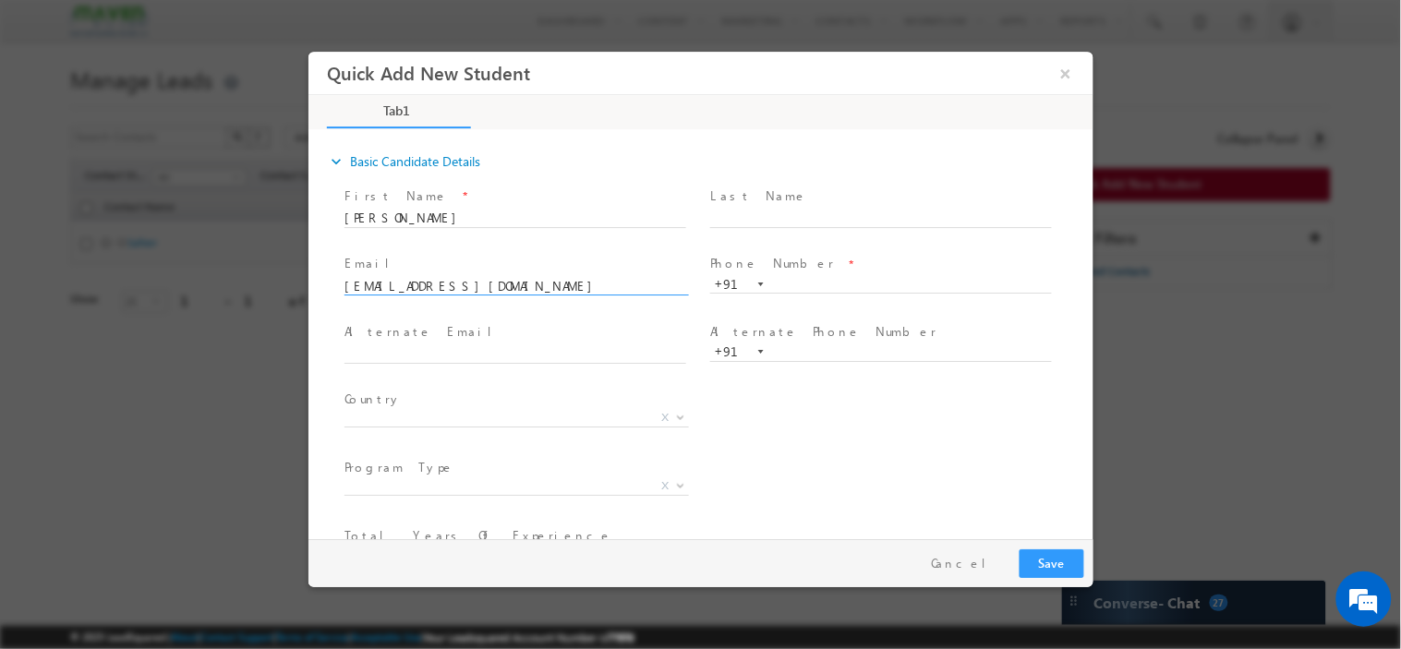
type input "navneetshubham1@gmail.com"
click at [822, 279] on input "text" at bounding box center [880, 284] width 342 height 18
paste input "9847545201"
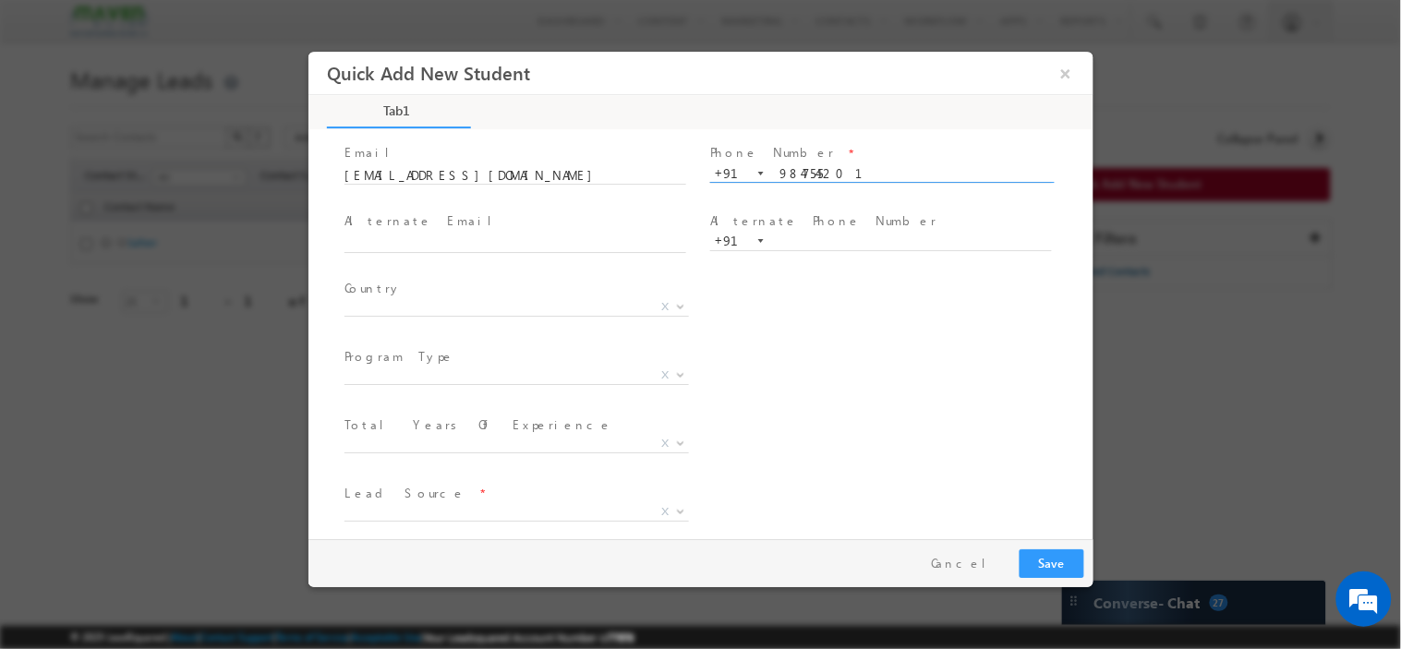
scroll to position [112, 0]
type input "9847545201"
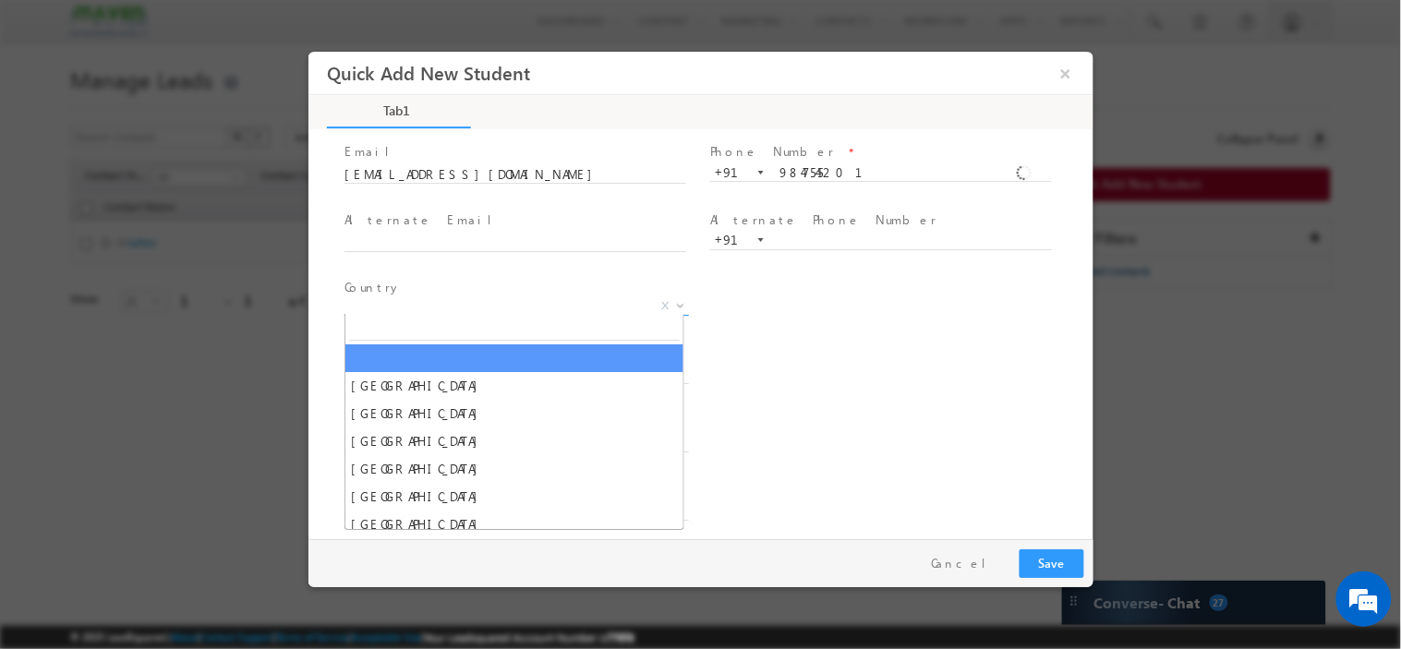
click at [500, 303] on span "X" at bounding box center [515, 305] width 344 height 18
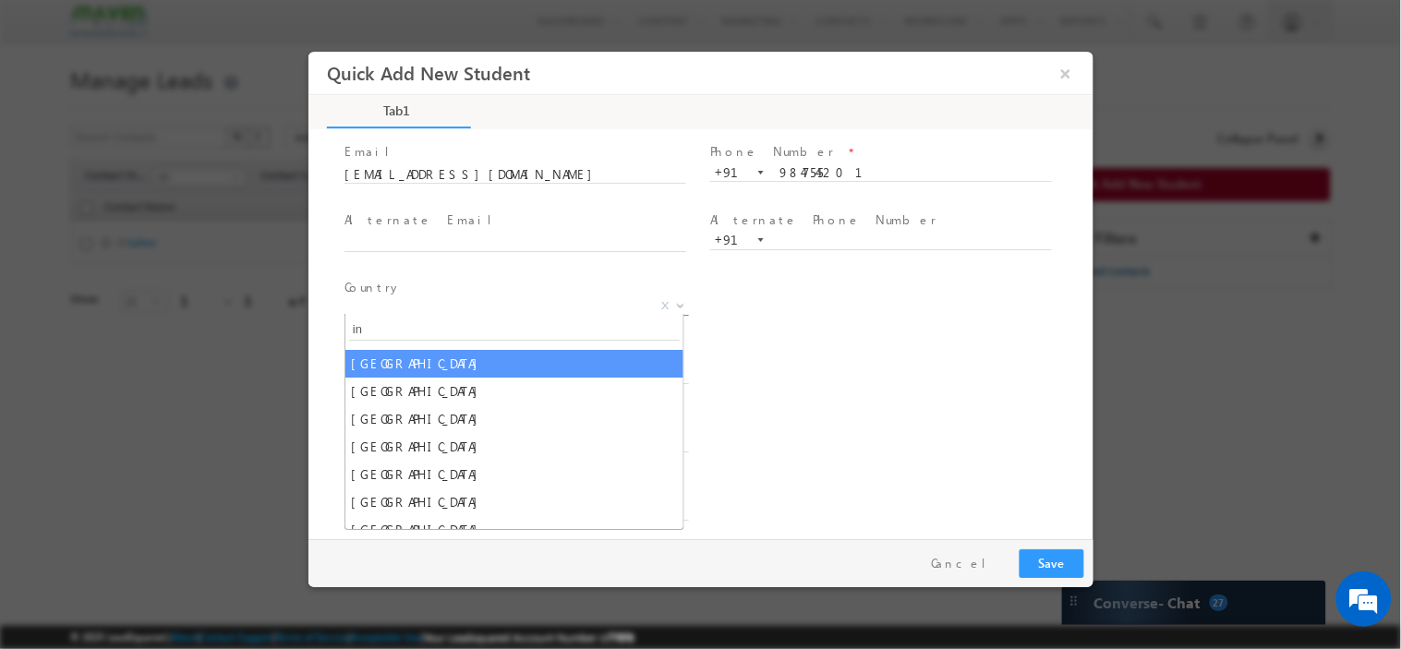
scroll to position [298, 0]
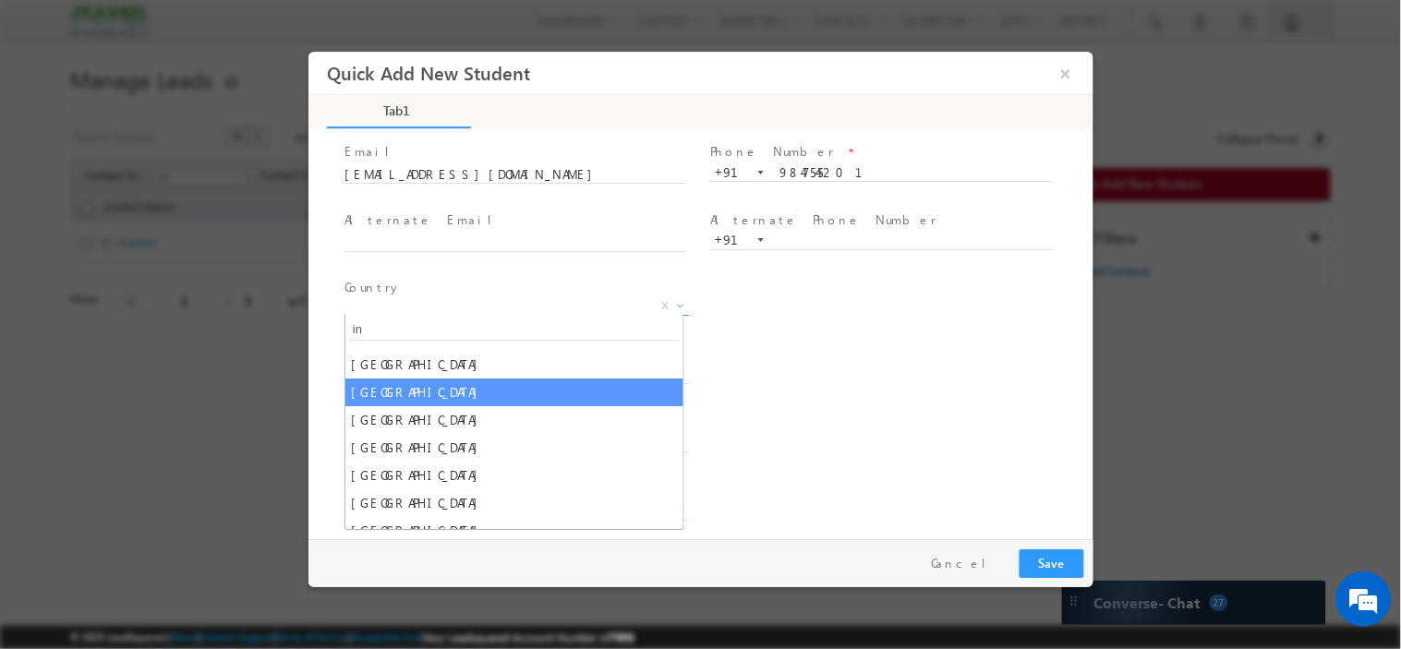
type input "in"
select select "[GEOGRAPHIC_DATA]"
select select
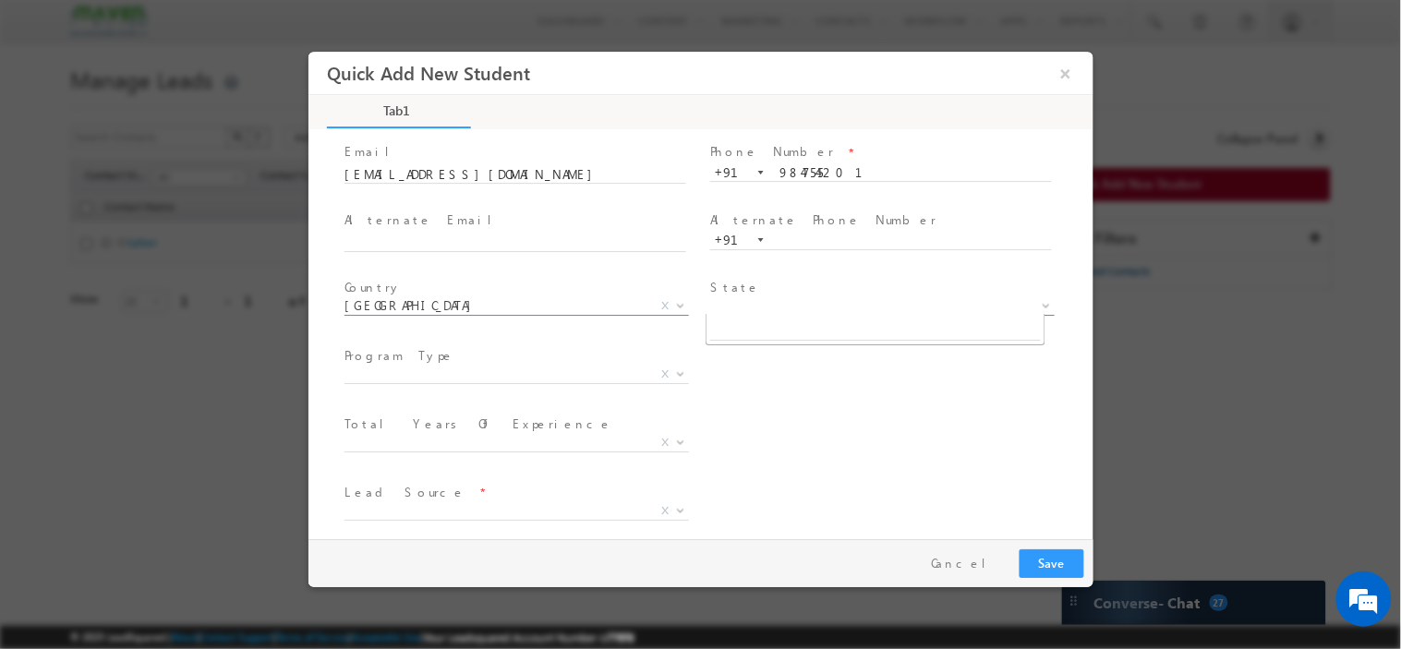
click at [752, 301] on span "X" at bounding box center [881, 305] width 344 height 18
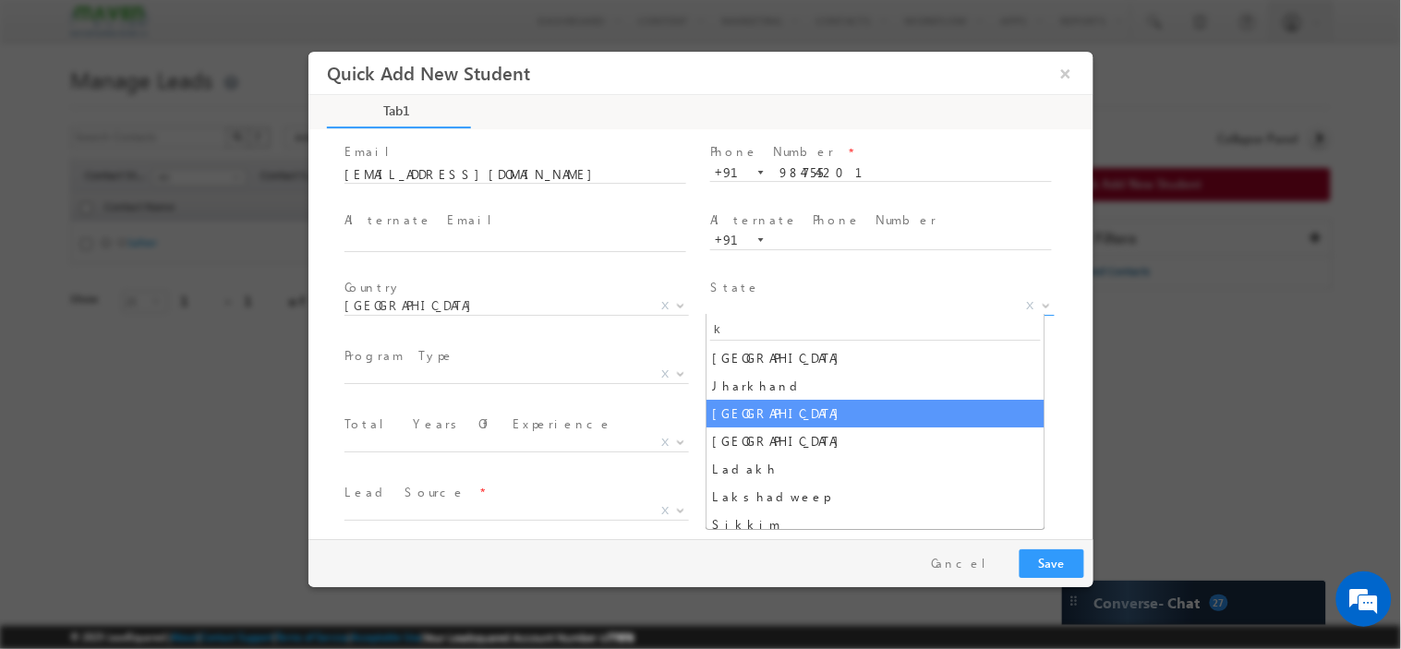
type input "k"
select select "Karnataka"
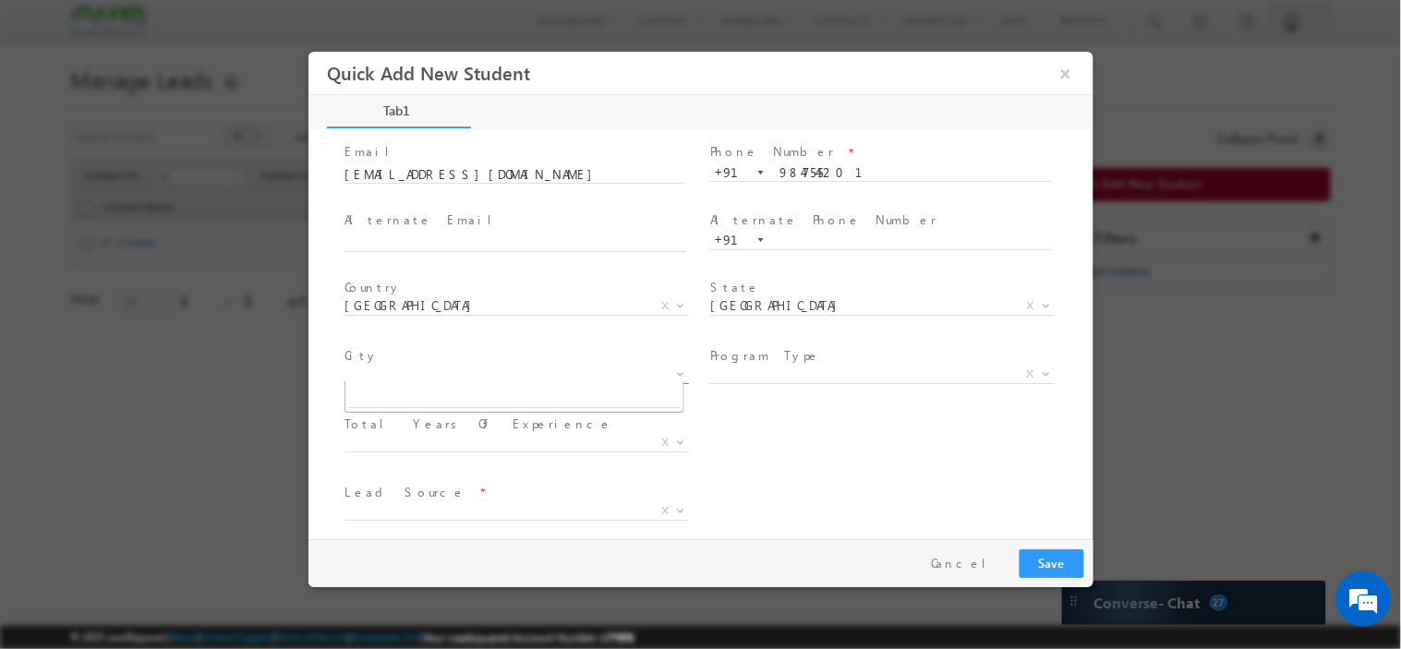
click at [463, 365] on span "X" at bounding box center [515, 374] width 344 height 18
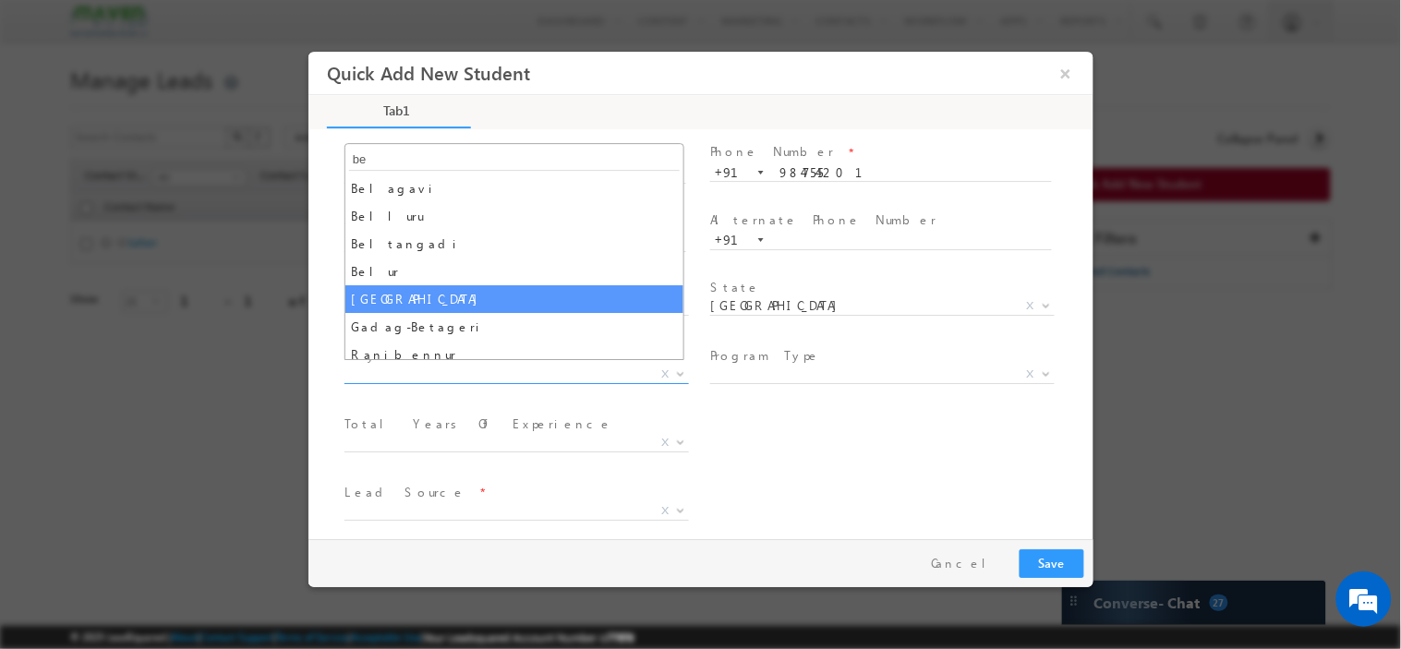
type input "be"
select select "Bengaluru"
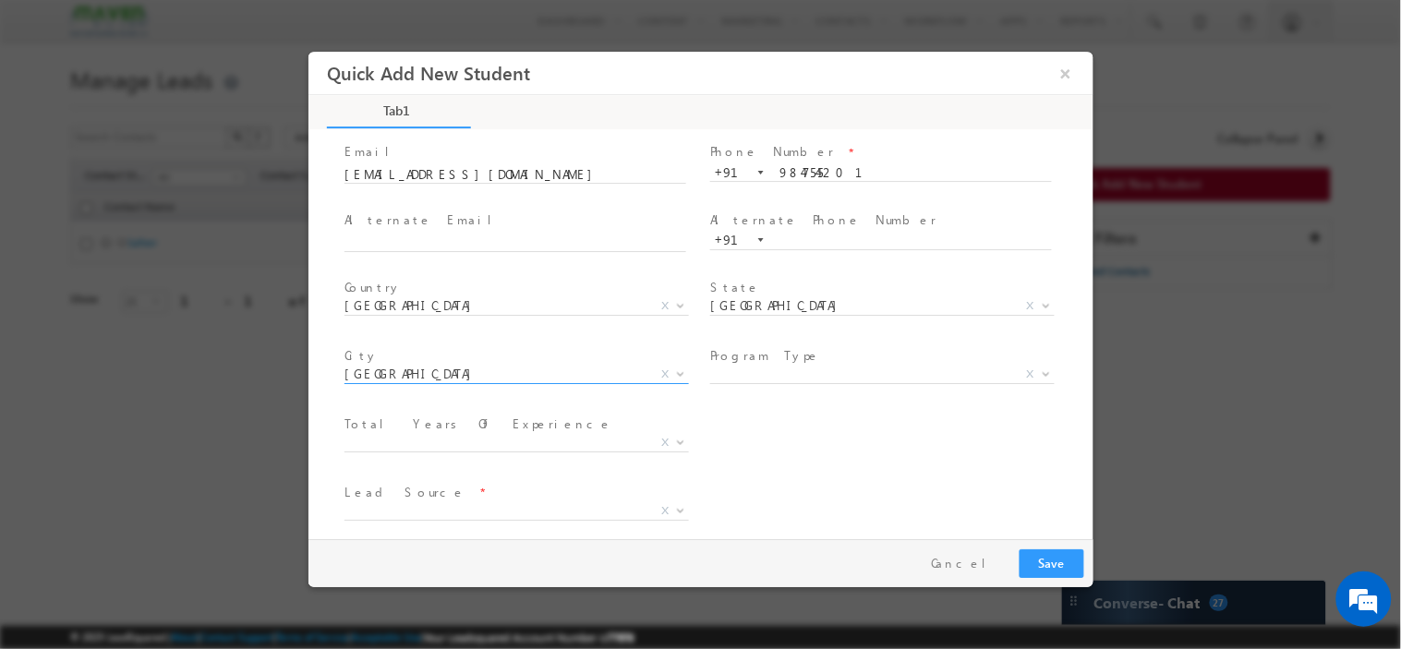
scroll to position [191, 0]
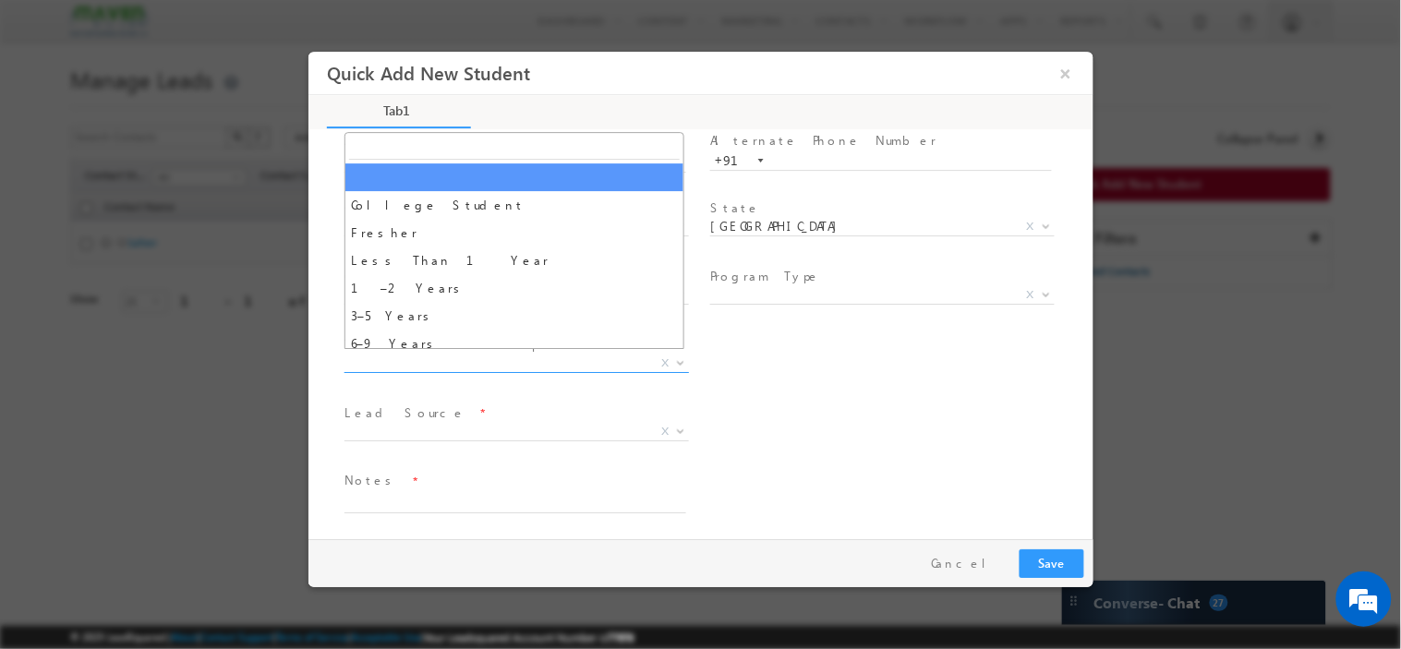
click at [409, 354] on span "X" at bounding box center [515, 363] width 344 height 18
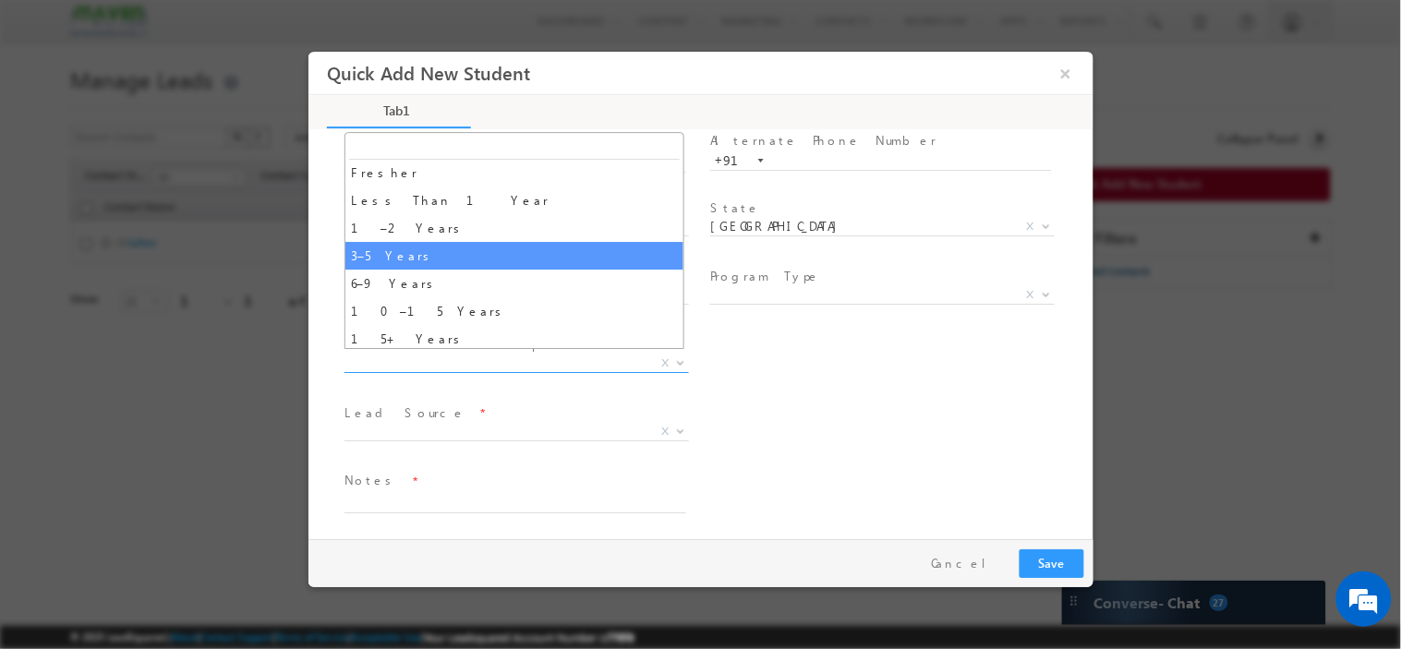
scroll to position [61, 0]
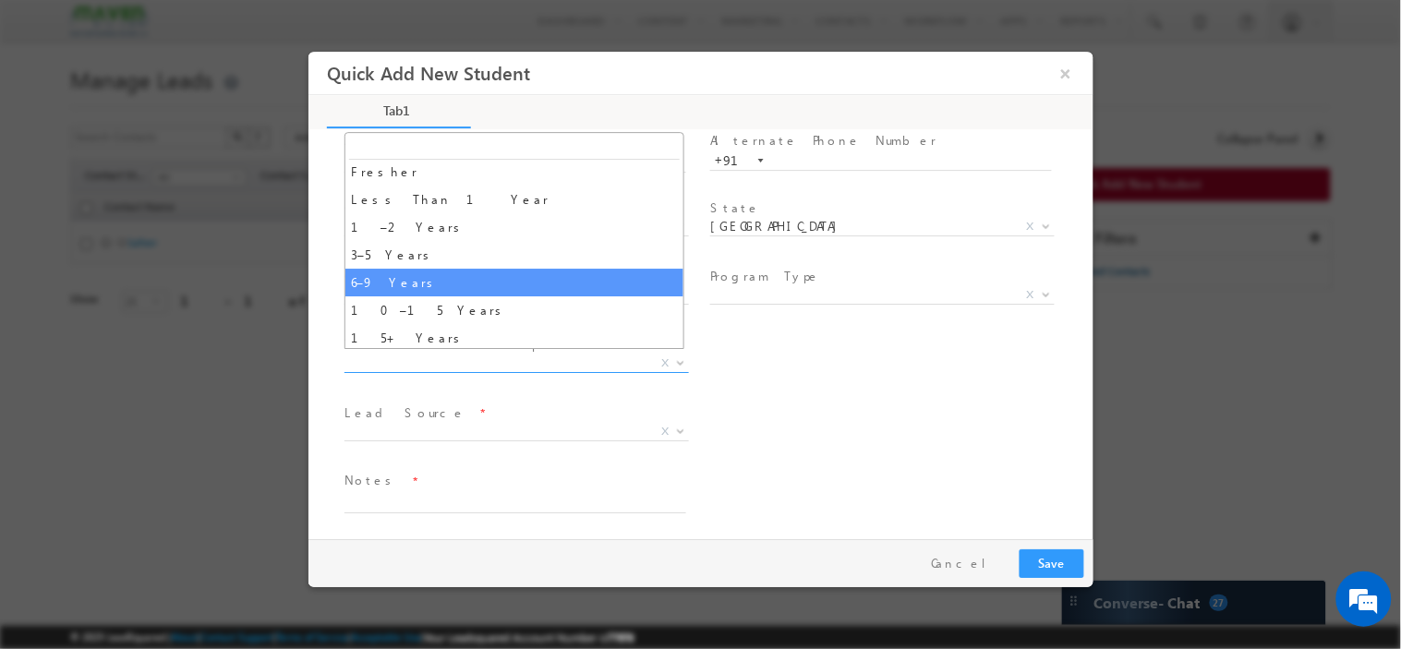
select select "6–9 Years"
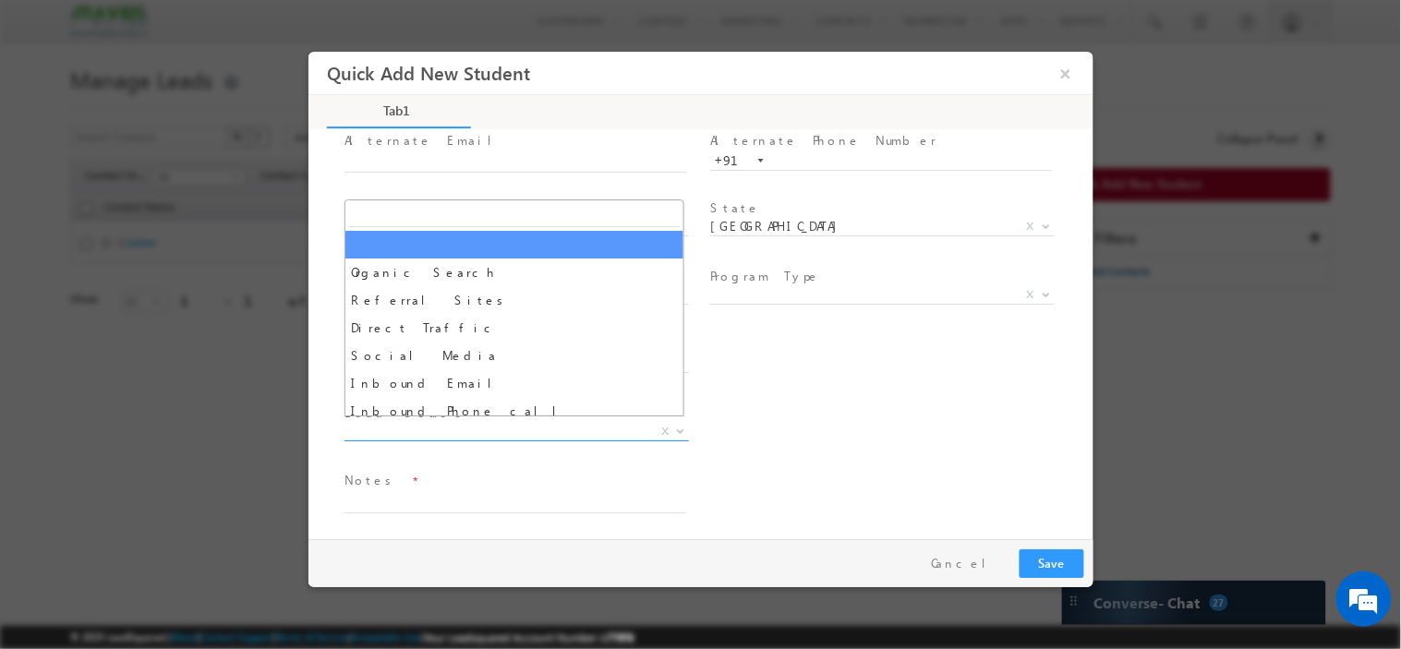
click at [465, 422] on span "X" at bounding box center [515, 431] width 344 height 18
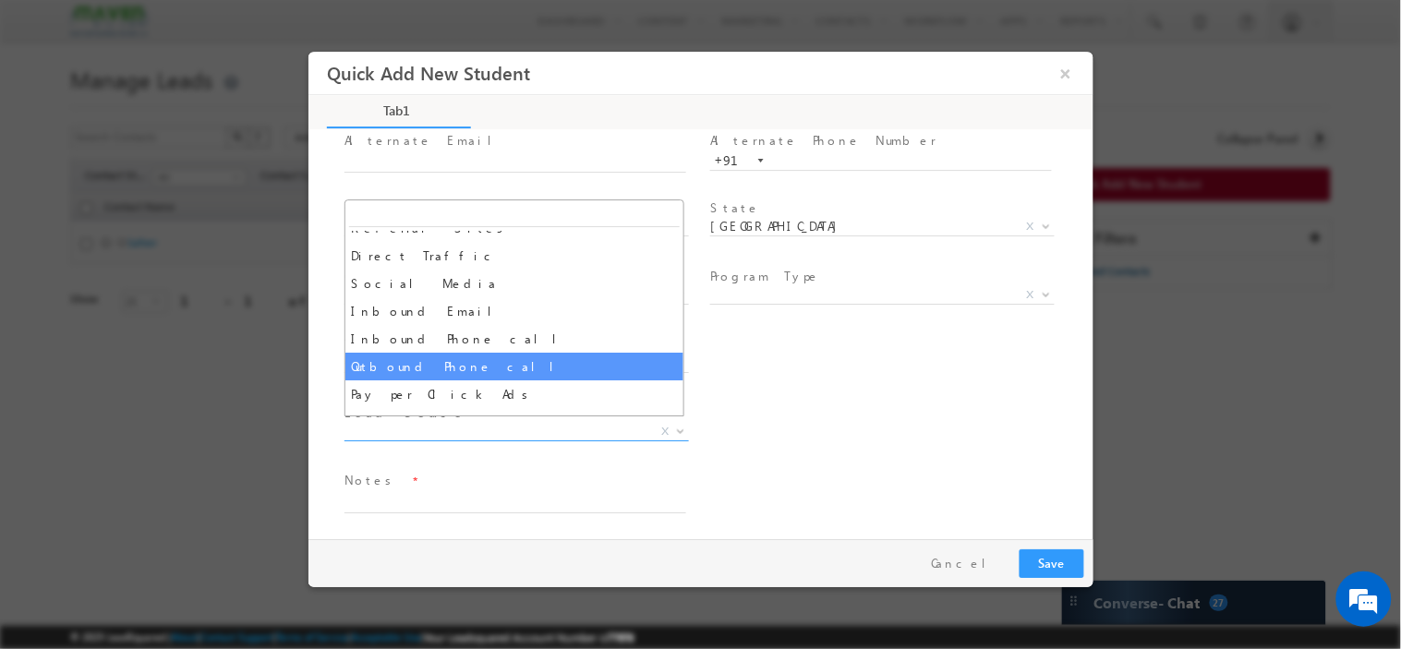
scroll to position [0, 0]
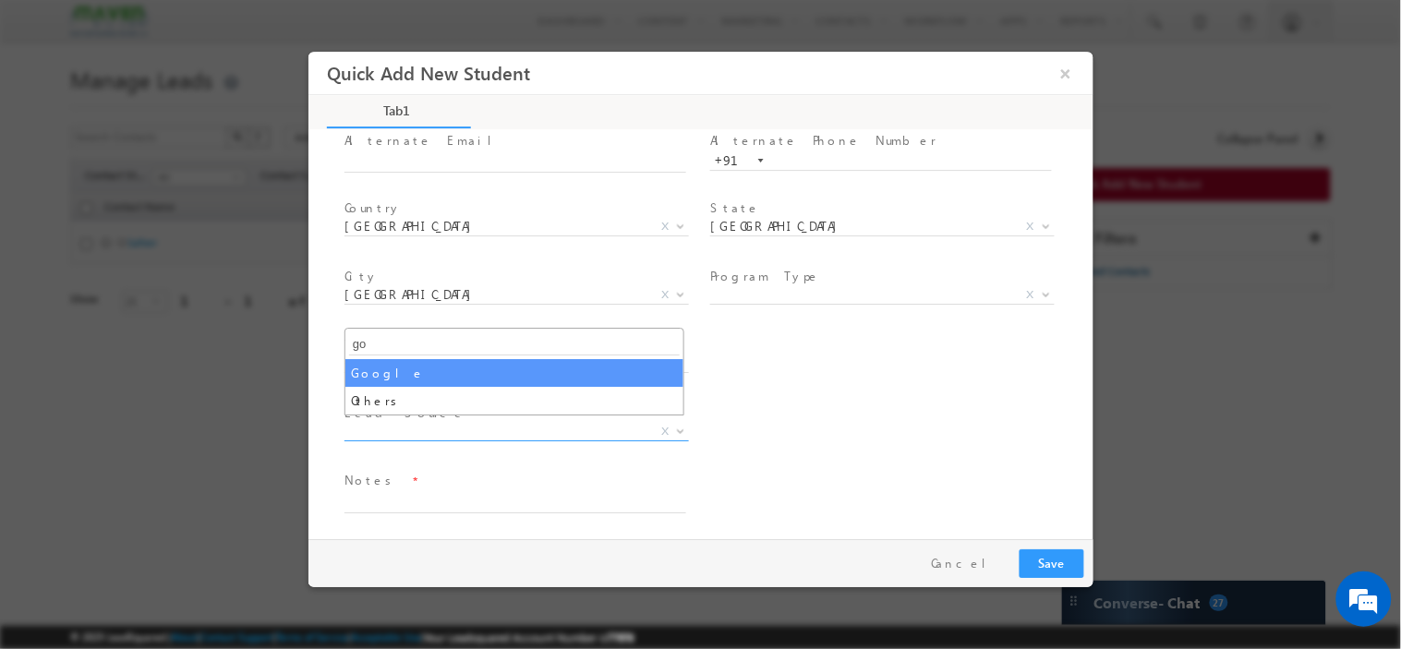
type input "go"
select select "Google"
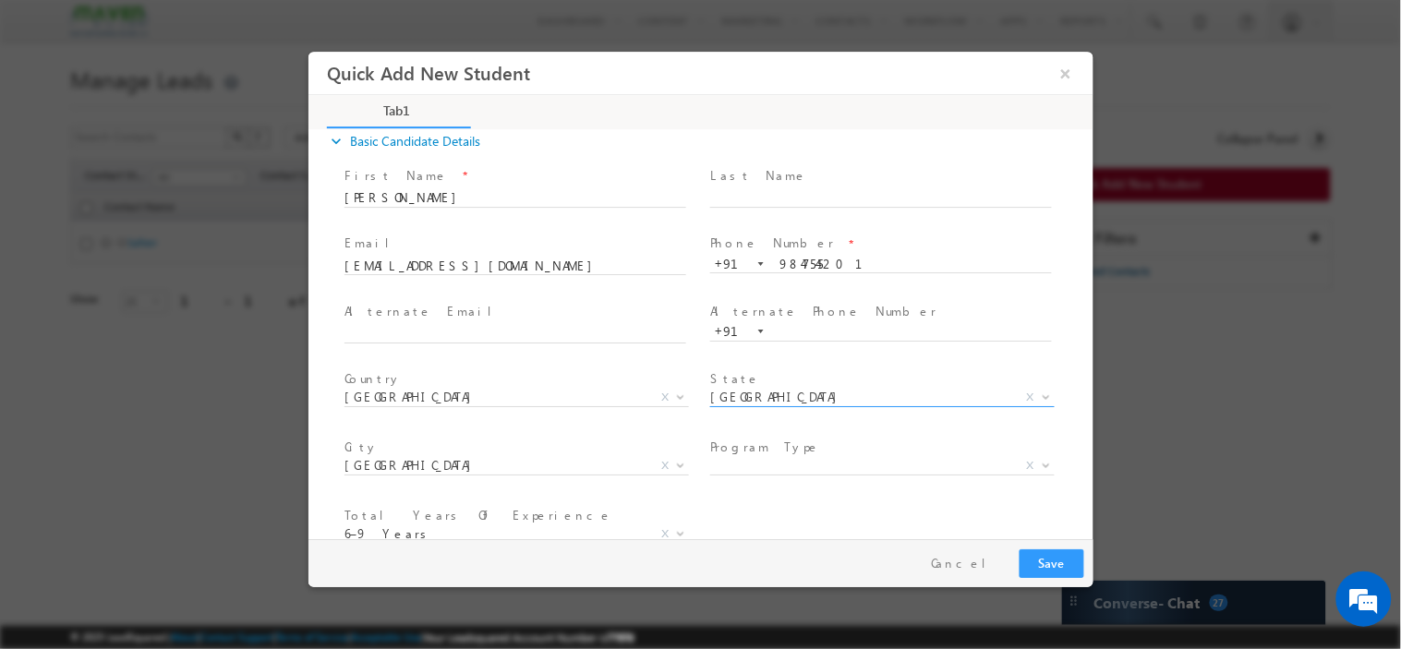
scroll to position [191, 0]
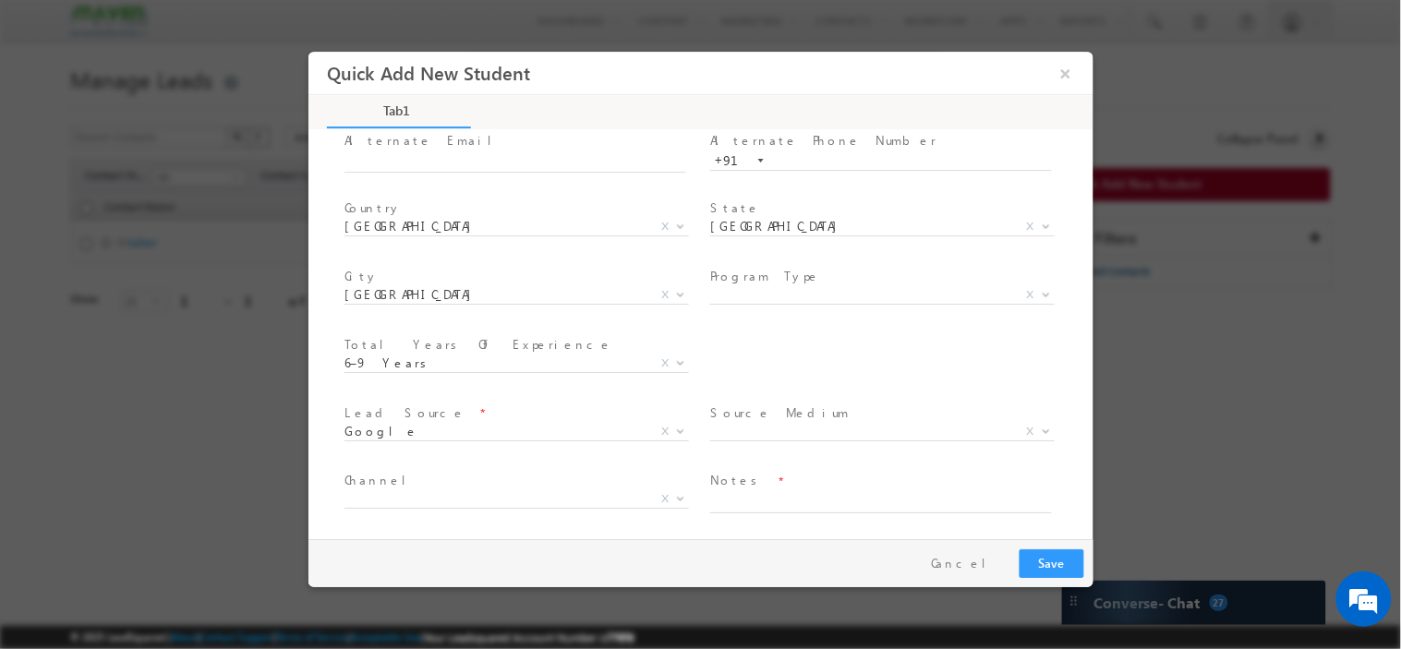
click at [762, 281] on label "Program Type" at bounding box center [764, 276] width 110 height 18
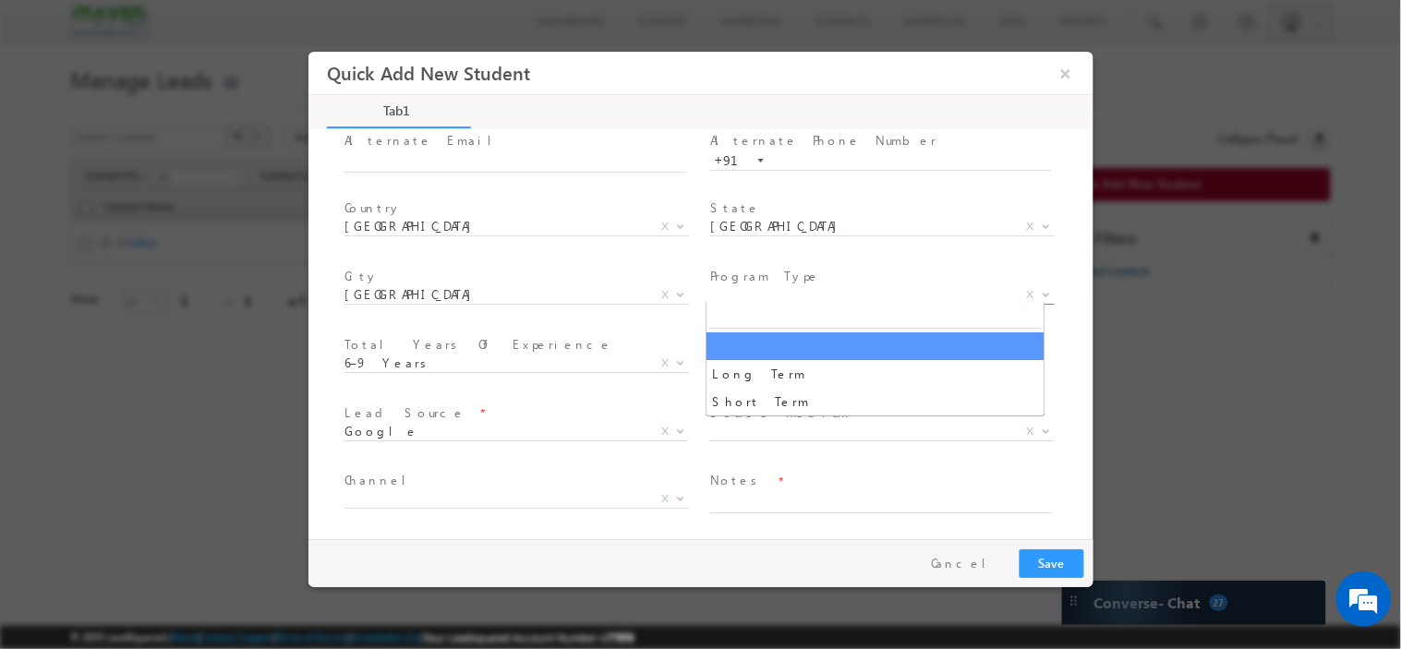
click at [772, 294] on span "X" at bounding box center [881, 294] width 344 height 18
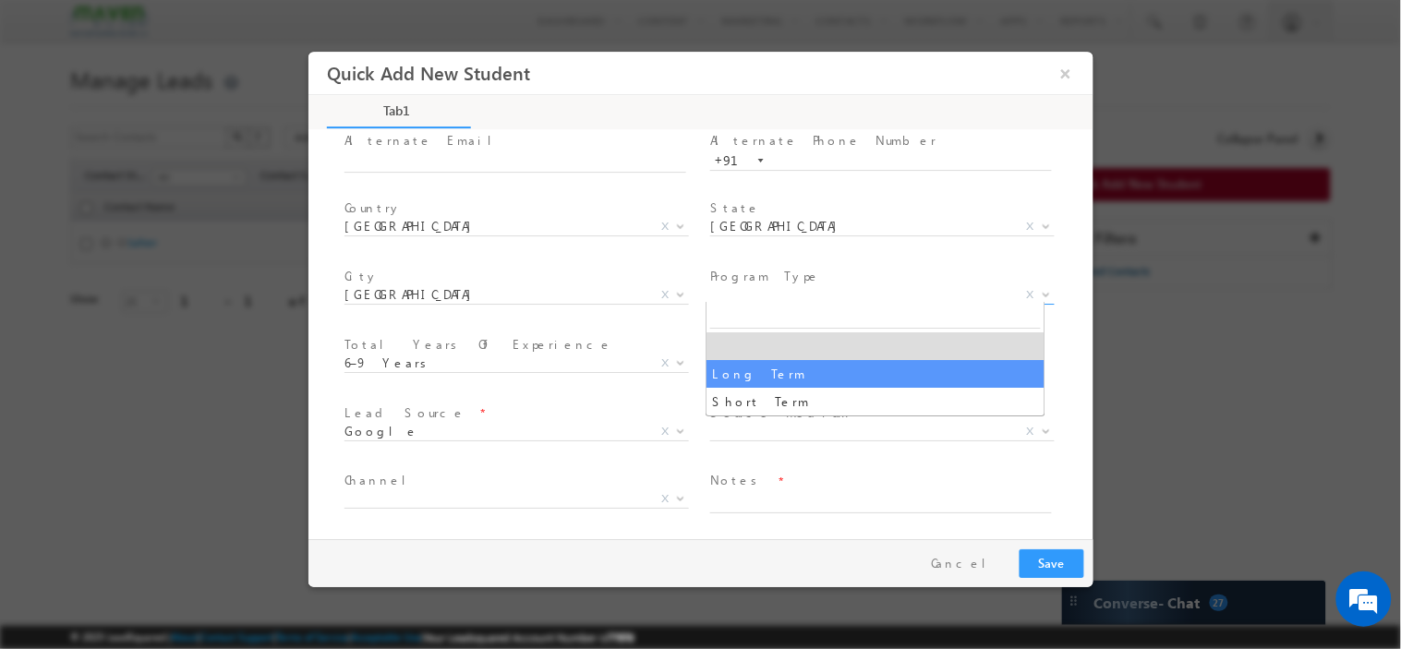
select select "Long Term"
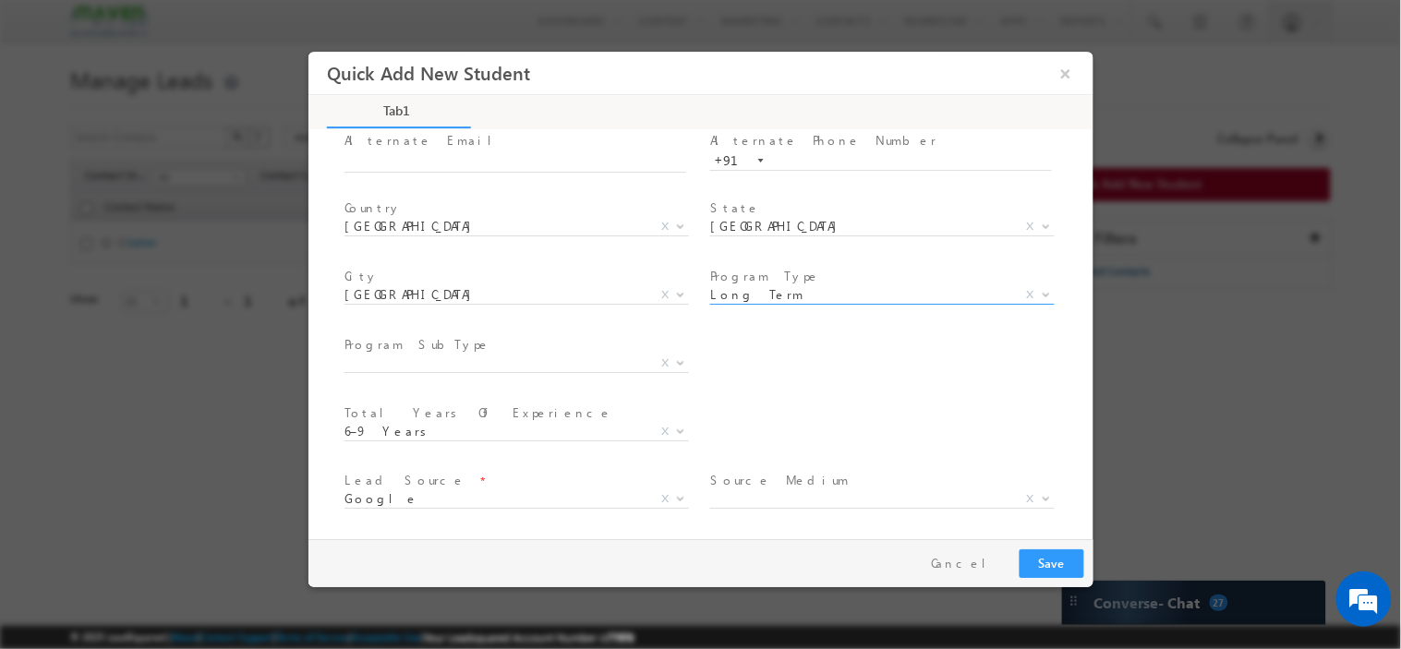
scroll to position [240, 0]
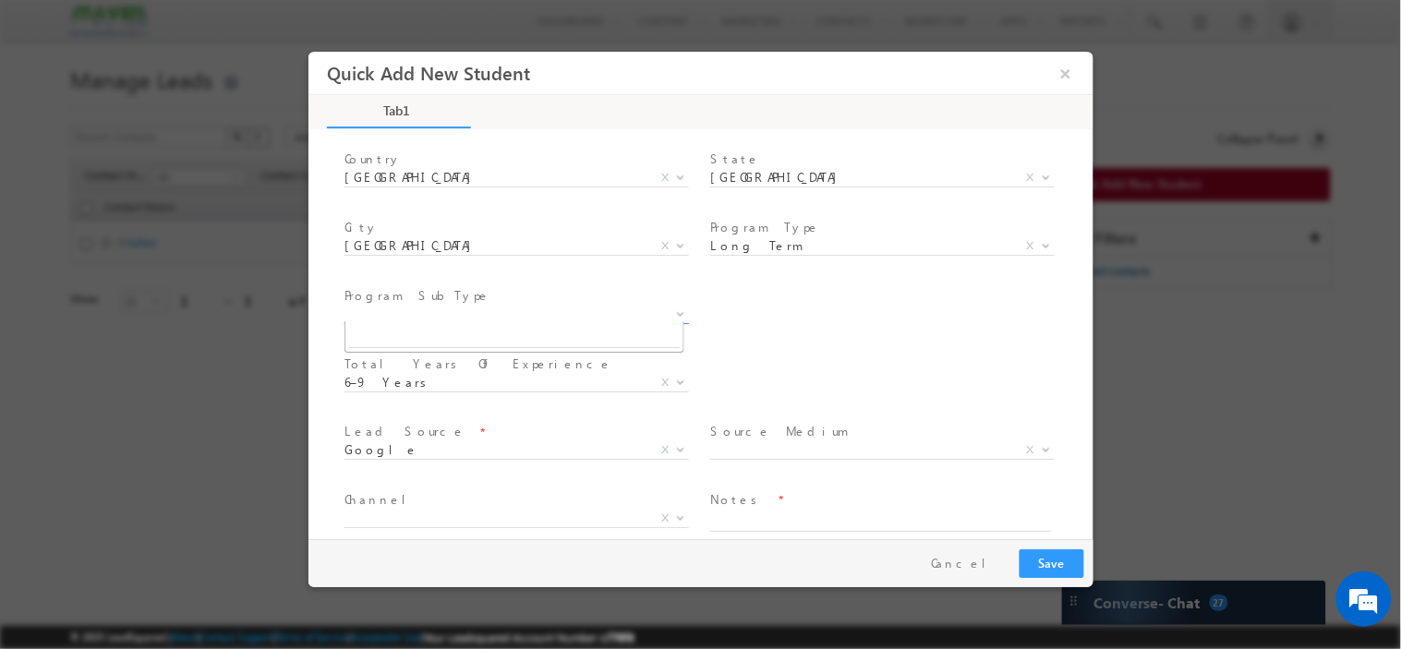
click at [471, 307] on span "X" at bounding box center [515, 314] width 344 height 18
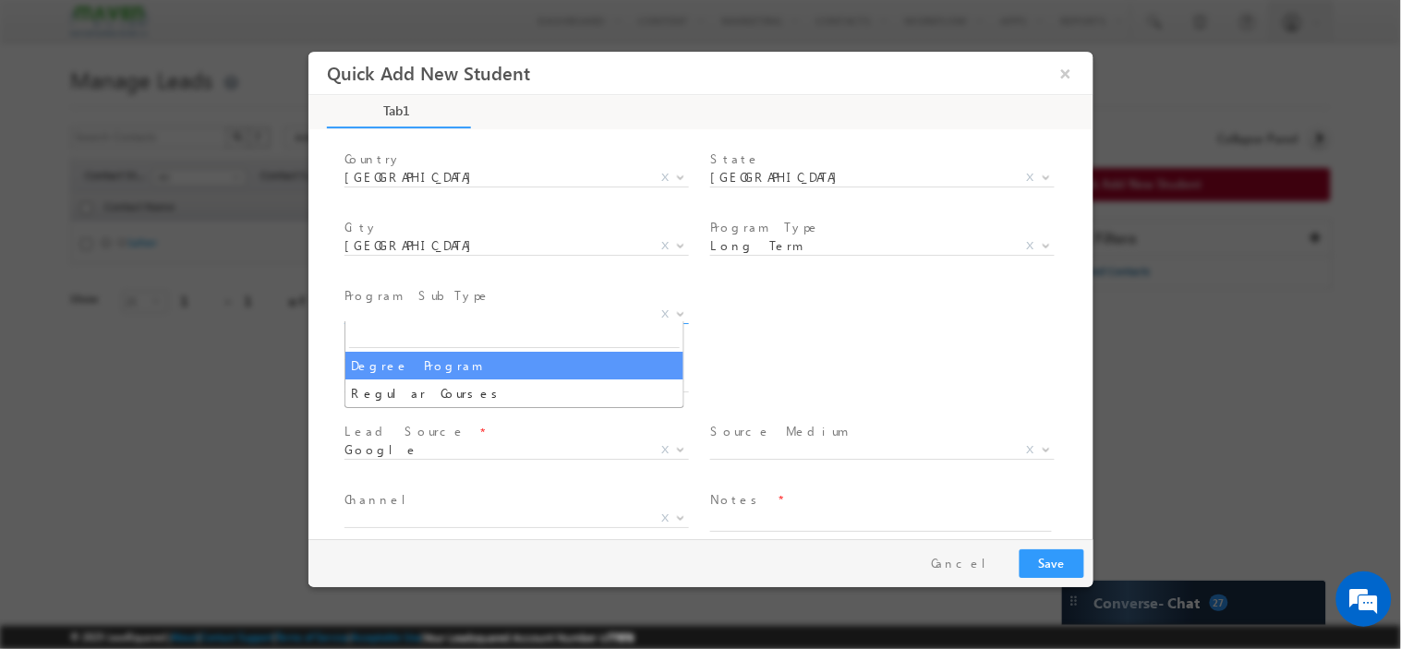
select select "Degree Program"
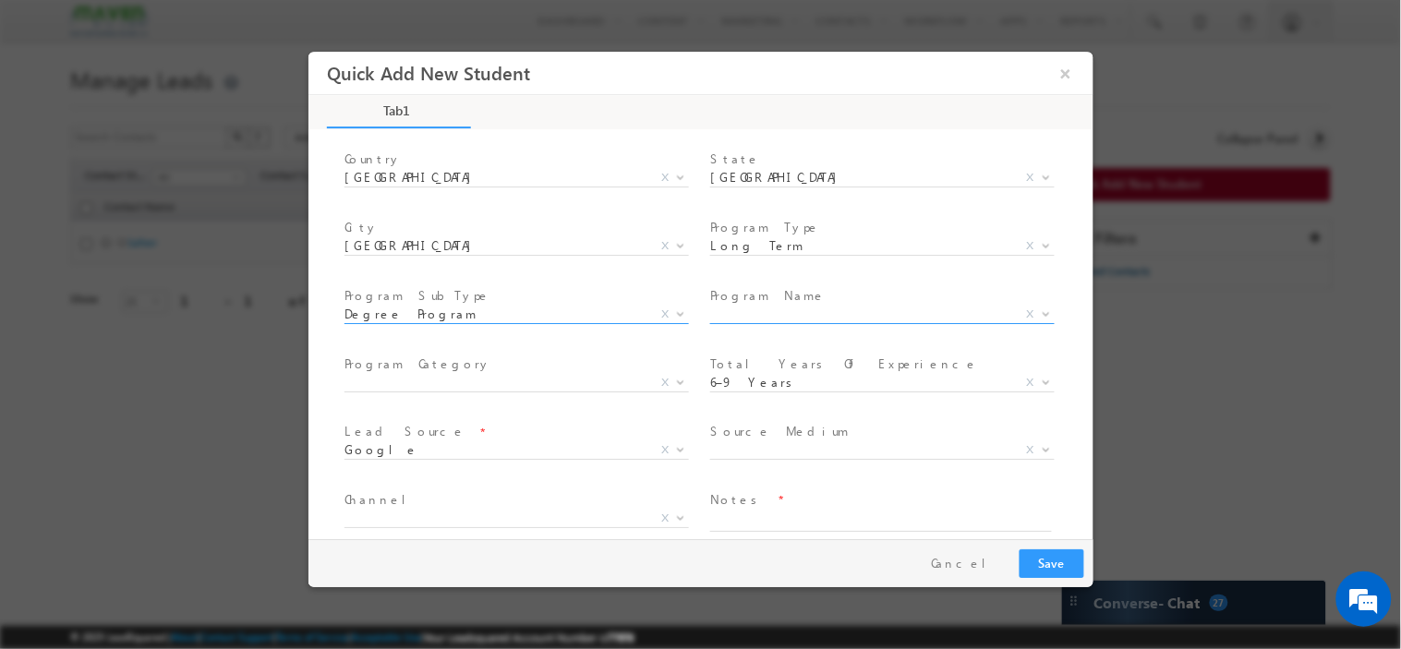
click at [792, 307] on span "X" at bounding box center [881, 314] width 344 height 18
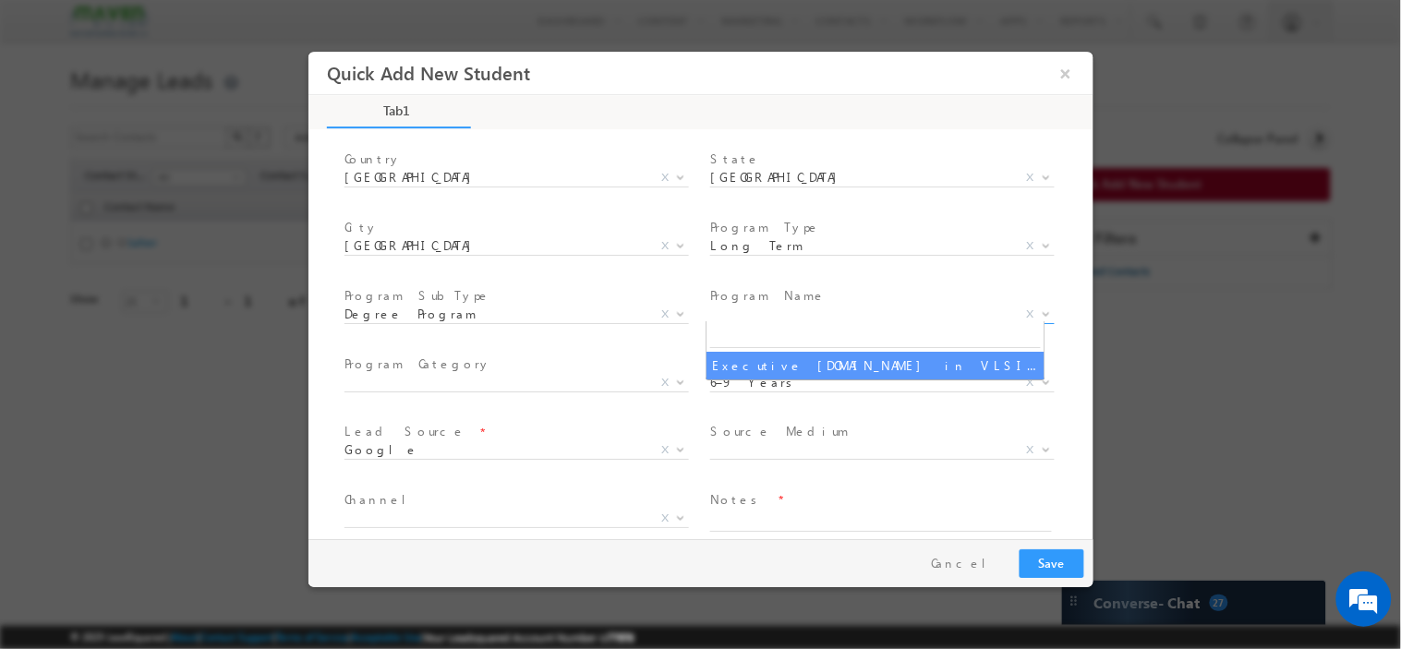
select select "Executive [DOMAIN_NAME] in VLSI Design"
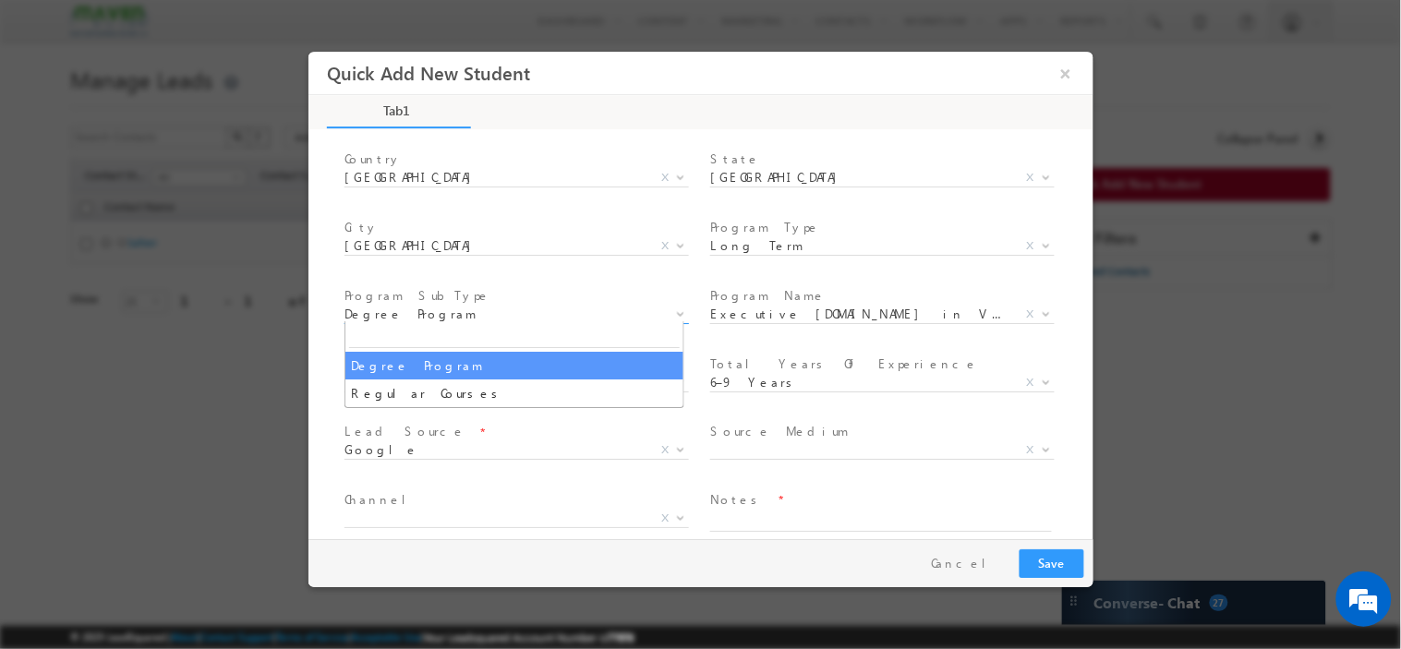
click at [540, 311] on span "Degree Program" at bounding box center [493, 313] width 300 height 17
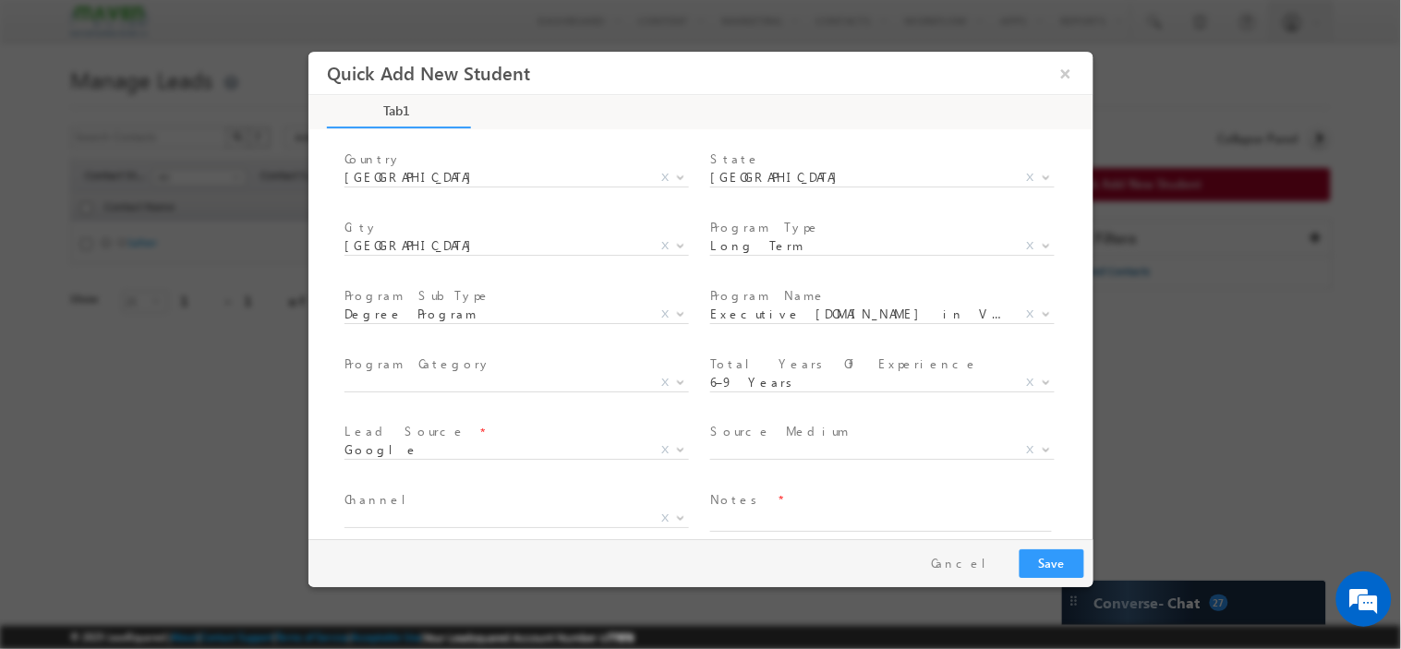
click at [324, 356] on div "expand_more Basic Candidate Details First Name *" at bounding box center [705, 334] width 776 height 407
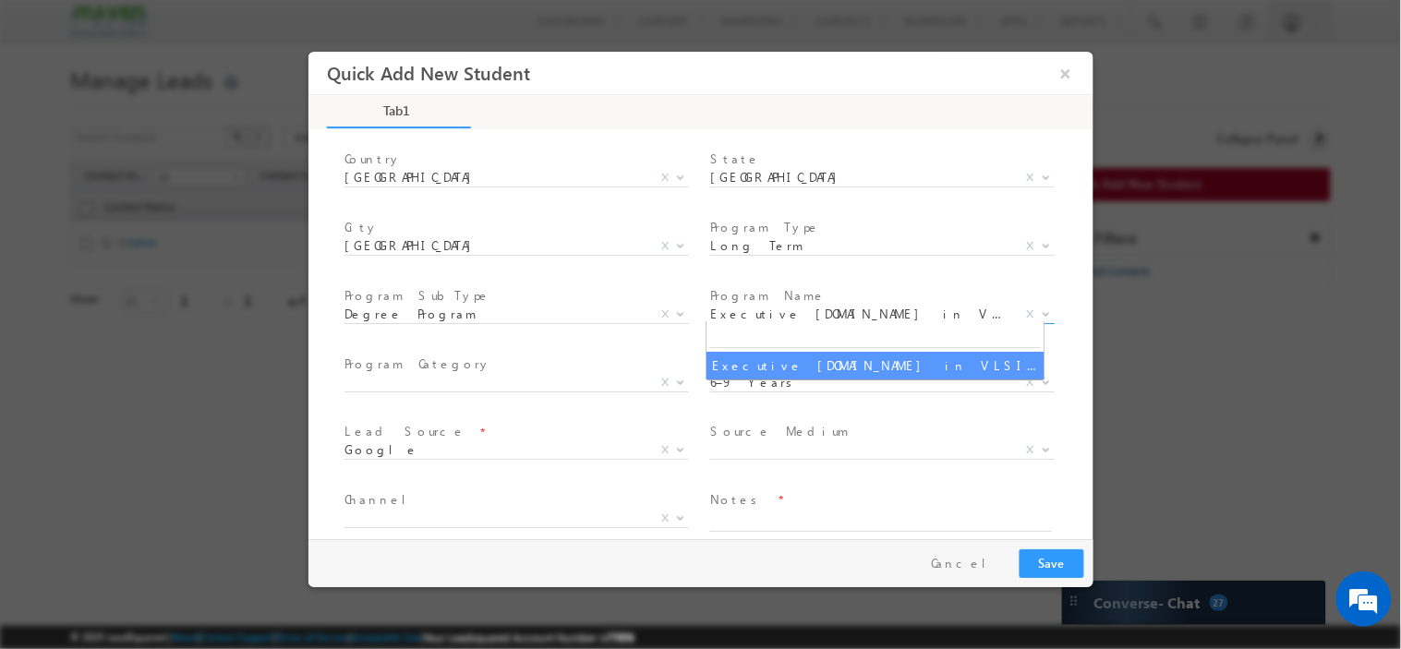
click at [821, 309] on span "Executive [DOMAIN_NAME] in VLSI Design" at bounding box center [859, 313] width 300 height 17
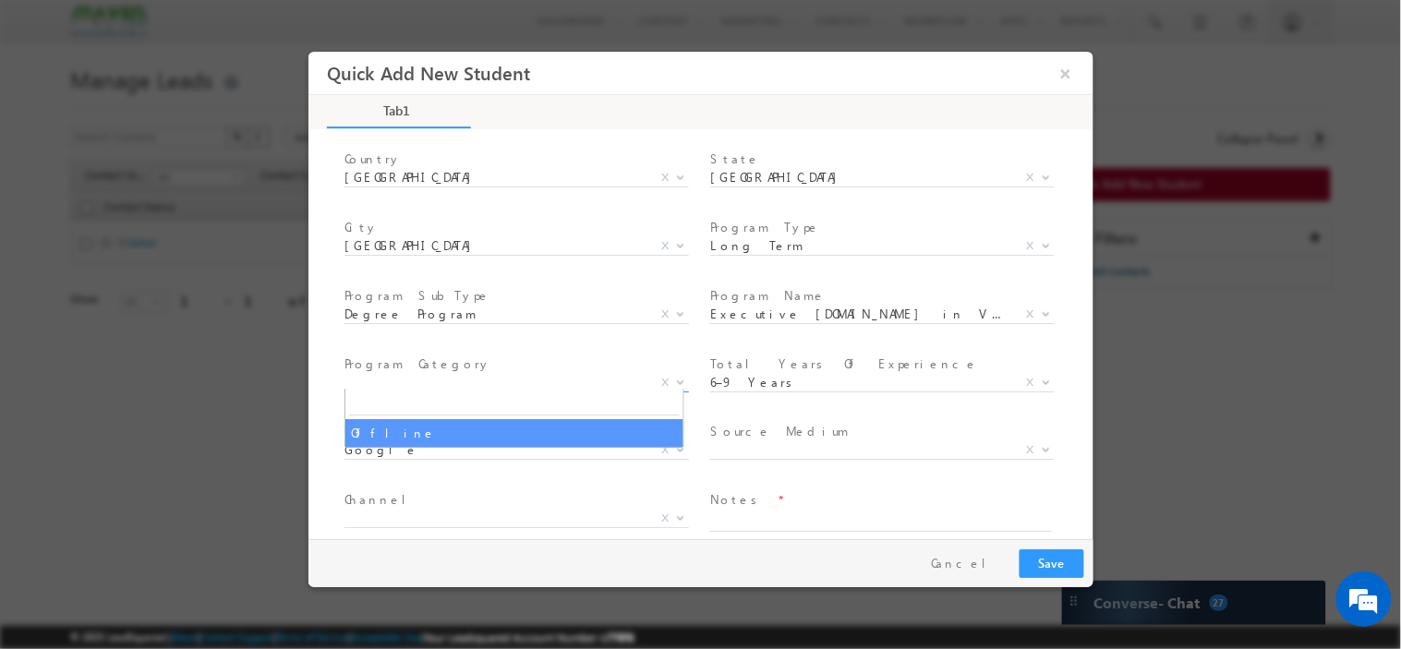
click at [613, 373] on span "X" at bounding box center [515, 382] width 344 height 18
select select "Offline"
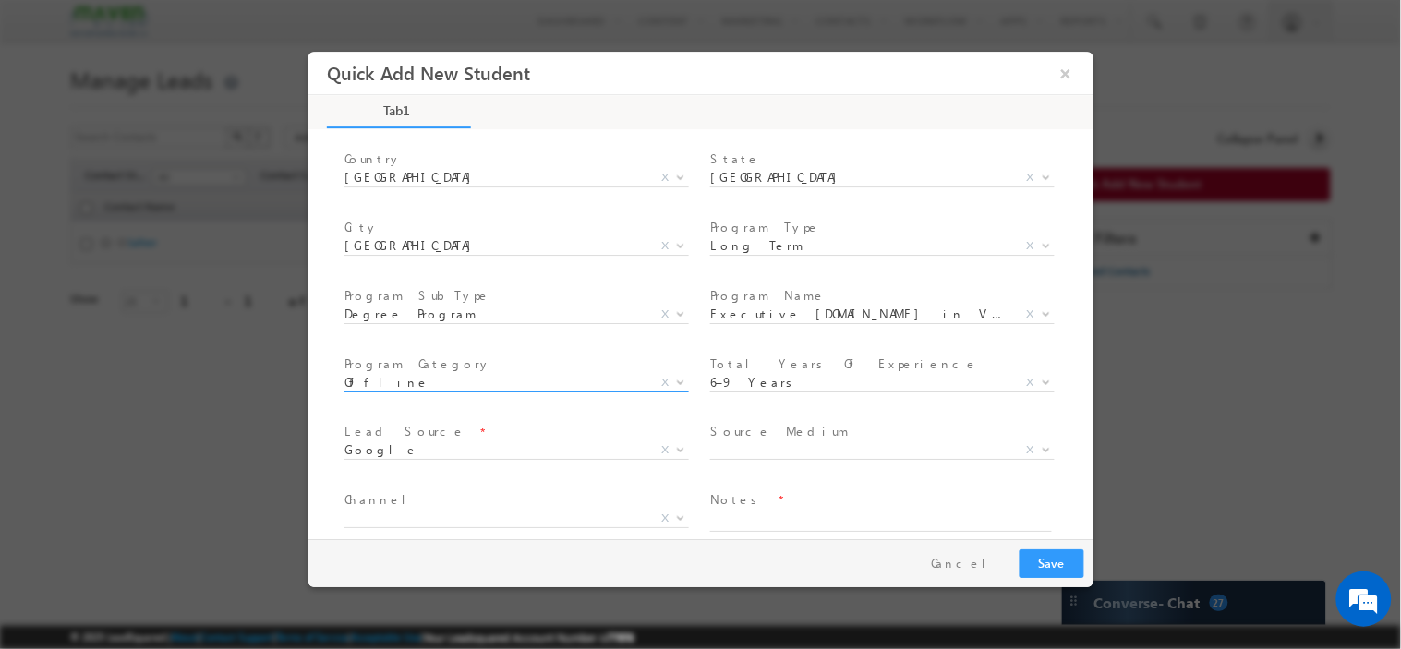
scroll to position [259, 0]
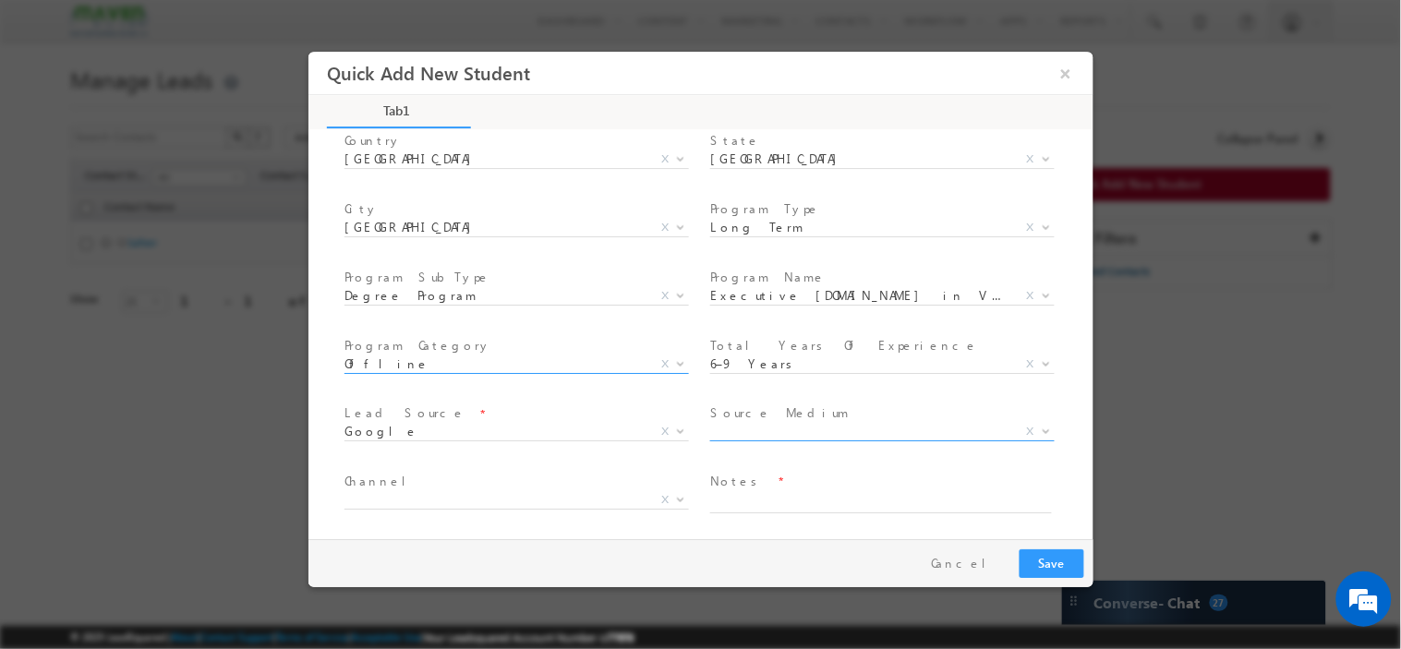
click at [744, 427] on span "X" at bounding box center [881, 431] width 344 height 18
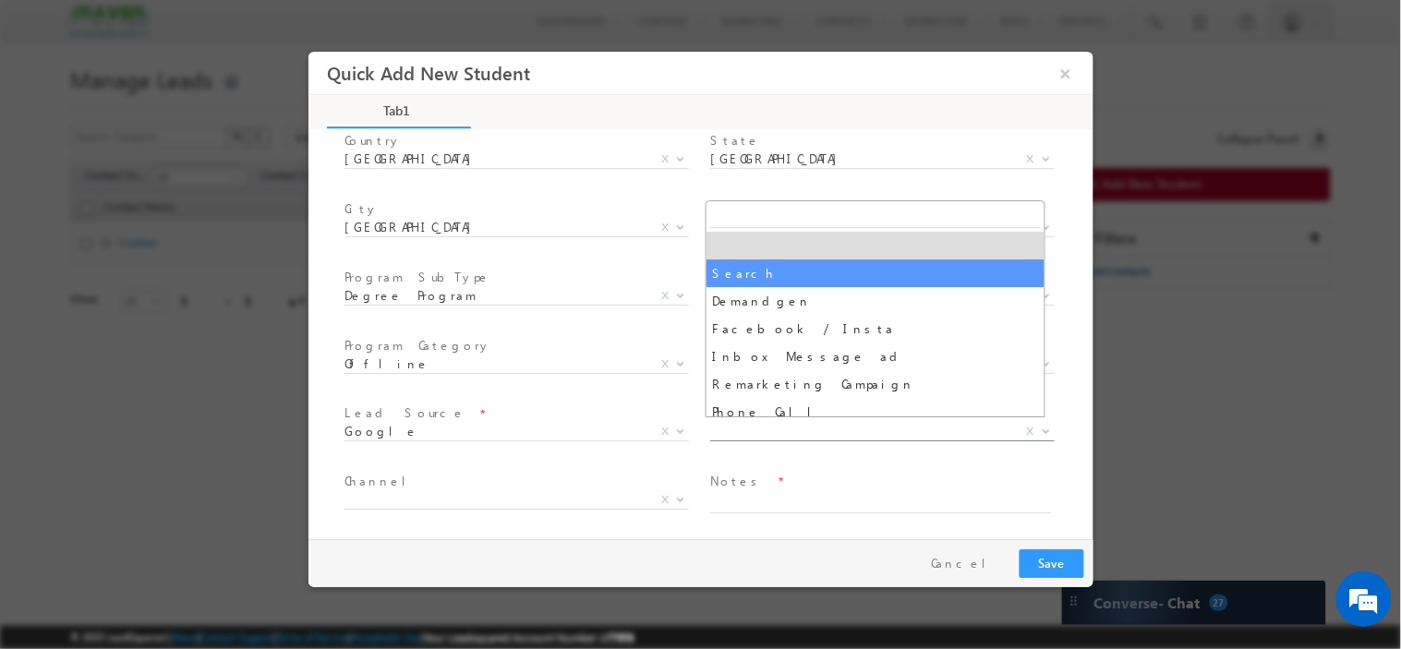
select select "Search"
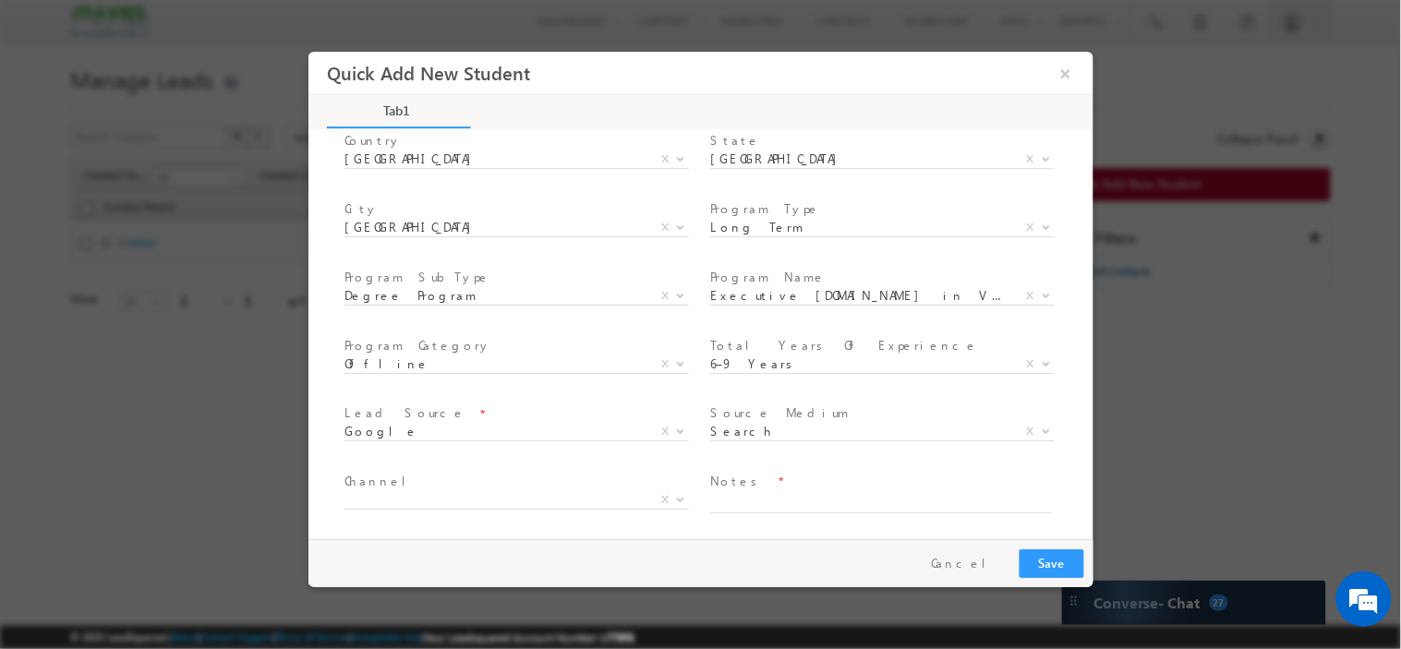
click at [427, 504] on span "X" at bounding box center [515, 503] width 344 height 18
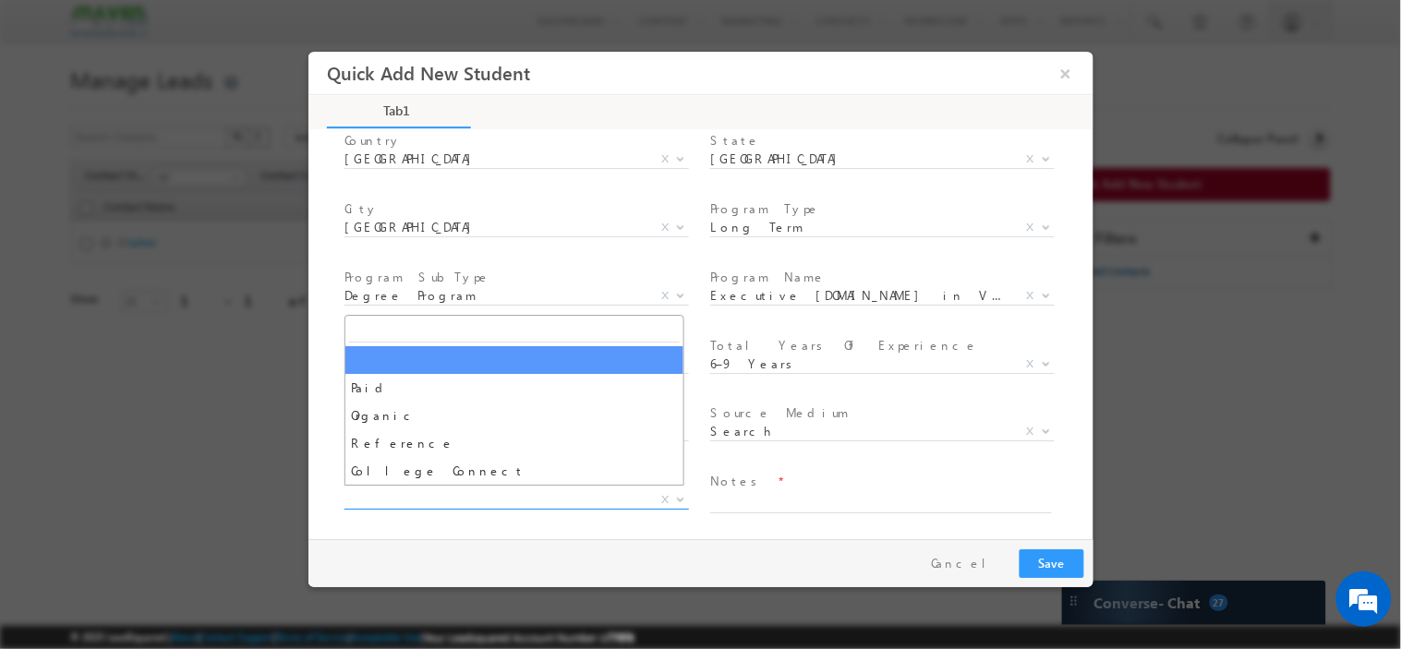
click at [443, 490] on span "X" at bounding box center [515, 499] width 344 height 18
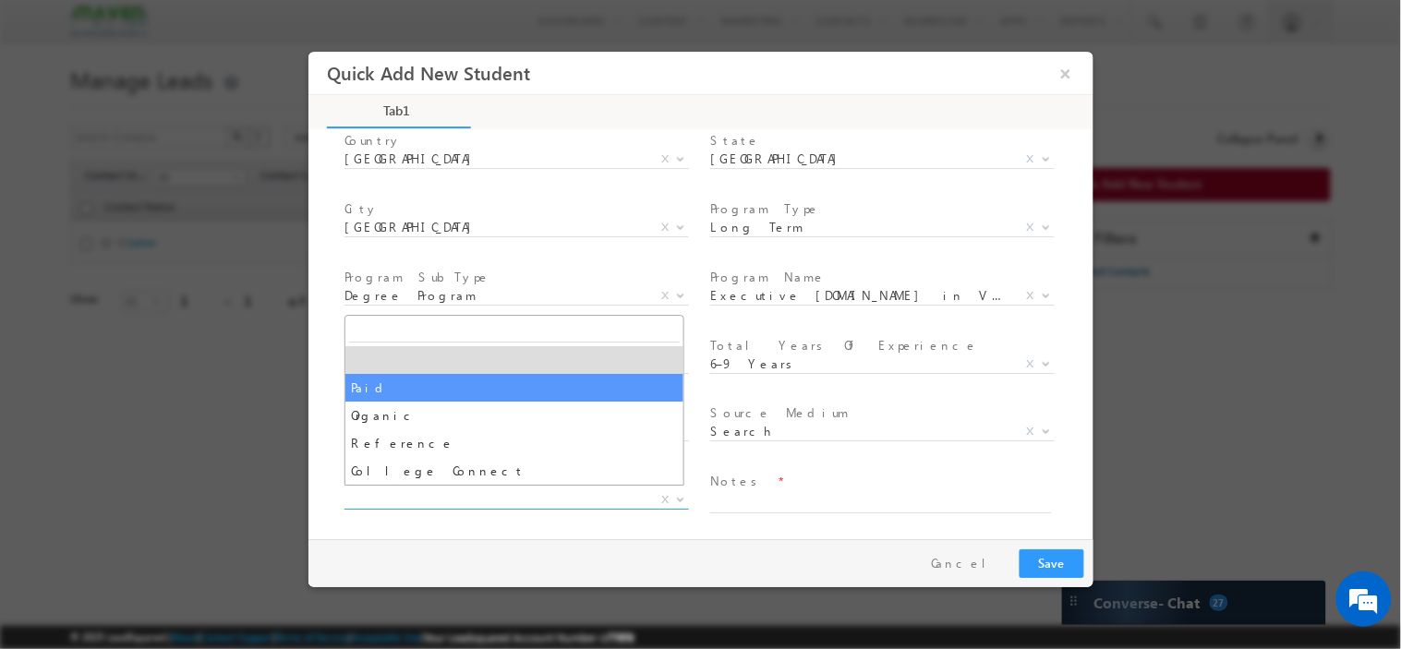
select select "Paid"
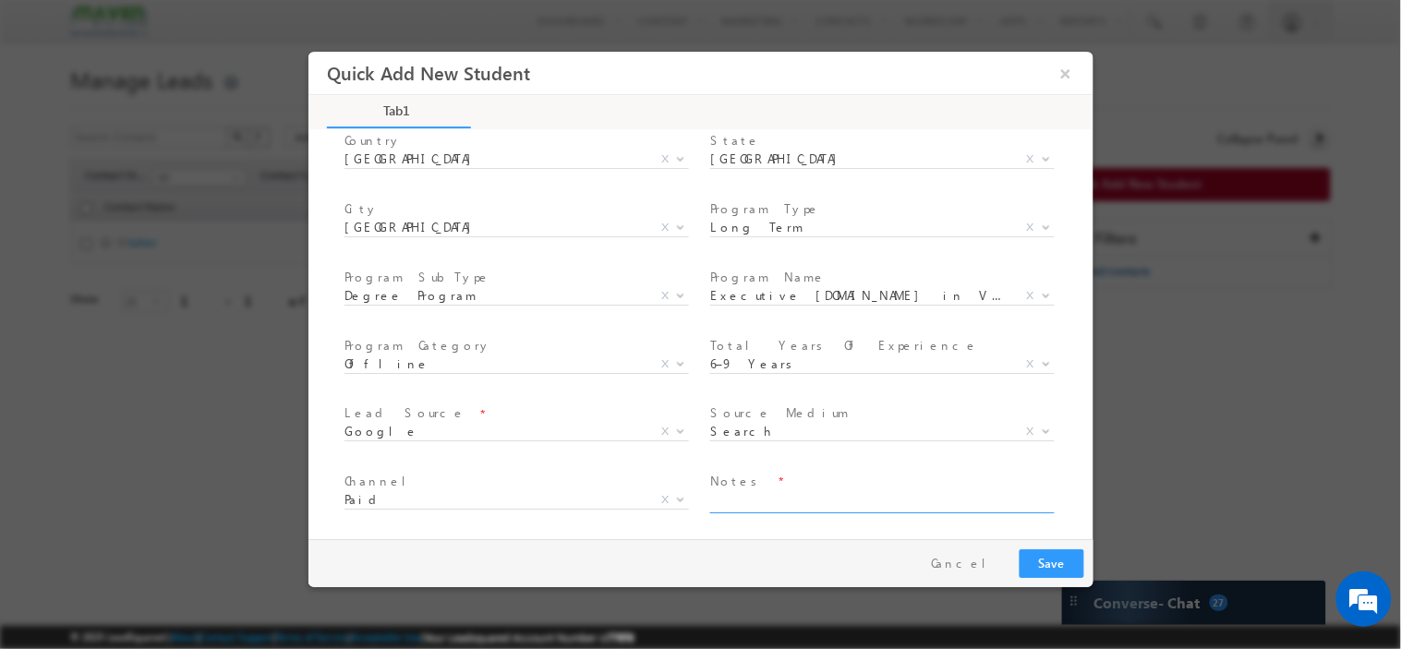
click at [758, 494] on textarea at bounding box center [880, 501] width 342 height 21
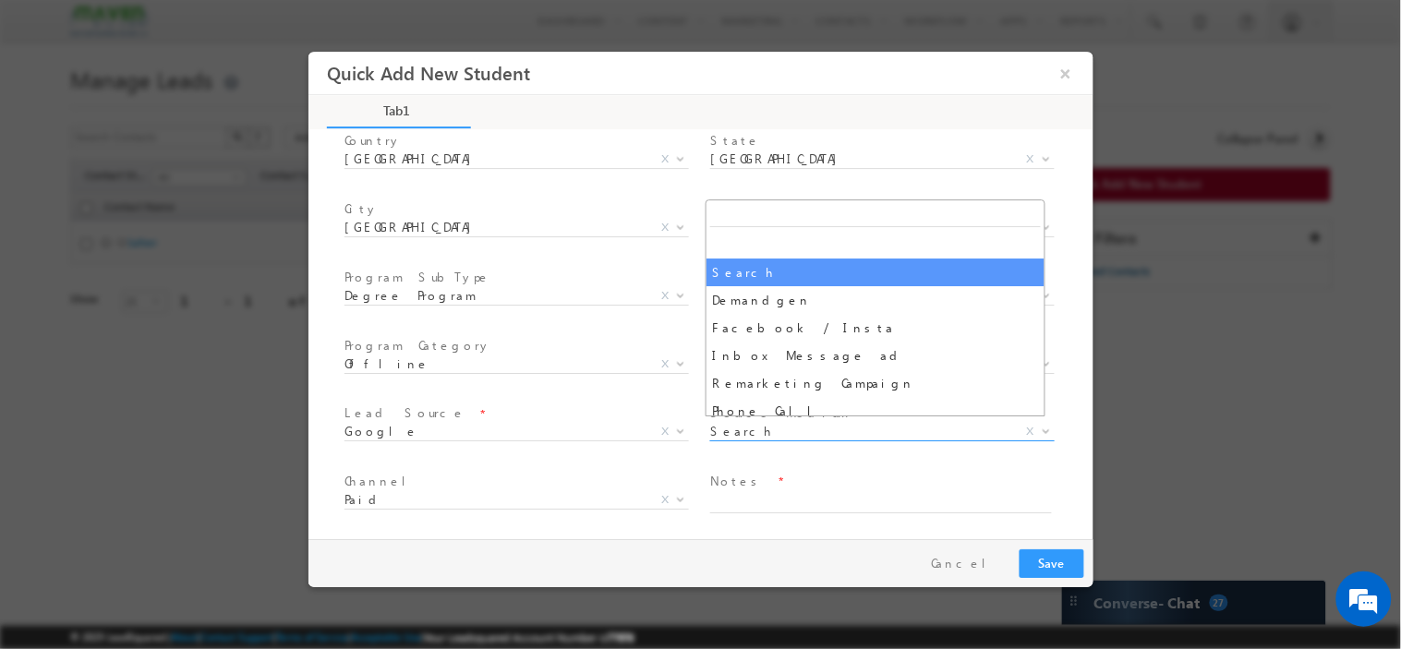
click at [809, 422] on span "Search" at bounding box center [859, 430] width 300 height 17
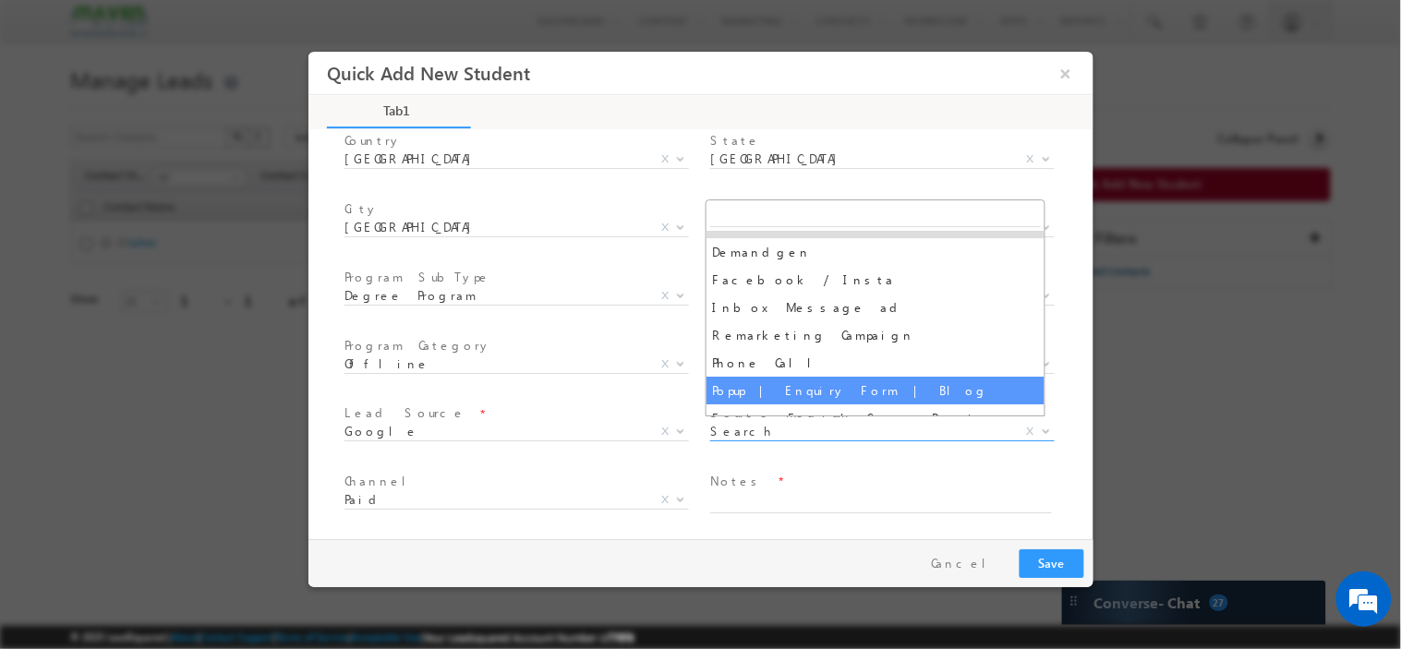
scroll to position [15, 0]
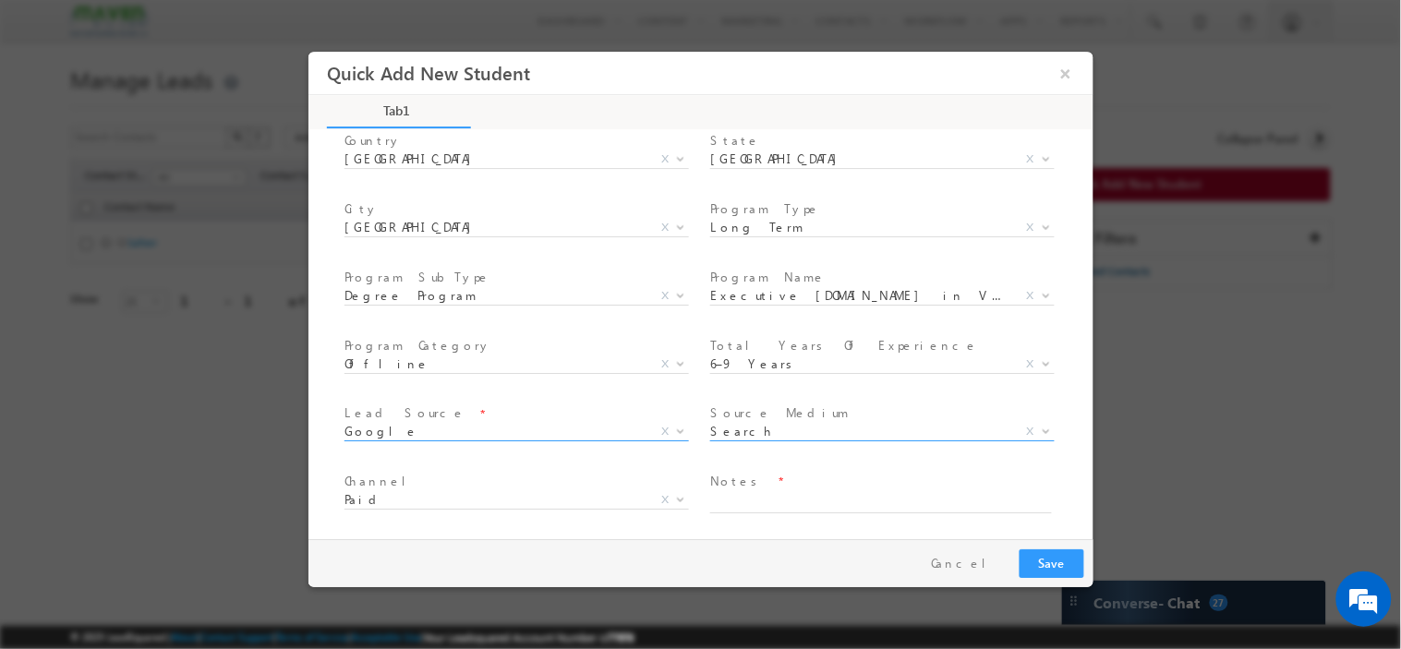
click at [483, 432] on span "Google" at bounding box center [493, 430] width 300 height 17
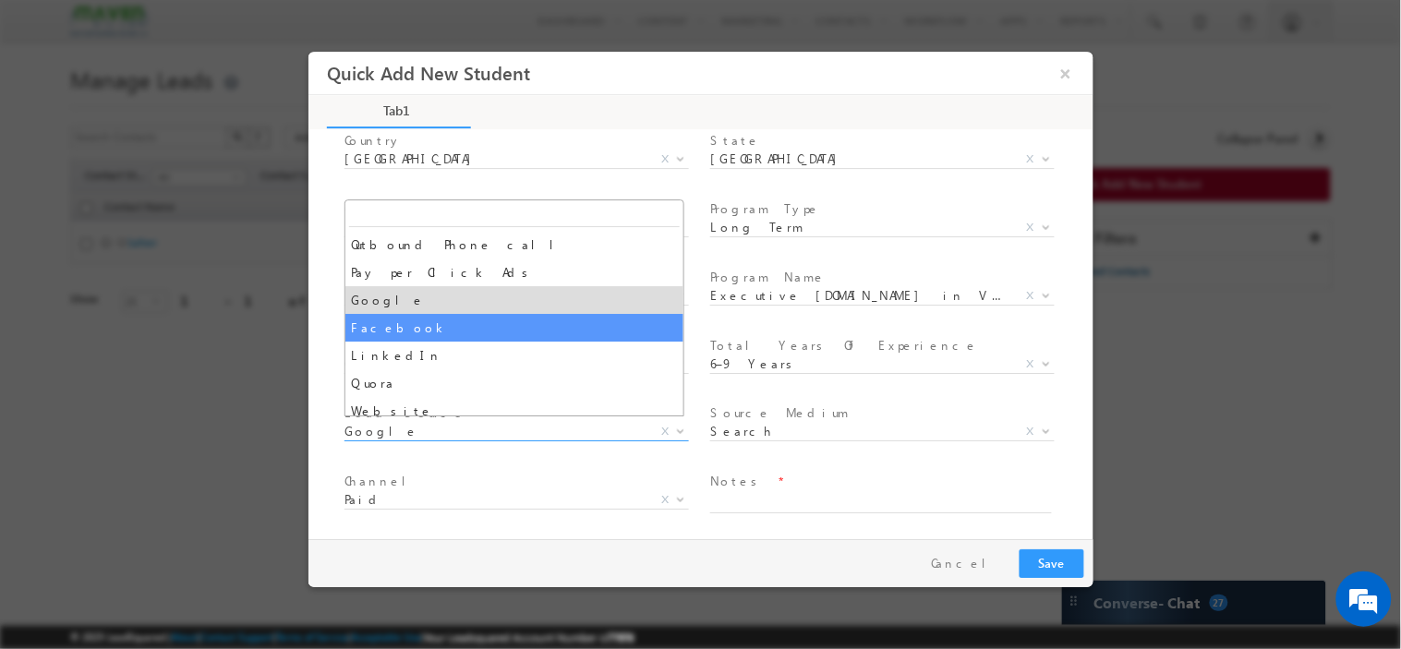
select select "Facebook"
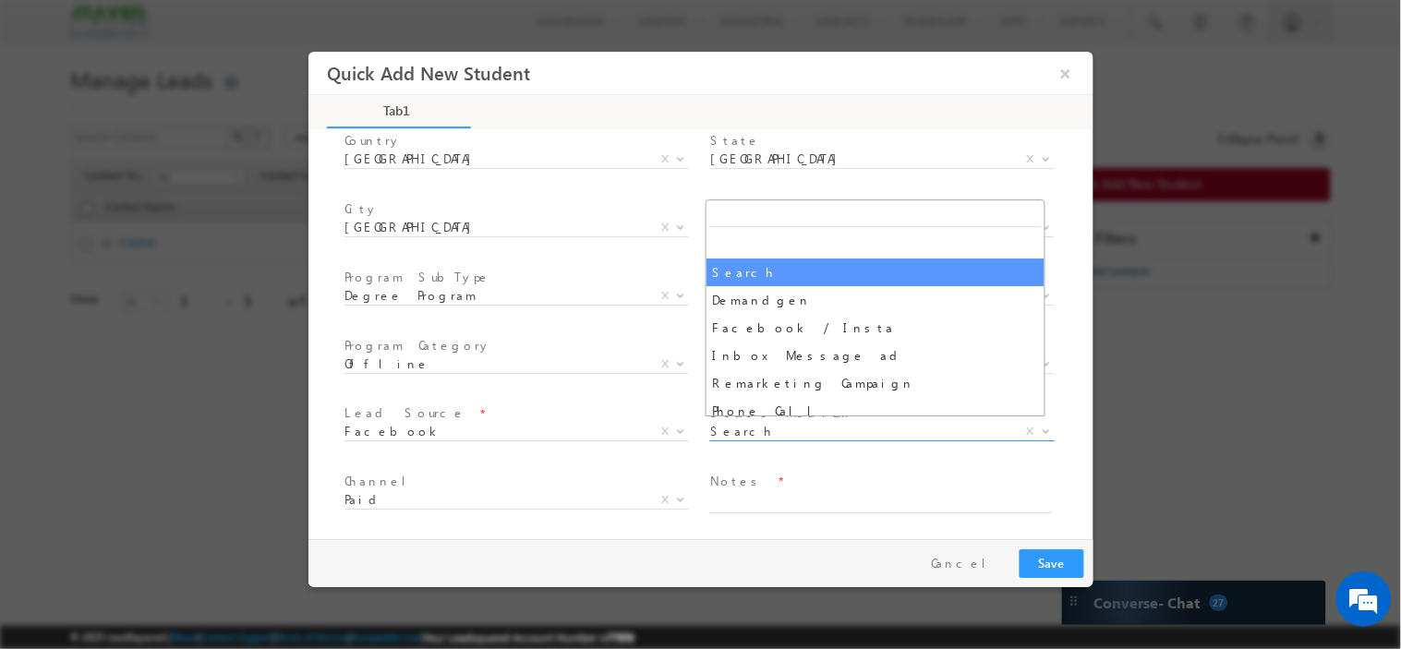
click at [753, 425] on span "Search" at bounding box center [859, 430] width 300 height 17
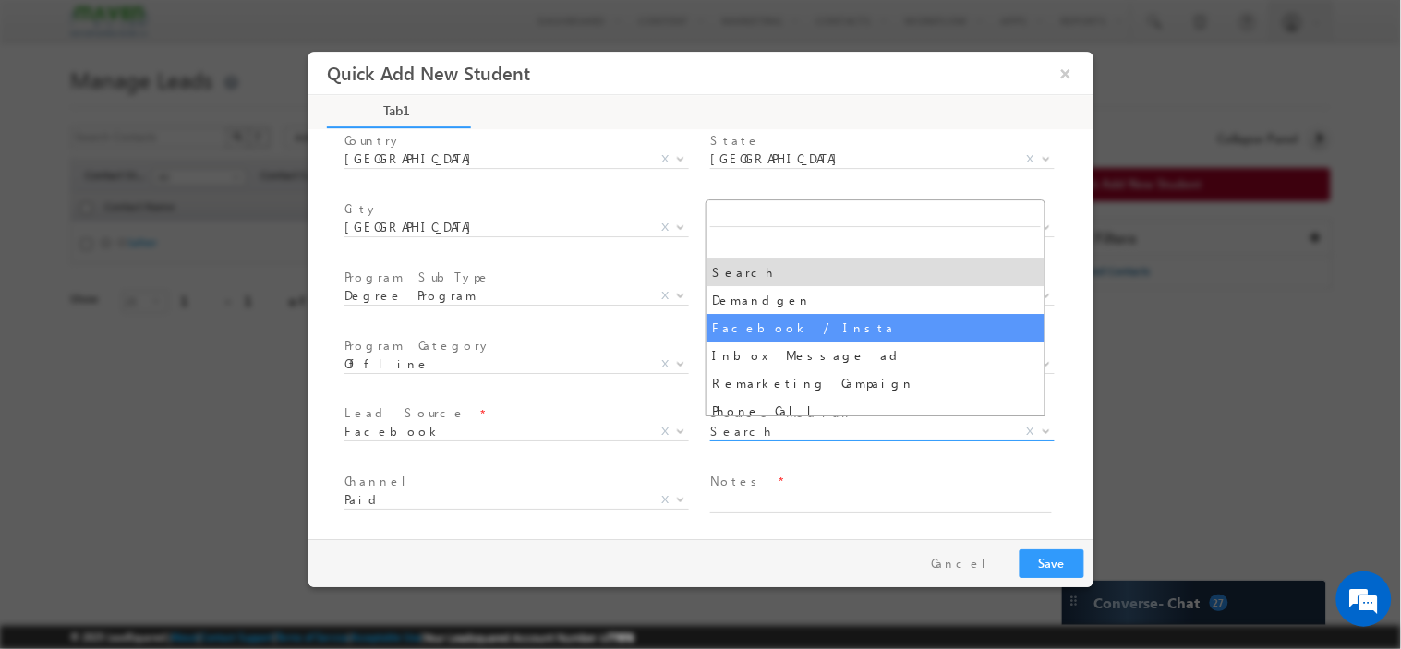
select select "Facebook / Insta"
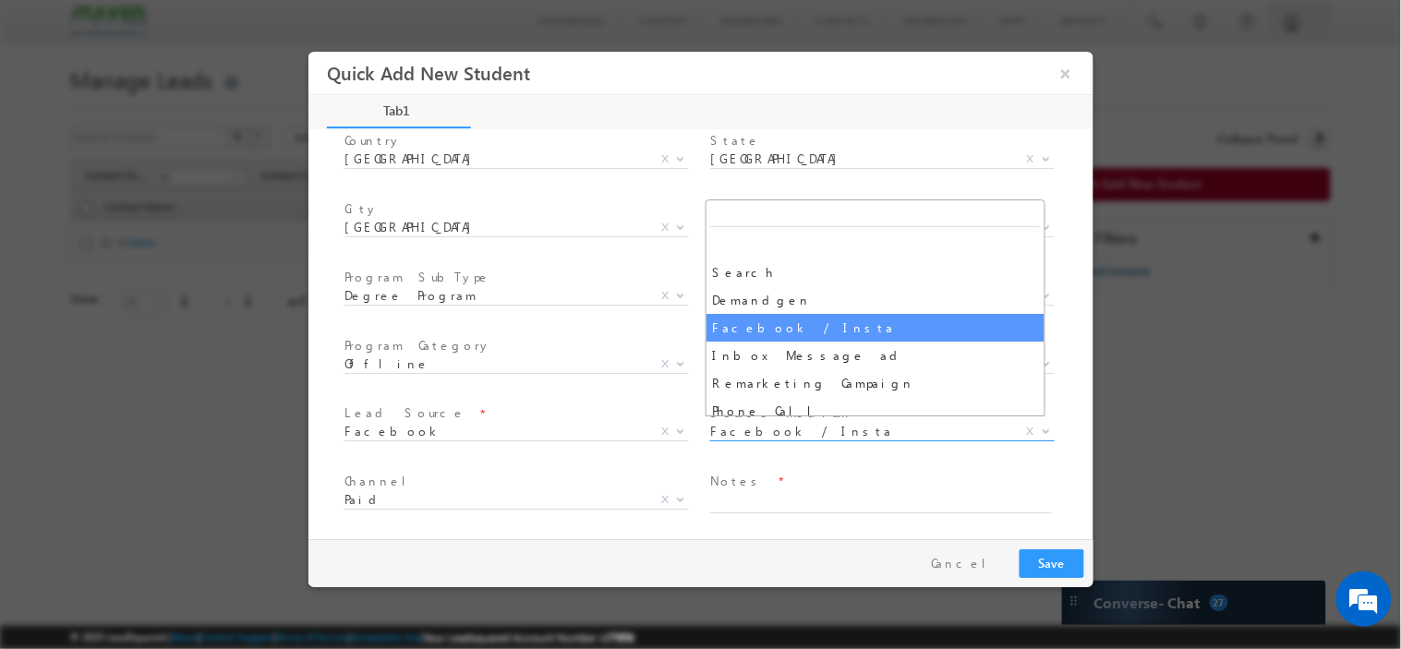
click at [807, 427] on span "Facebook / Insta" at bounding box center [859, 430] width 300 height 17
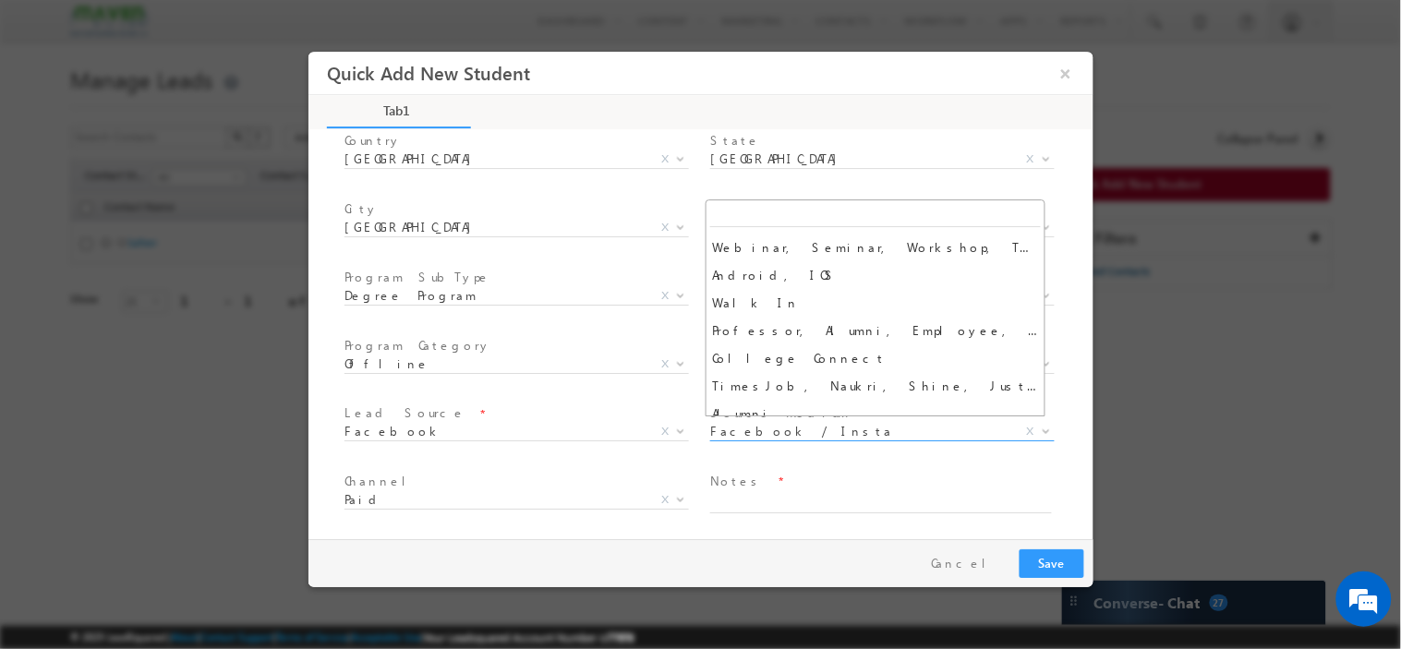
scroll to position [0, 0]
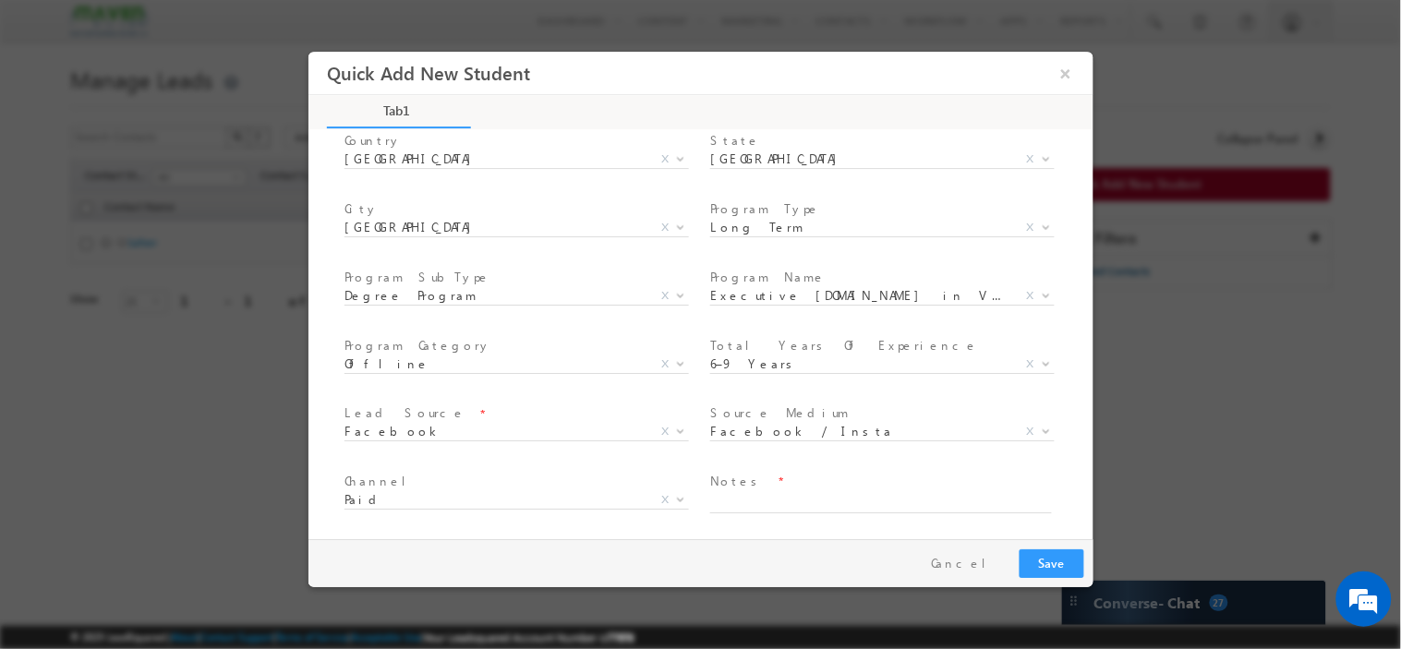
click at [480, 403] on span "Lead Source *" at bounding box center [513, 413] width 341 height 20
click at [805, 512] on span at bounding box center [881, 512] width 344 height 1
click at [806, 492] on textarea at bounding box center [880, 501] width 342 height 21
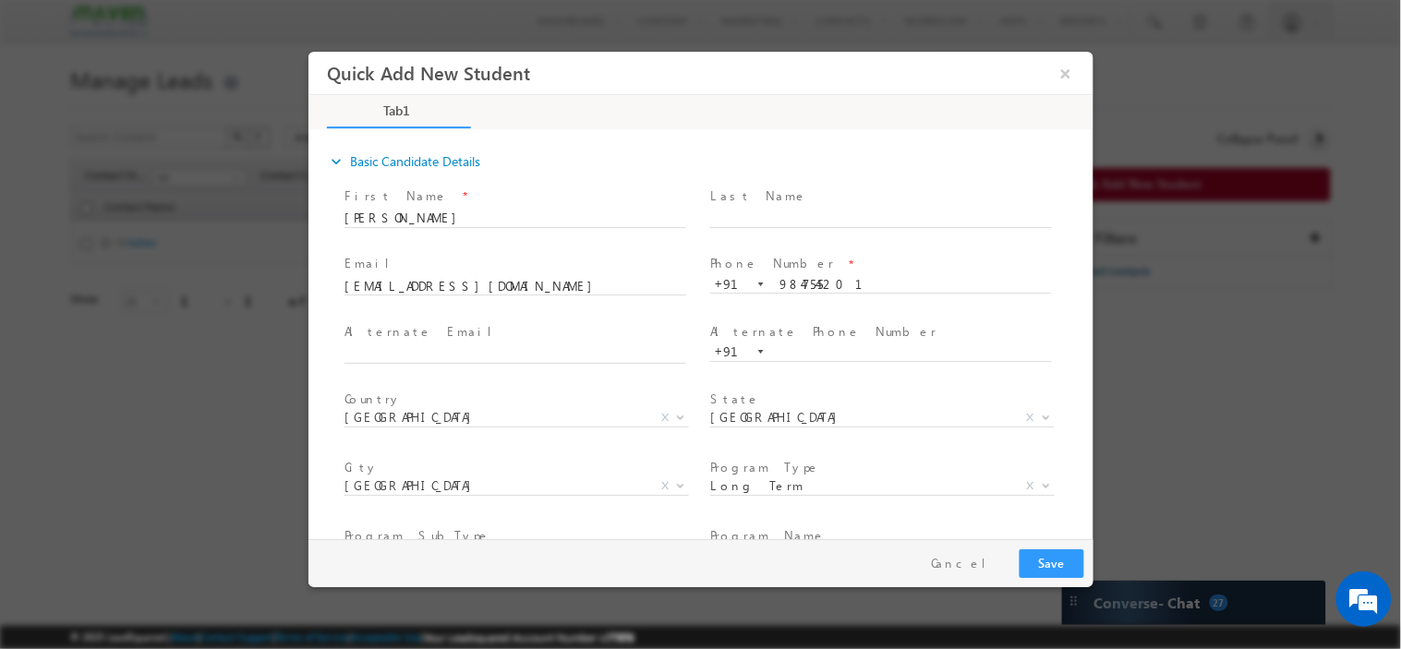
scroll to position [259, 0]
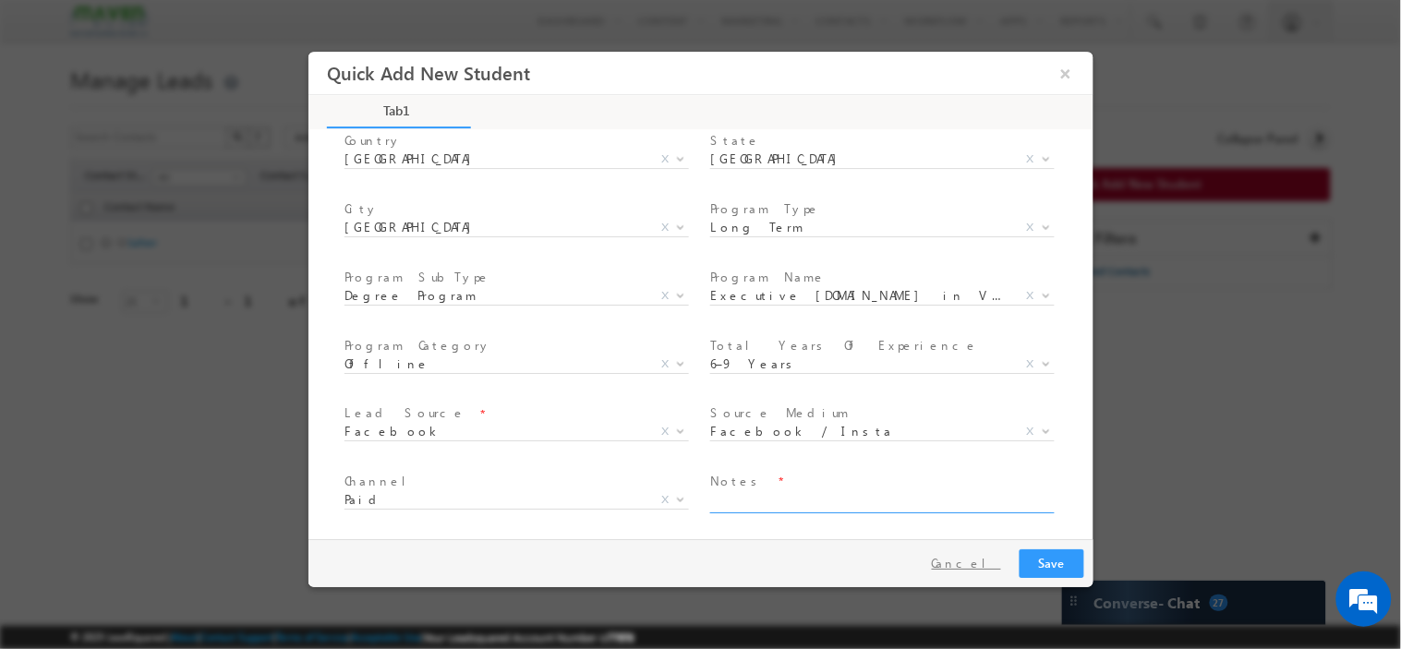
click at [980, 566] on button "Cancel" at bounding box center [965, 562] width 97 height 27
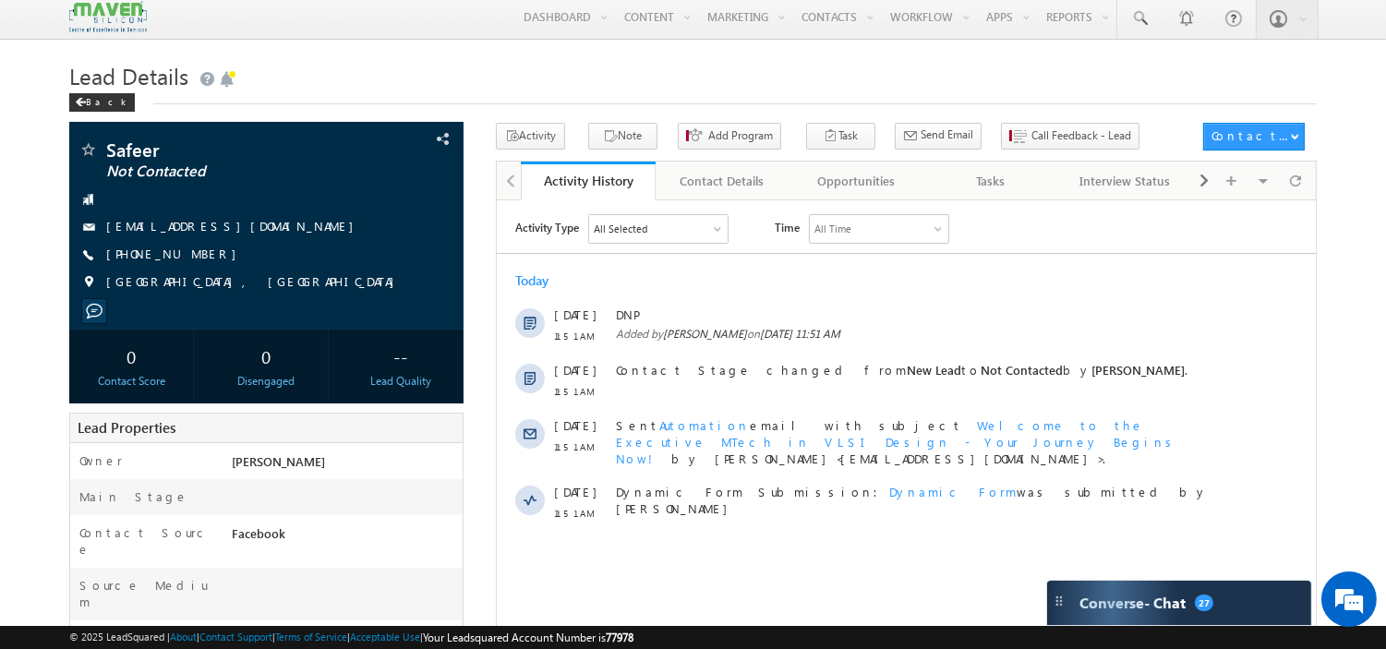
scroll to position [5, 0]
